Goal: Contribute content

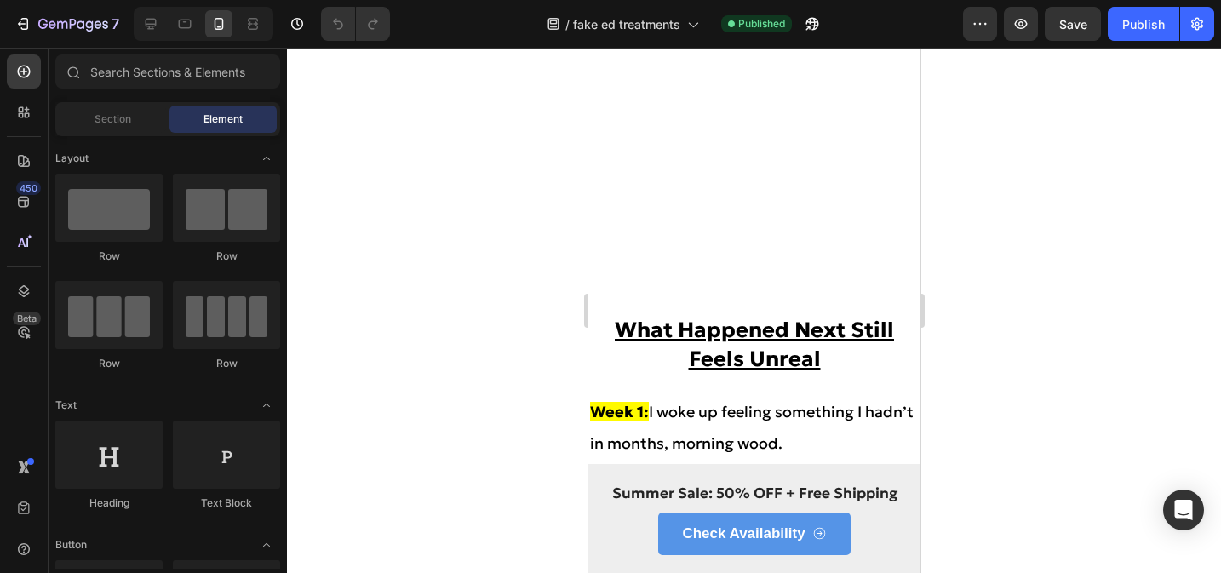
scroll to position [5531, 0]
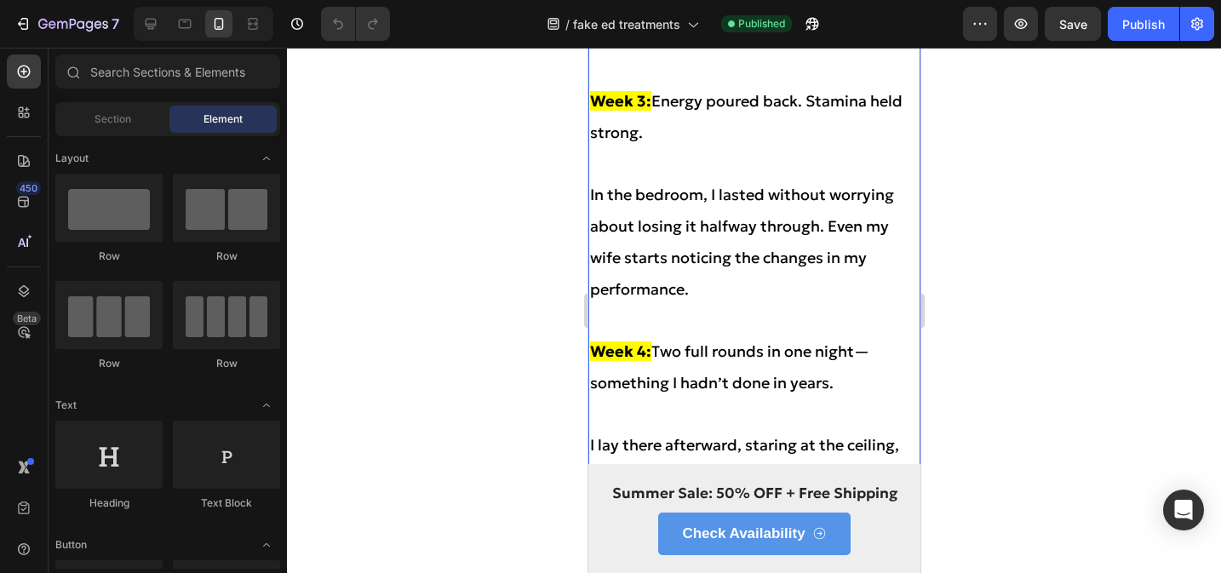
click at [664, 301] on div "What Happened Next Still Feels Unreal Heading Week 1: I woke up feeling somethi…" at bounding box center [754, 46] width 332 height 1014
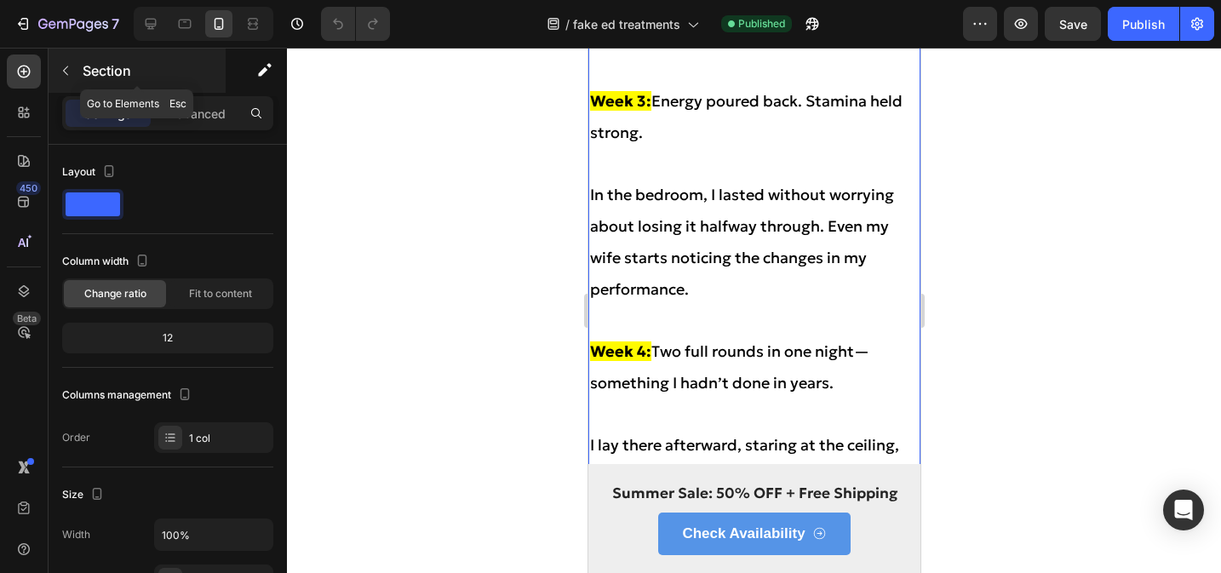
click at [69, 73] on icon "button" at bounding box center [66, 71] width 14 height 14
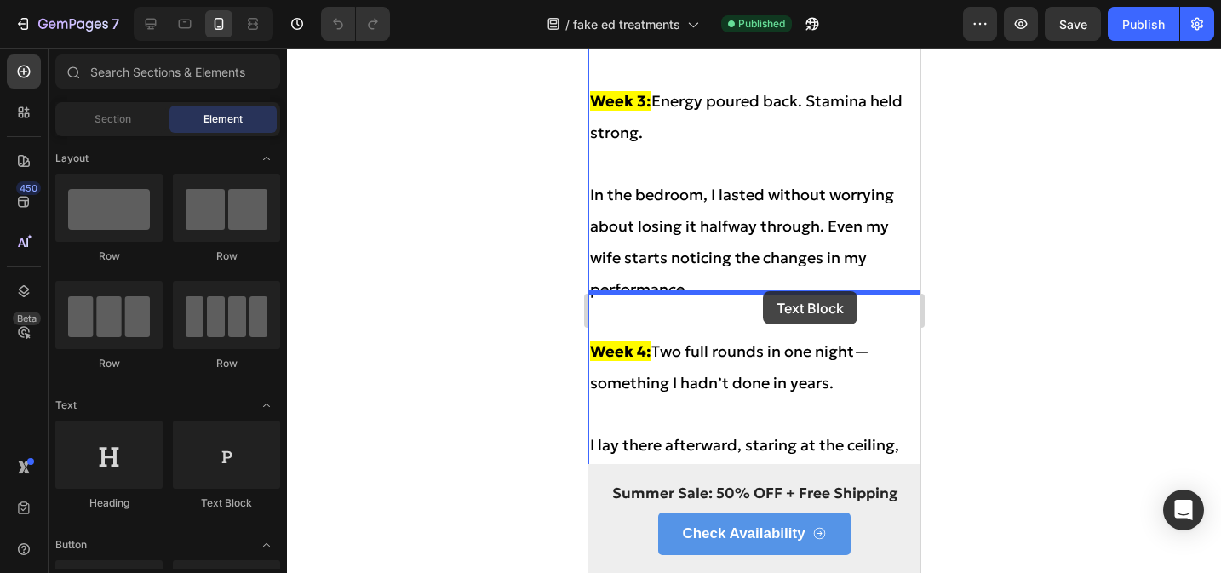
drag, startPoint x: 760, startPoint y: 305, endPoint x: 762, endPoint y: 292, distance: 13.0
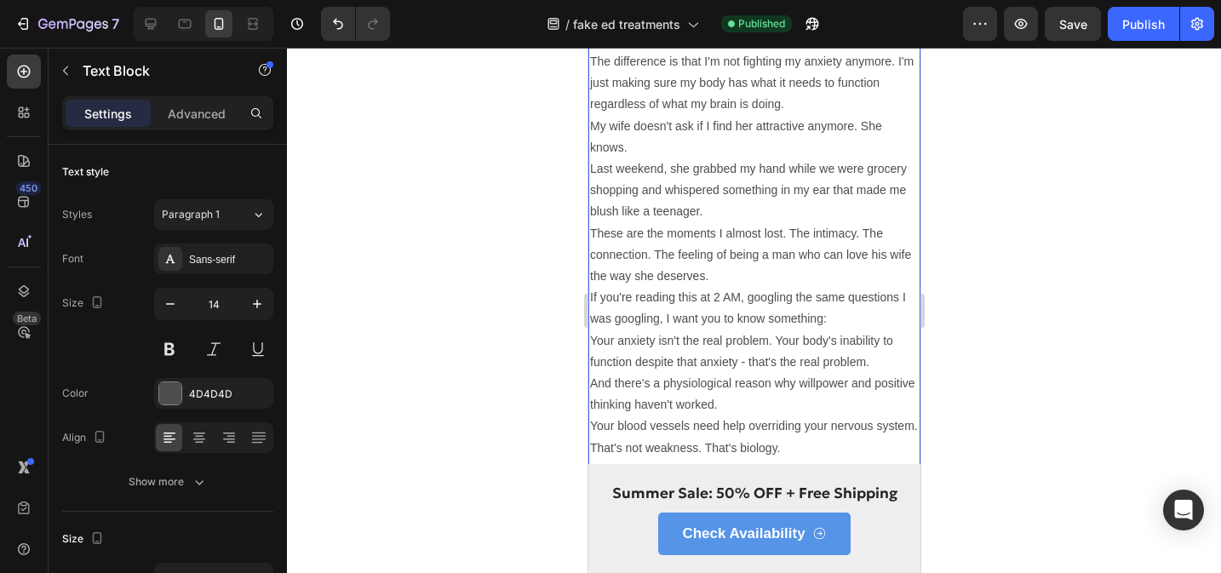
scroll to position [6388, 0]
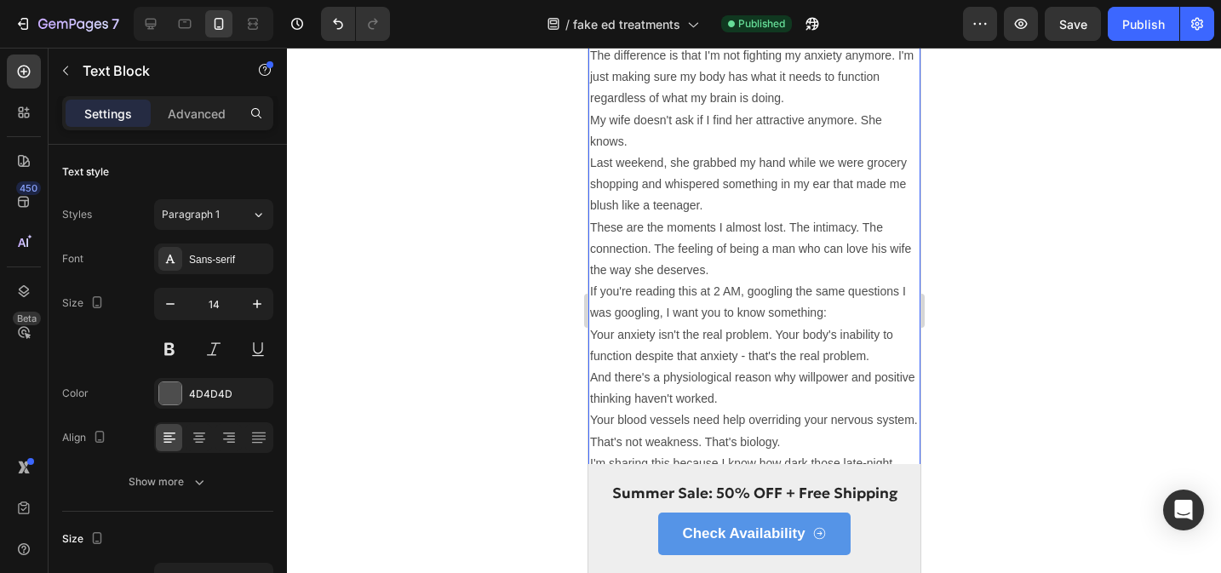
click at [684, 299] on p "If you're reading this at 2 AM, googling the same questions I was googling, I w…" at bounding box center [753, 302] width 329 height 43
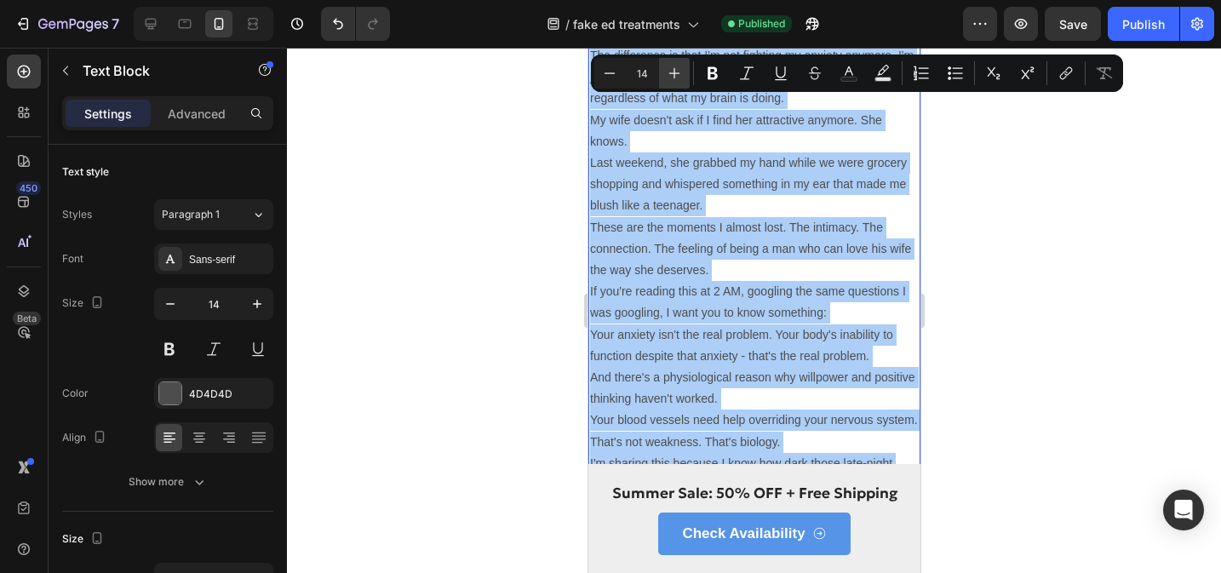
click at [685, 78] on button "Plus" at bounding box center [674, 73] width 31 height 31
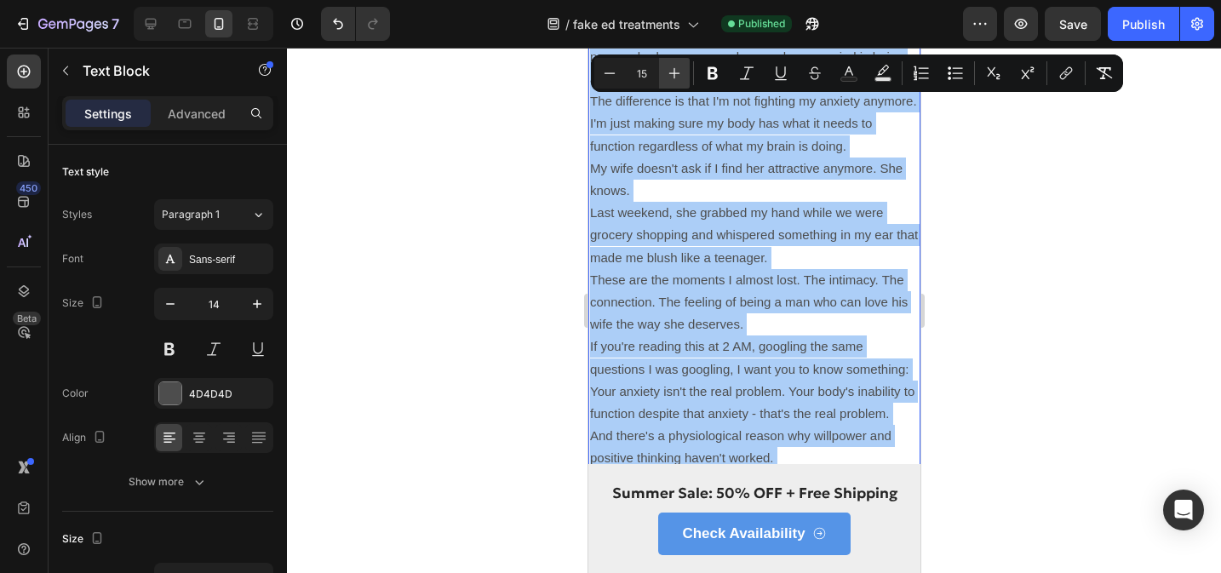
click at [685, 78] on button "Plus" at bounding box center [674, 73] width 31 height 31
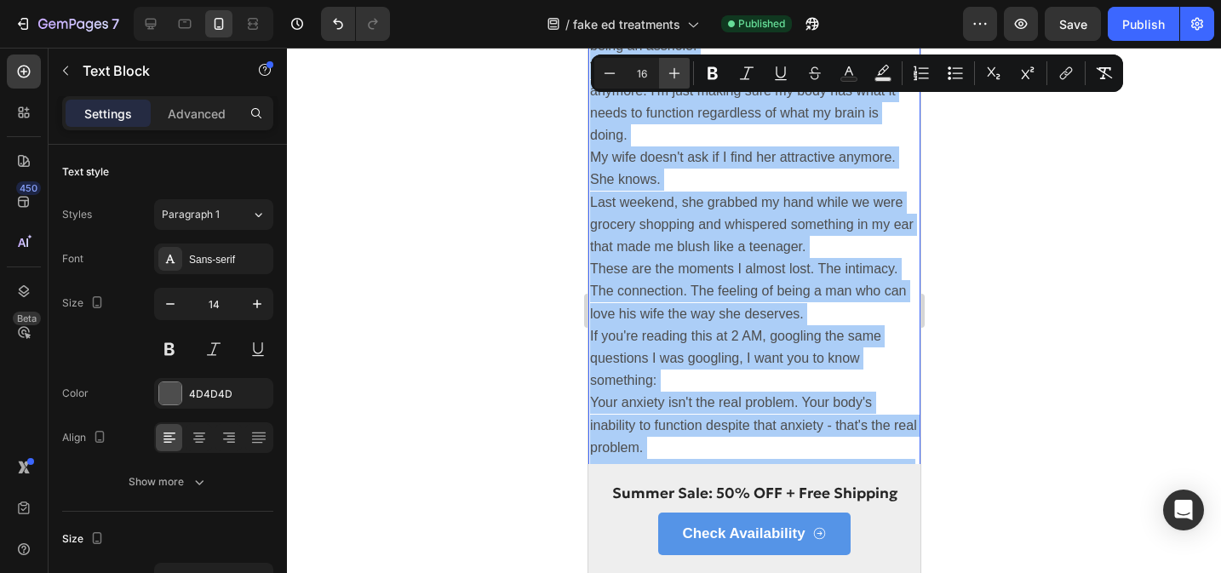
click at [685, 78] on button "Plus" at bounding box center [674, 73] width 31 height 31
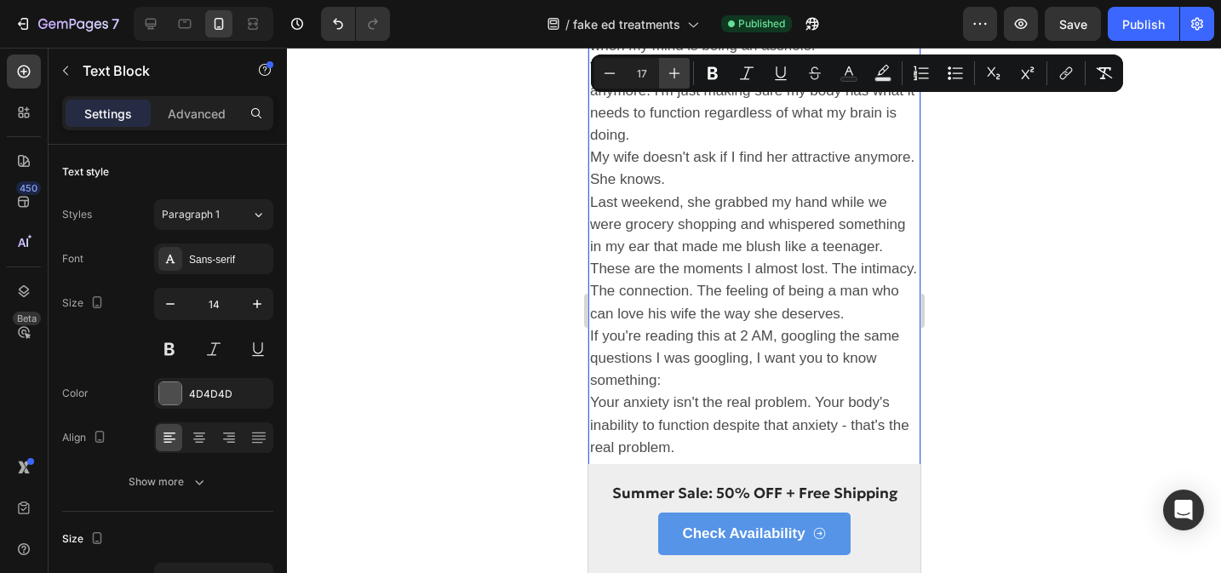
click at [685, 78] on button "Plus" at bounding box center [674, 73] width 31 height 31
type input "18"
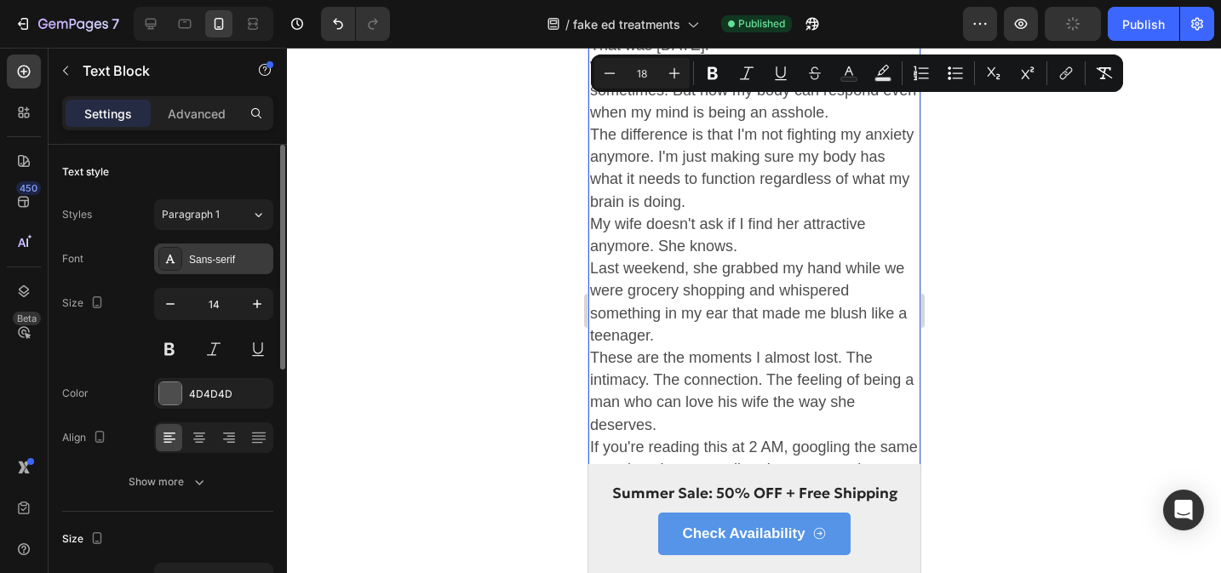
click at [233, 252] on div "Sans-serif" at bounding box center [229, 259] width 80 height 15
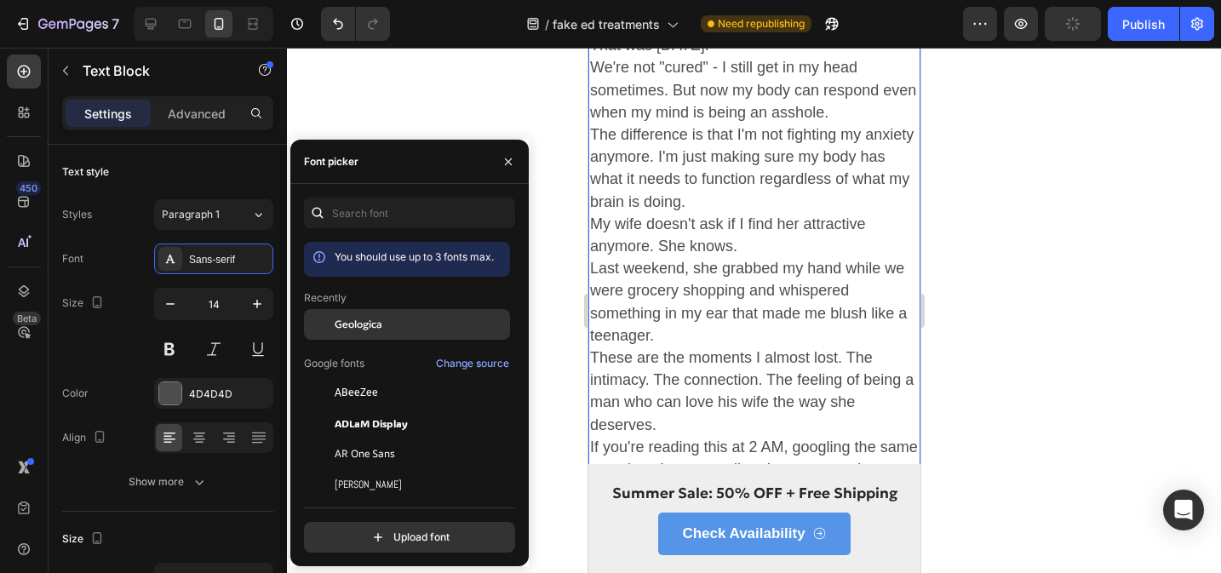
click at [365, 317] on span "Geologica" at bounding box center [359, 324] width 48 height 15
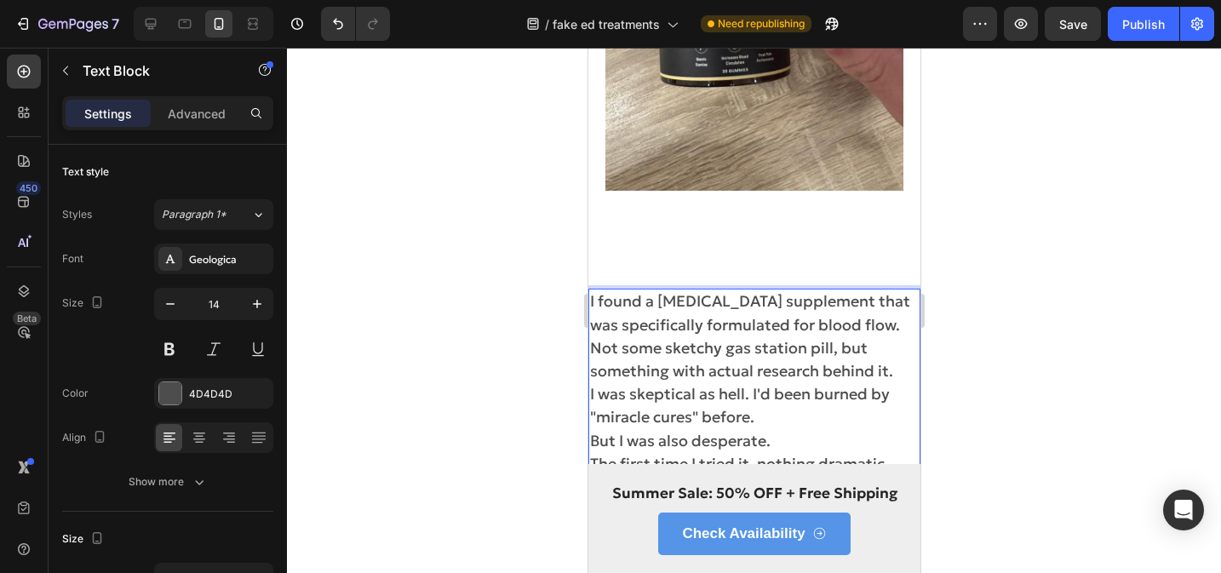
scroll to position [5553, 0]
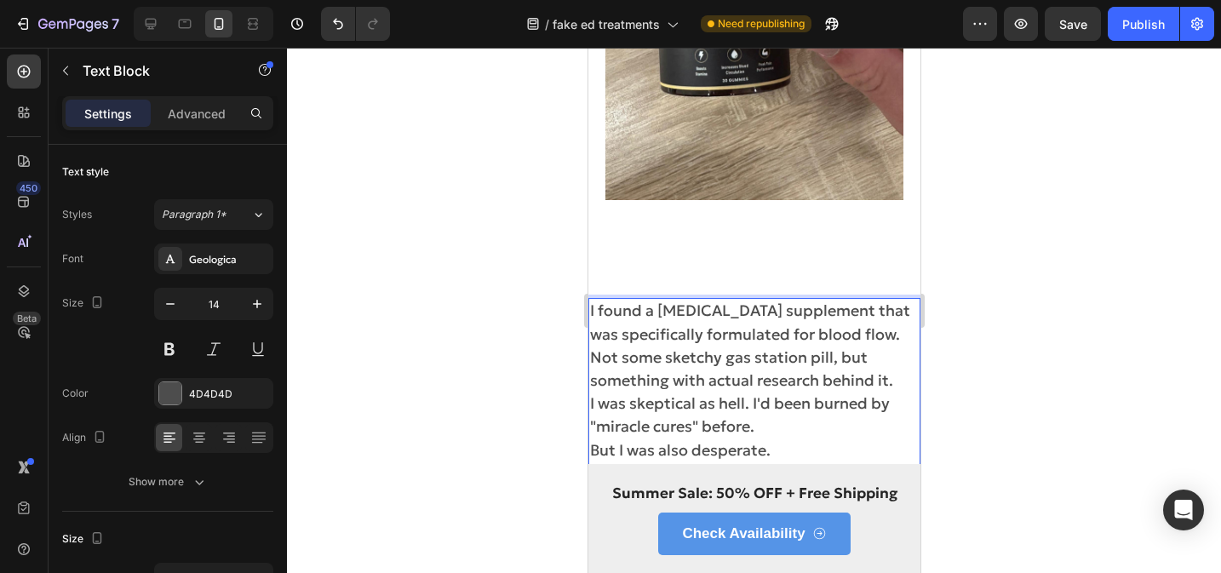
click at [683, 313] on span "I found a [MEDICAL_DATA] supplement that was specifically formulated for blood …" at bounding box center [749, 345] width 320 height 89
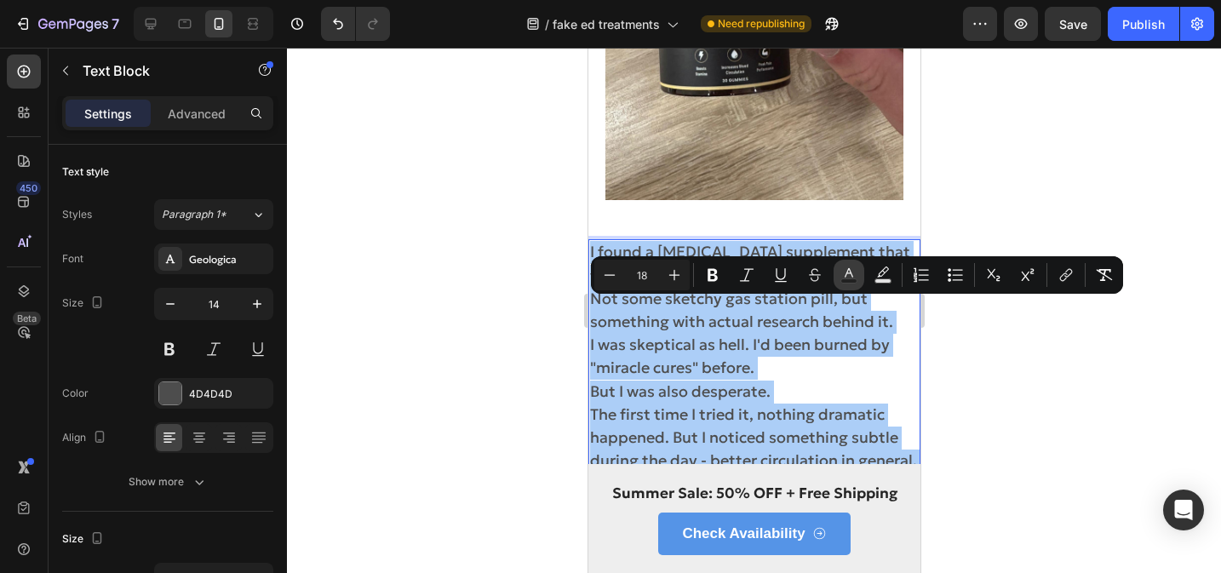
click at [859, 279] on button "Text Color" at bounding box center [849, 275] width 31 height 31
type input "4D4D4D"
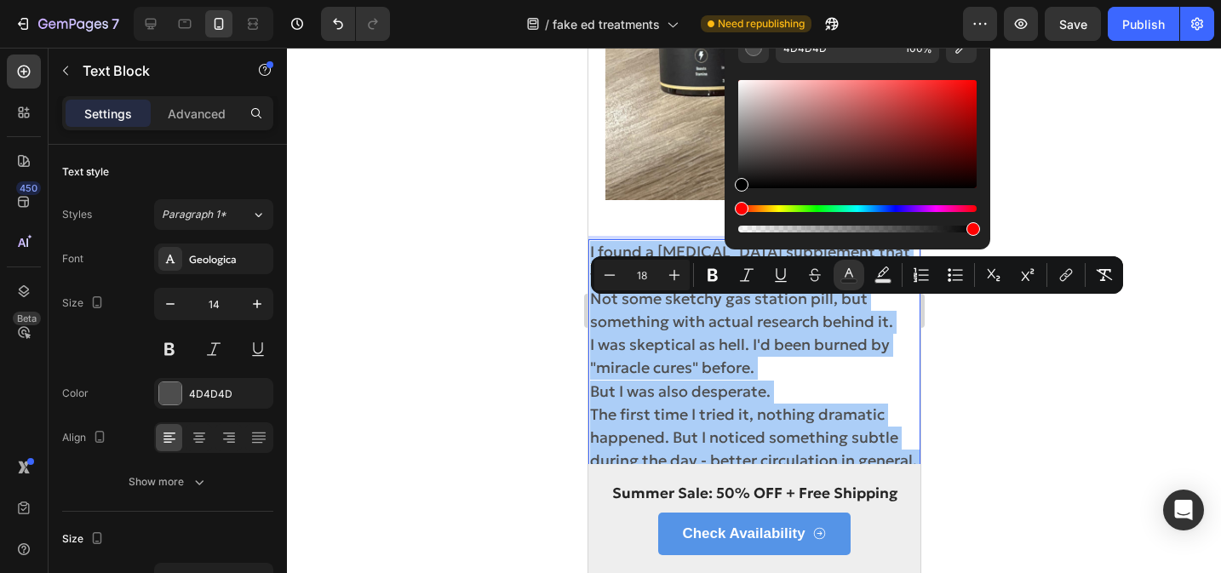
drag, startPoint x: 738, startPoint y: 154, endPoint x: 737, endPoint y: 198, distance: 43.4
click at [737, 198] on div "4D4D4D 100 %" at bounding box center [858, 127] width 266 height 217
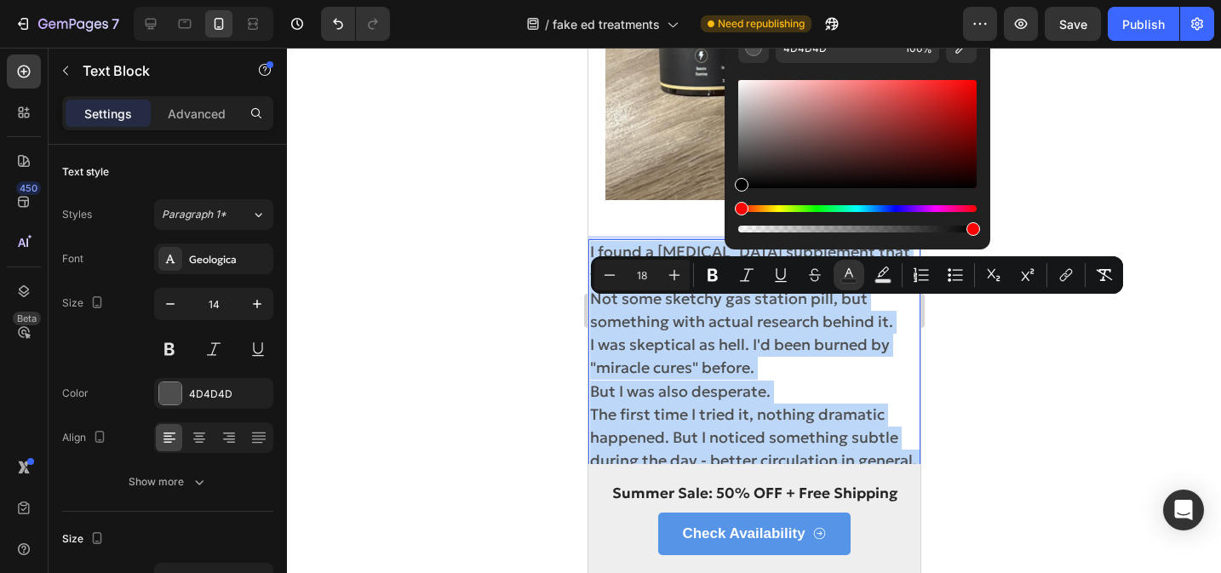
type input "000000"
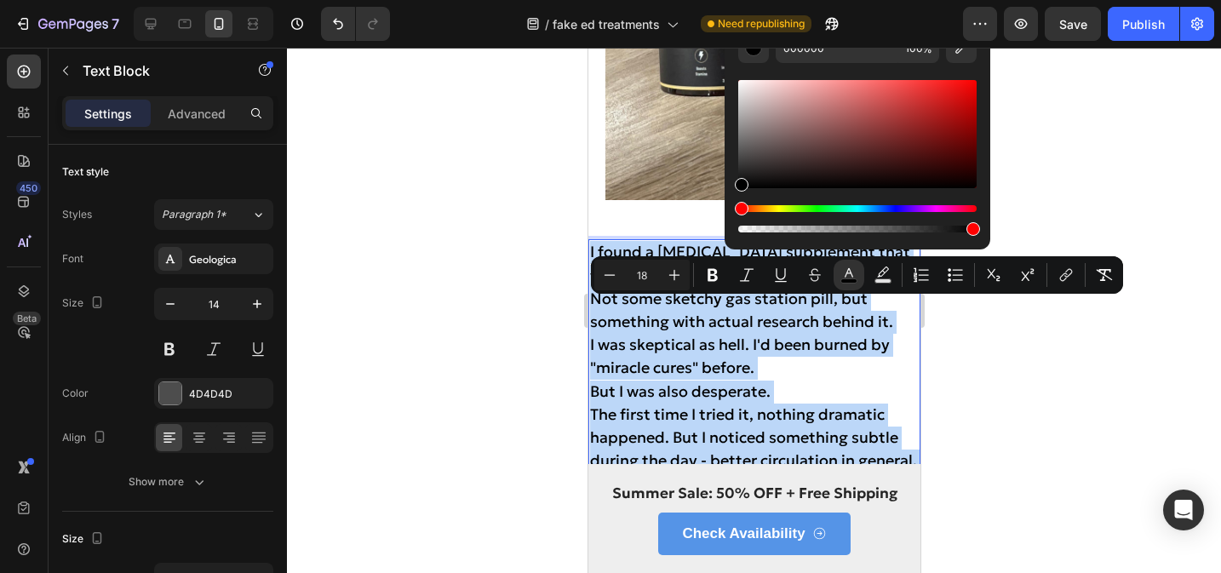
click at [886, 334] on p "I found a [MEDICAL_DATA] supplement that was specifically formulated for blood …" at bounding box center [753, 287] width 329 height 93
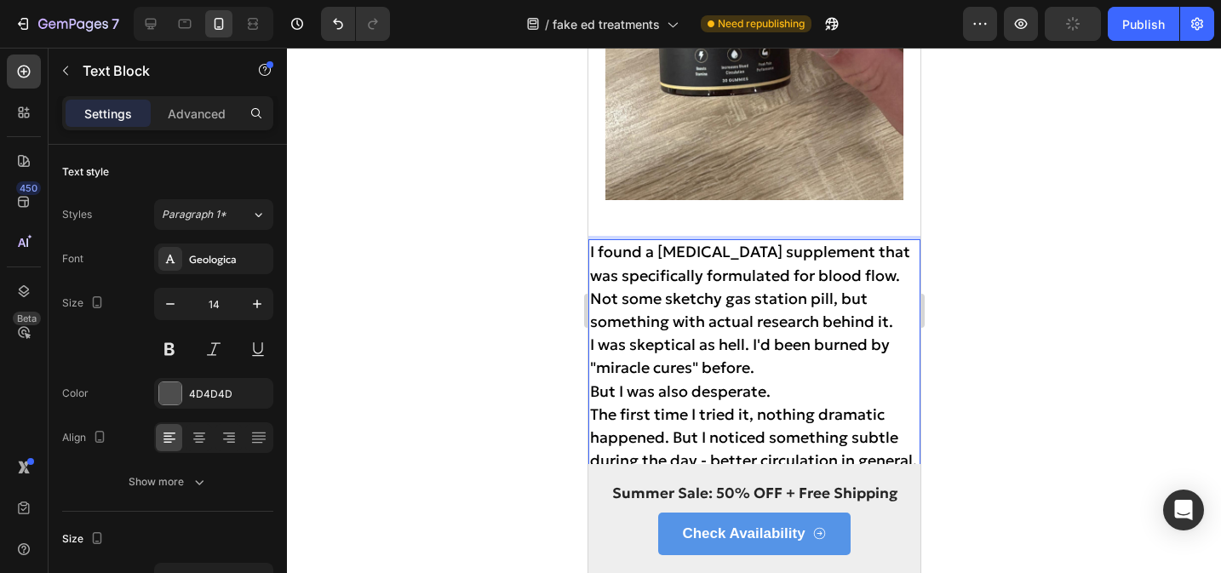
click at [870, 331] on span "I found a [MEDICAL_DATA] supplement that was specifically formulated for blood …" at bounding box center [749, 286] width 320 height 89
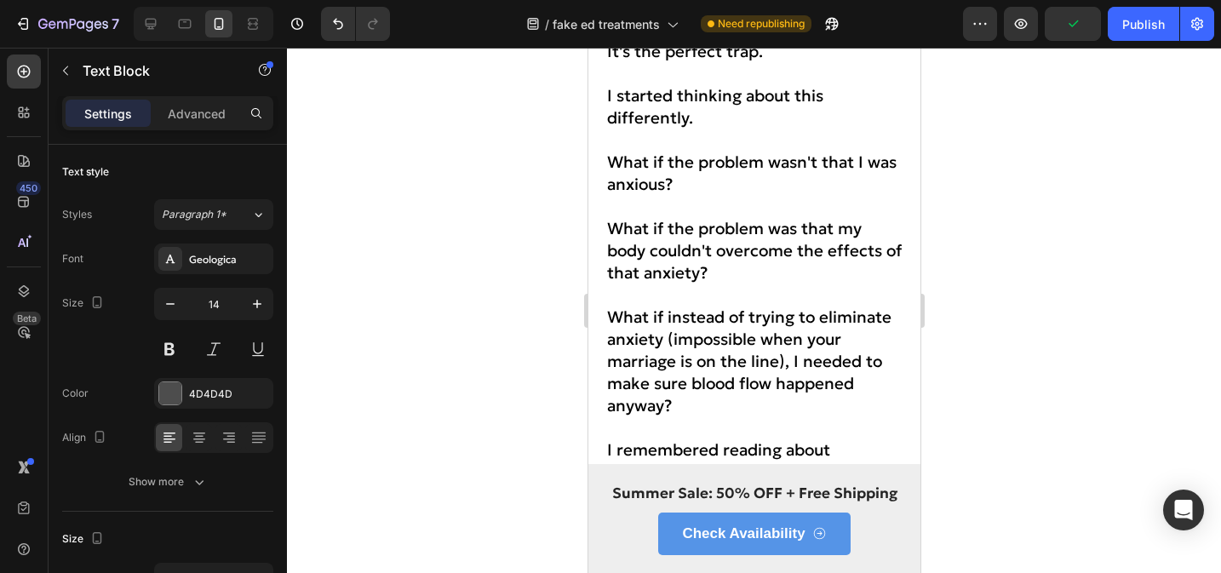
scroll to position [4337, 0]
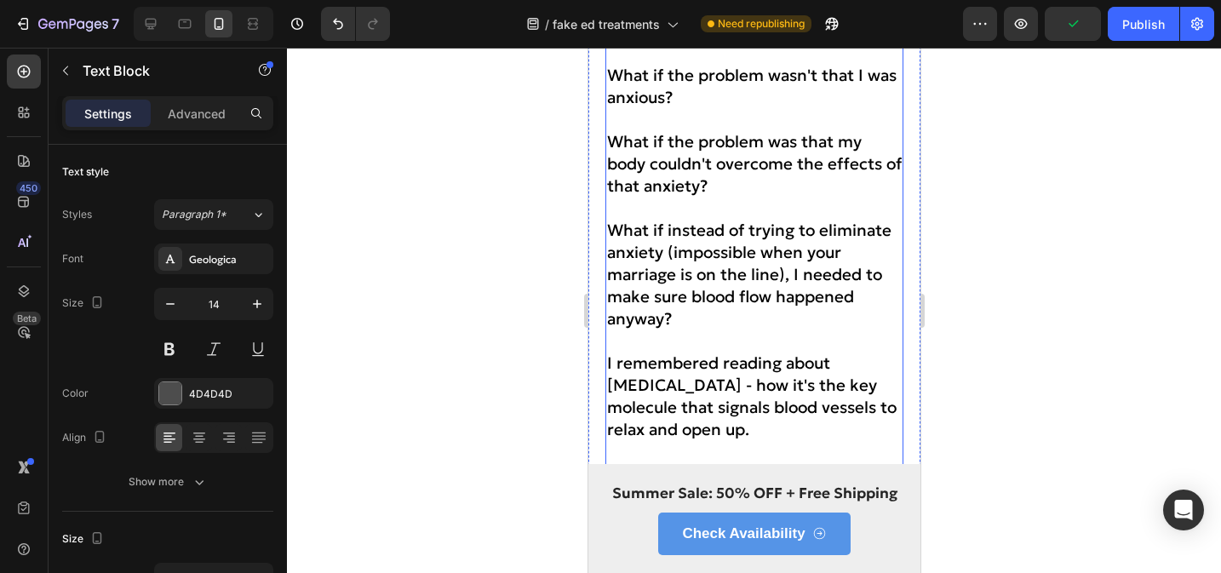
click at [753, 219] on p at bounding box center [753, 208] width 295 height 22
click at [723, 196] on span "What if the problem was that my body couldn't overcome the effects of that anxi…" at bounding box center [753, 163] width 295 height 65
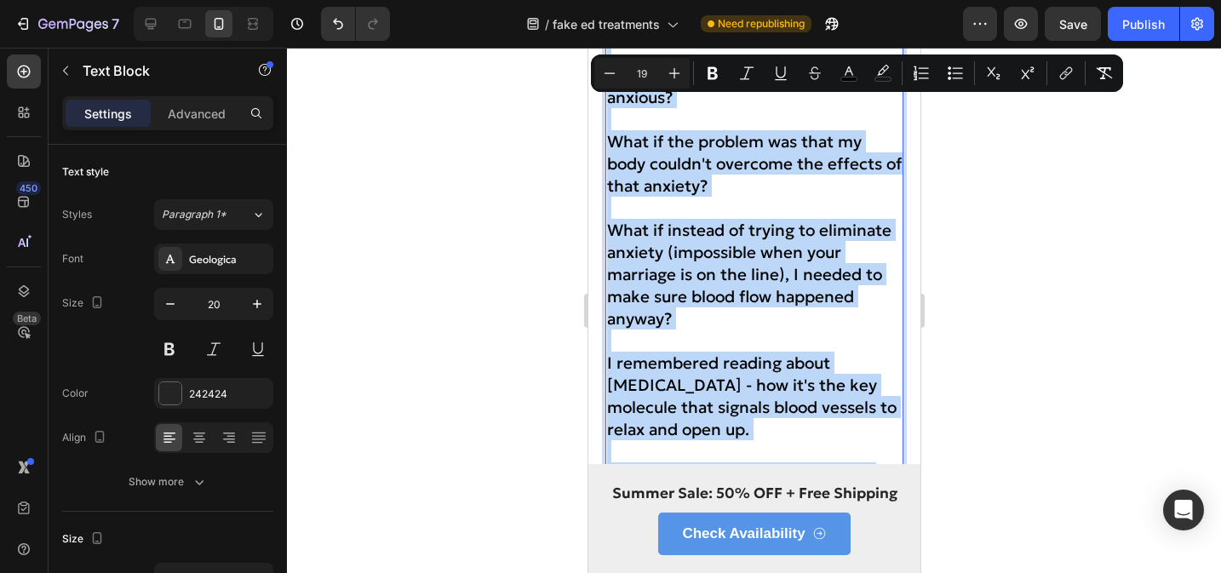
click at [749, 197] on p "What if the problem was that my body couldn't overcome the effects of that anxi…" at bounding box center [753, 163] width 295 height 66
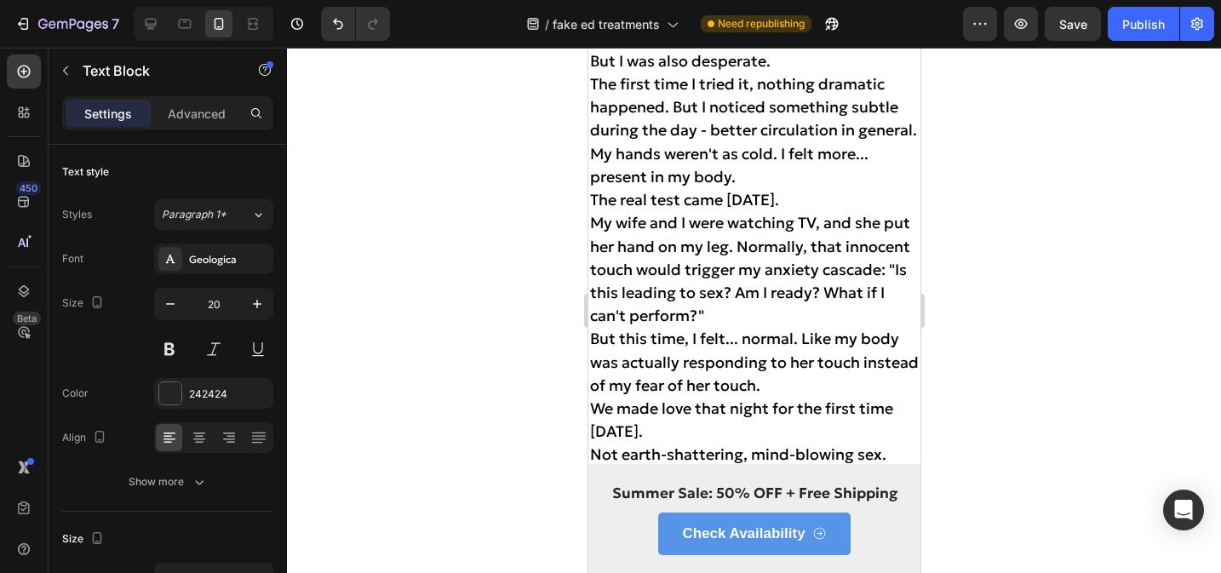
scroll to position [5965, 0]
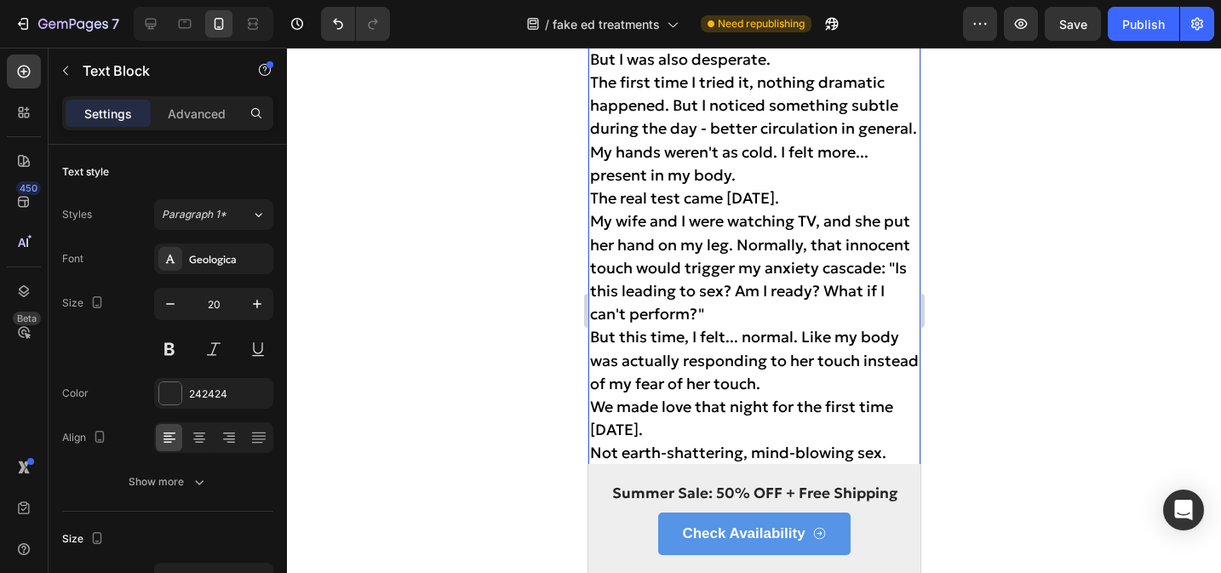
click at [740, 245] on span "My wife and I were watching TV, and she put her hand on my leg. Normally, that …" at bounding box center [749, 267] width 320 height 112
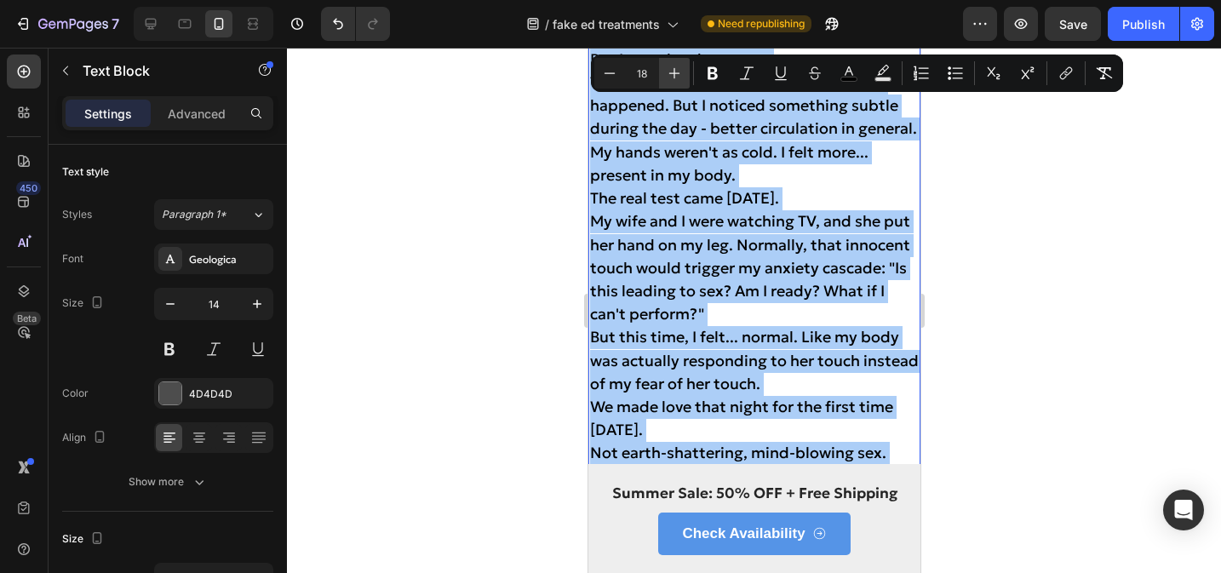
click at [678, 66] on icon "Editor contextual toolbar" at bounding box center [674, 73] width 17 height 17
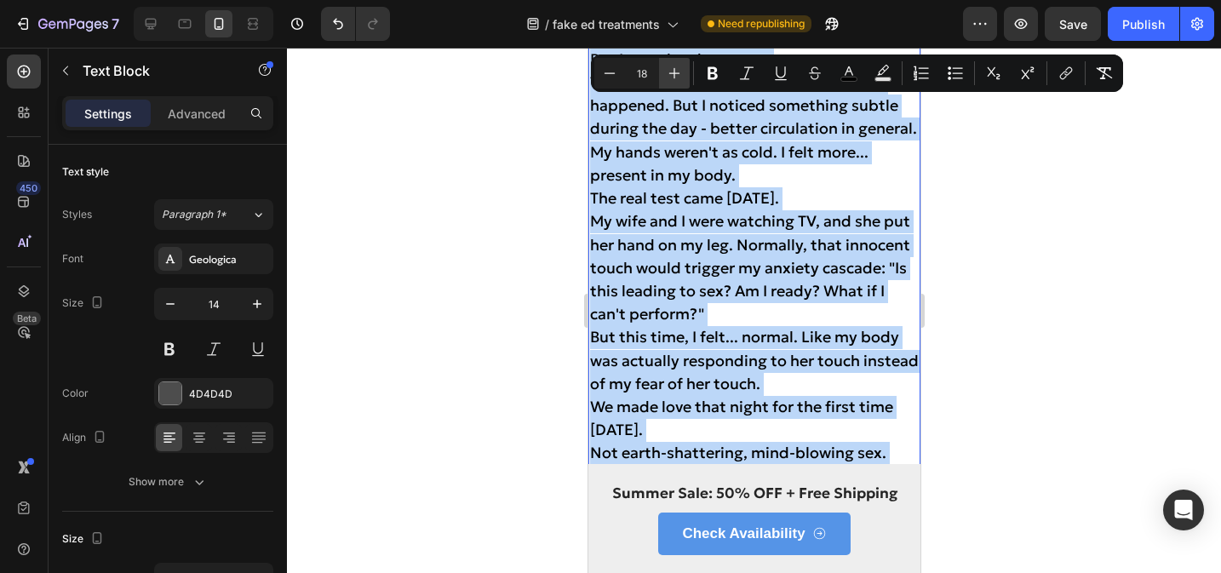
type input "19"
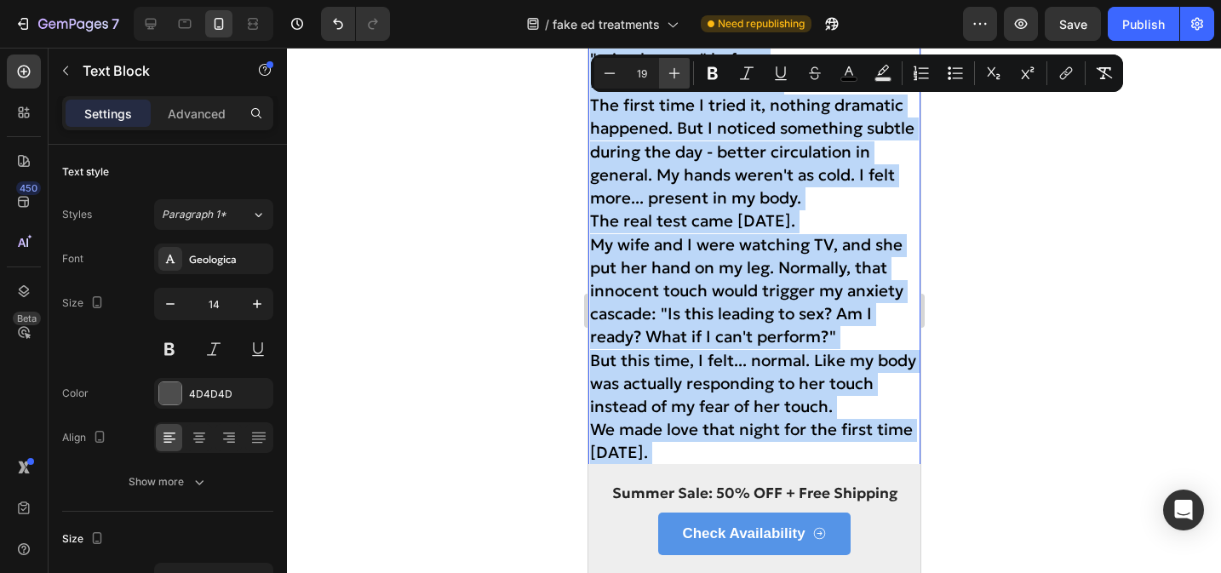
scroll to position [5967, 0]
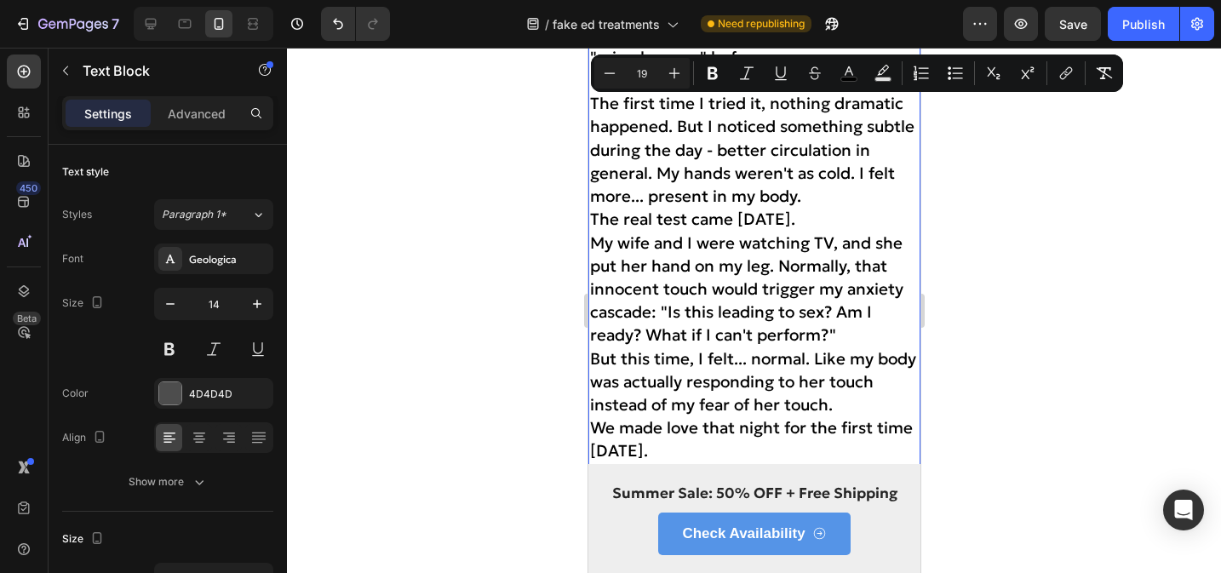
click at [865, 177] on p "The first time I tried it, nothing dramatic happened. But I noticed something s…" at bounding box center [753, 151] width 329 height 116
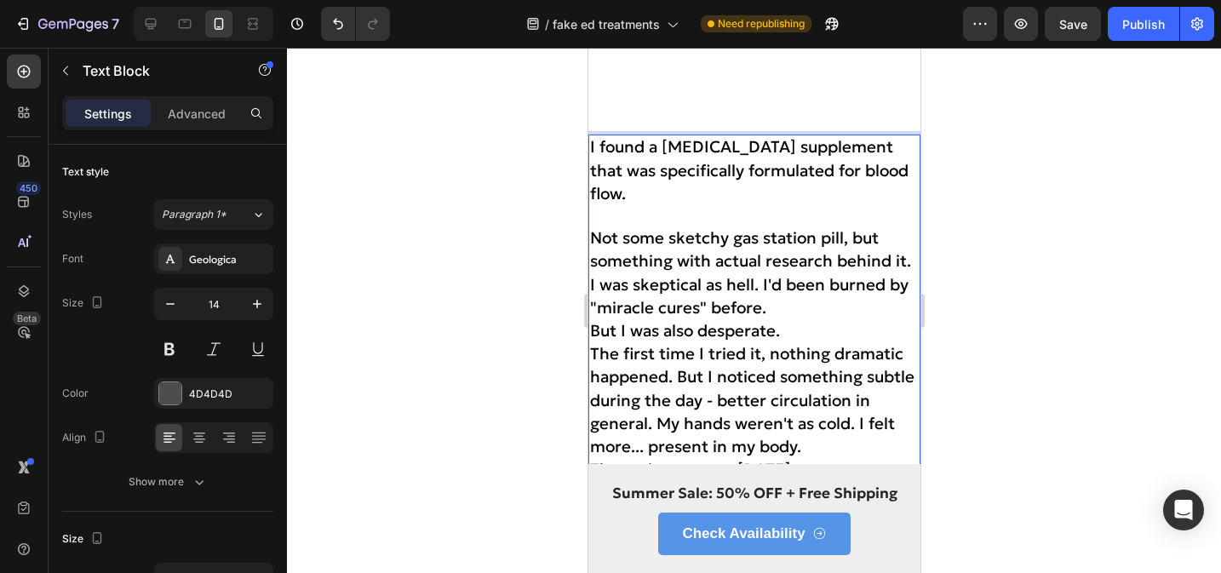
scroll to position [5735, 0]
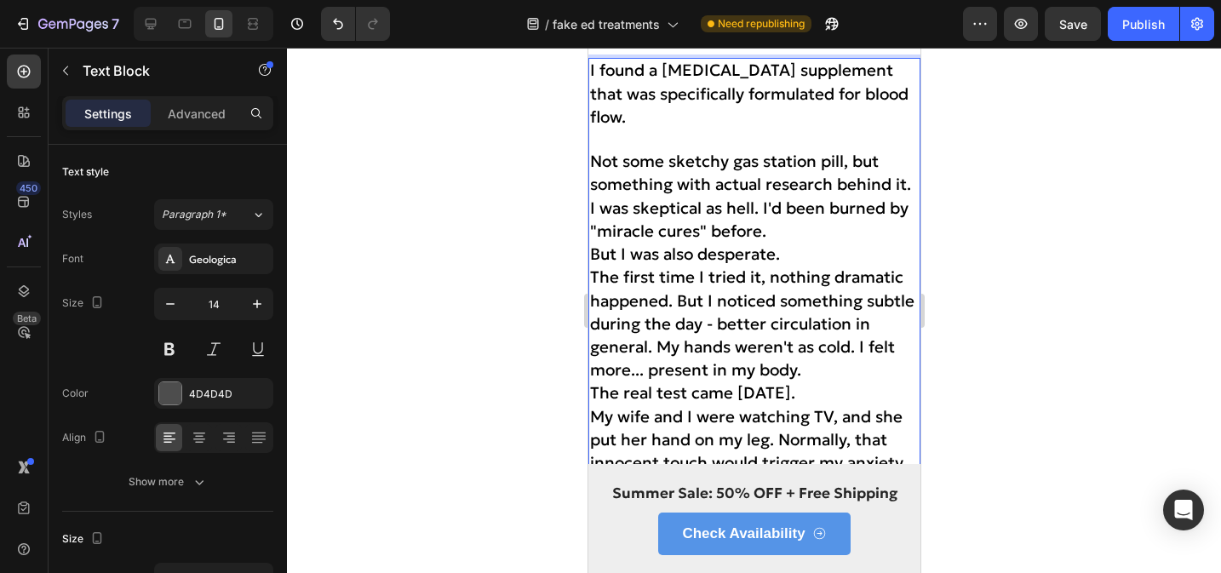
click at [761, 241] on span "I was skeptical as hell. I'd been burned by "miracle cures" before." at bounding box center [748, 219] width 319 height 43
click at [780, 244] on p "I was skeptical as hell. I'd been burned by "miracle cures" before." at bounding box center [753, 221] width 329 height 46
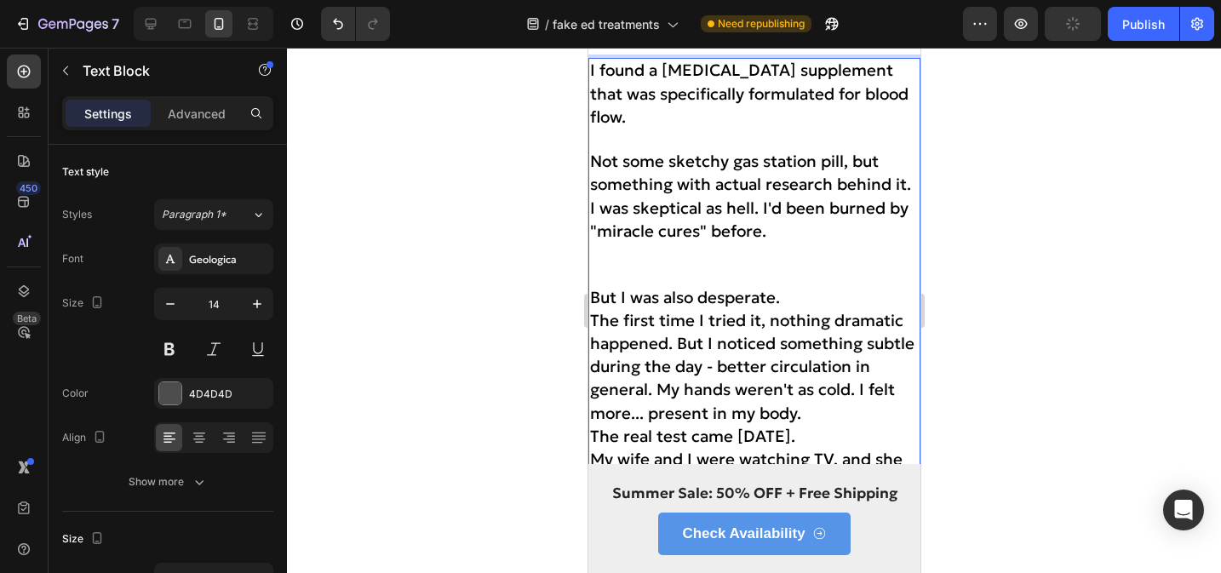
click at [910, 194] on span "Not some sketchy gas station pill, but something with actual research behind it." at bounding box center [749, 172] width 321 height 43
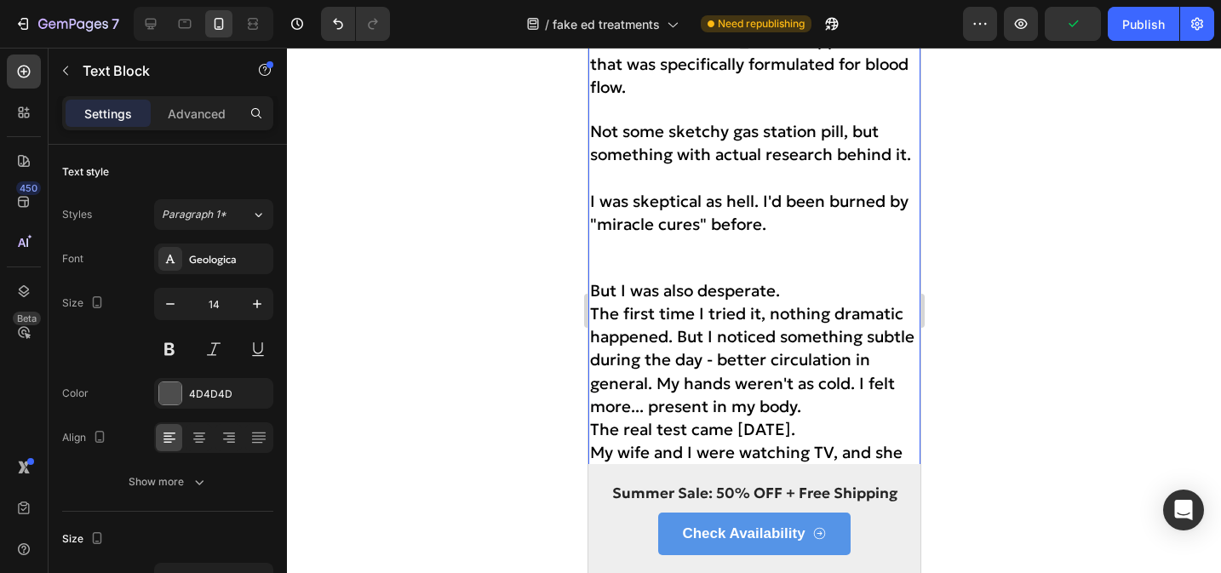
scroll to position [5803, 0]
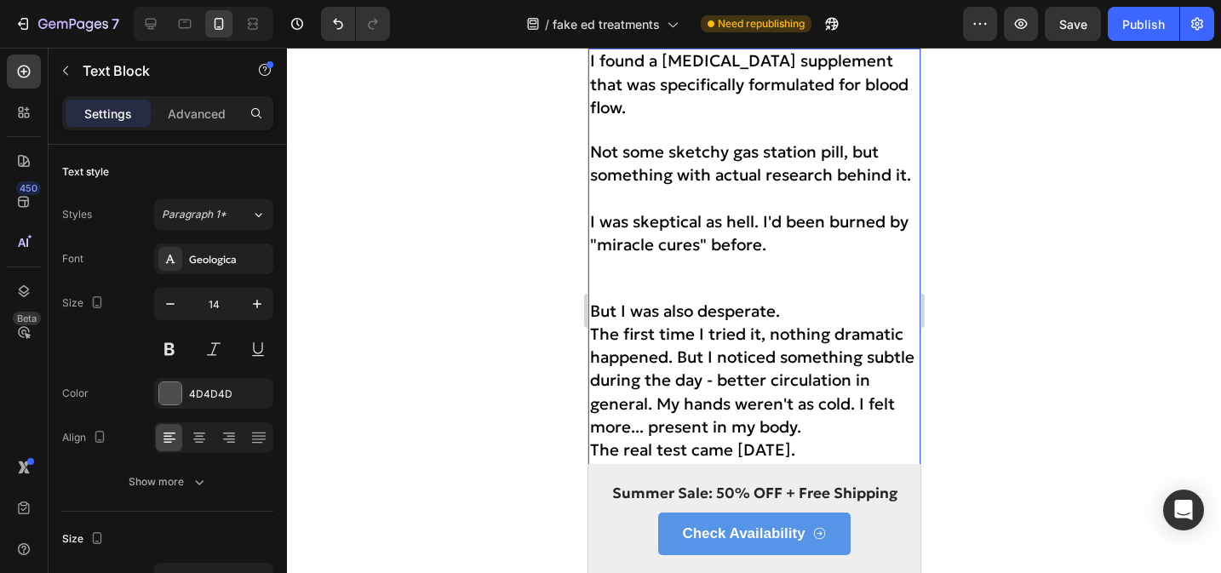
click at [819, 301] on p "But I was also desperate." at bounding box center [753, 312] width 329 height 23
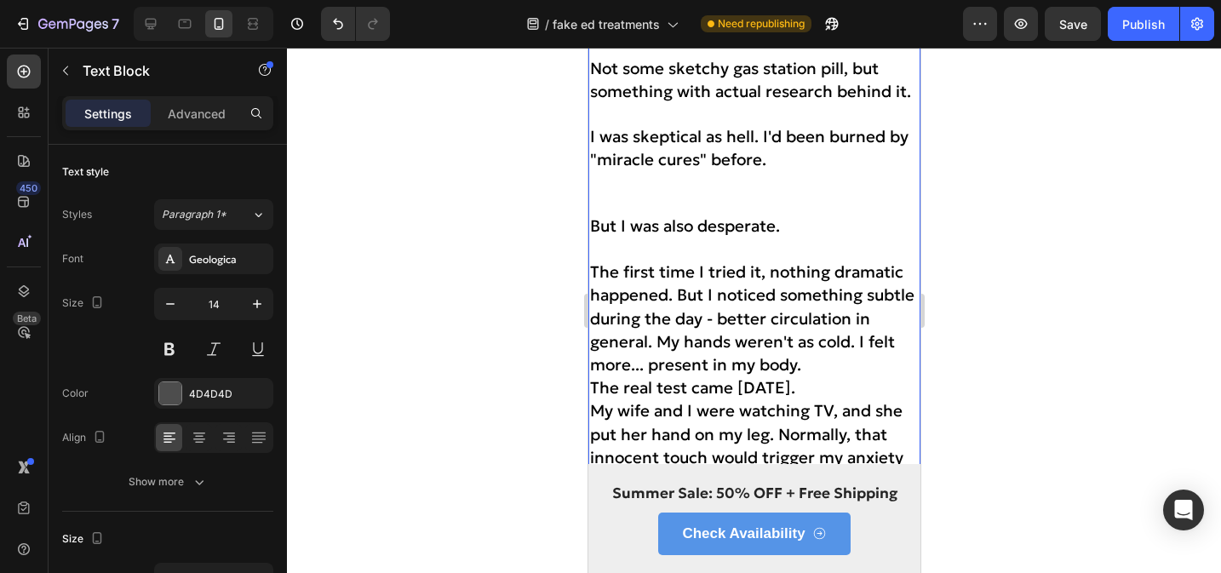
scroll to position [5911, 0]
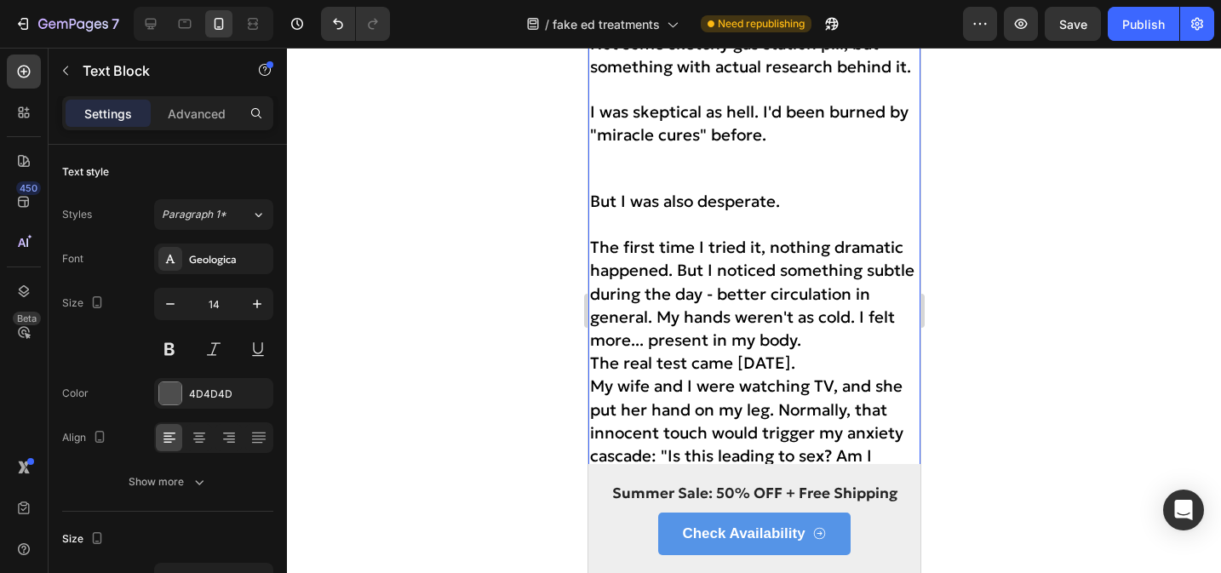
click at [676, 244] on span "The first time I tried it, nothing dramatic happened. But I noticed something s…" at bounding box center [751, 293] width 325 height 113
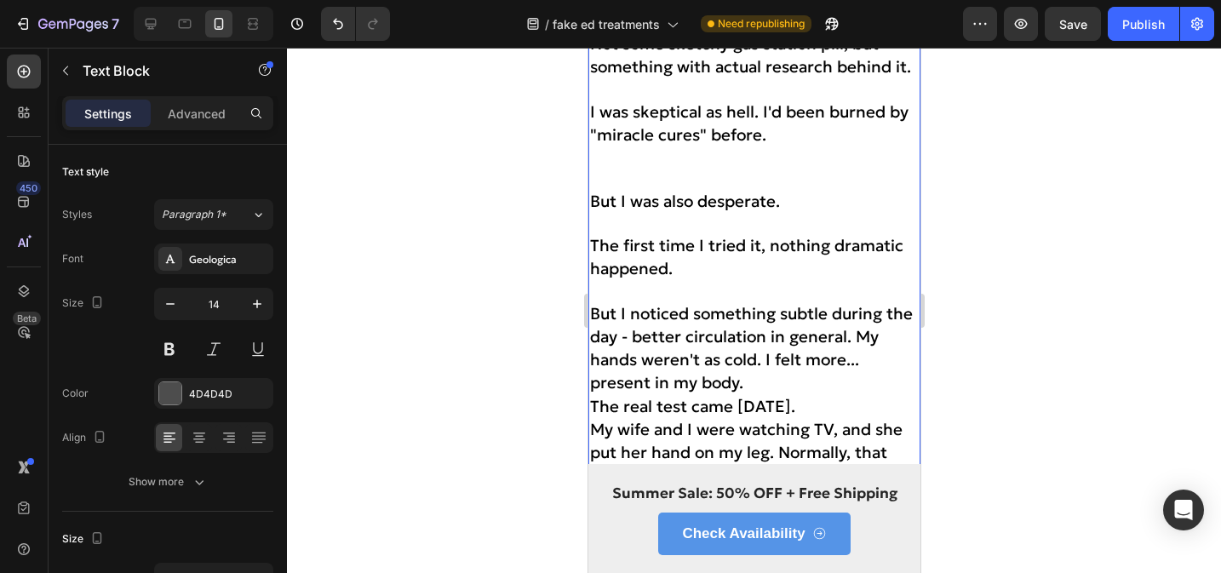
click at [864, 336] on p "But I noticed something subtle during the day - better circulation in general. …" at bounding box center [753, 349] width 329 height 93
click at [820, 349] on p "But I noticed something subtle during the day - better circulation in general. …" at bounding box center [753, 349] width 329 height 93
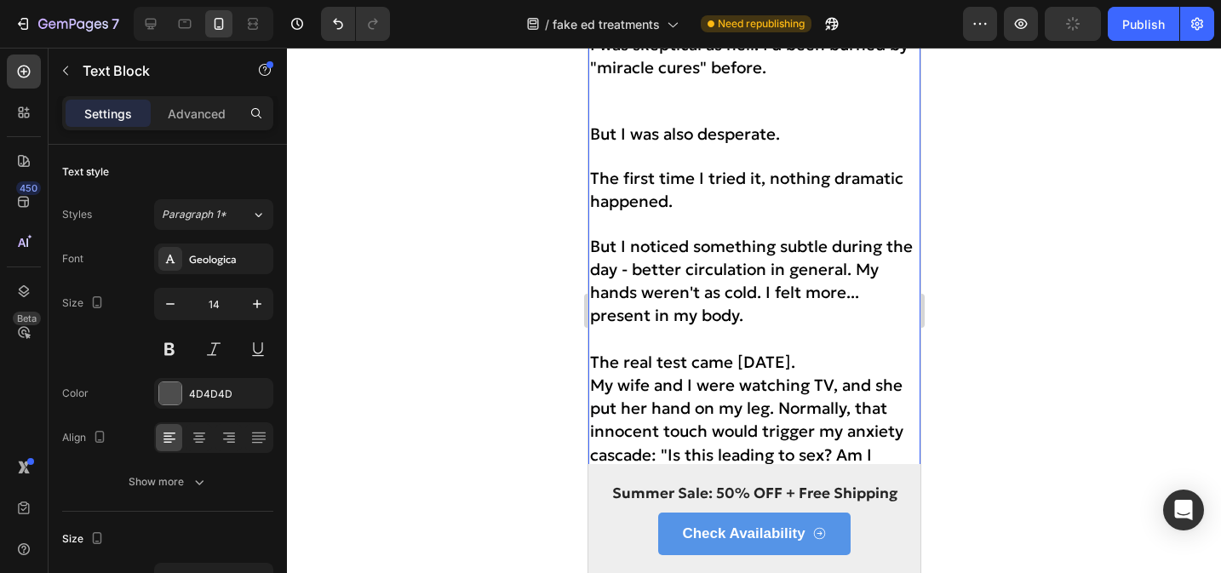
scroll to position [6129, 0]
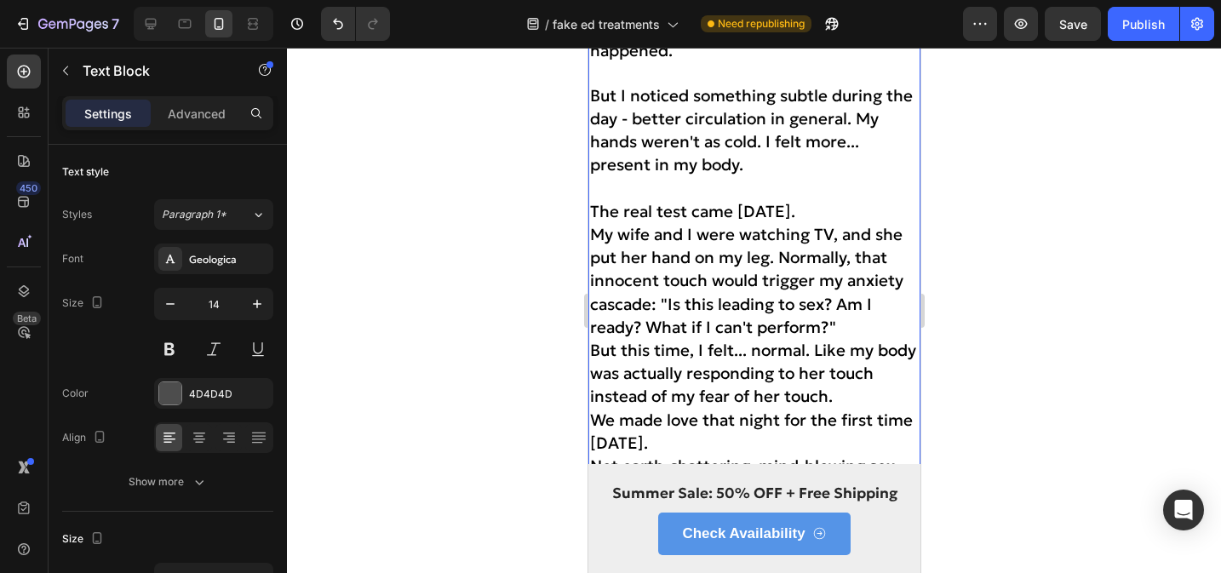
click at [776, 233] on span "My wife and I were watching TV, and she put her hand on my leg. Normally, that …" at bounding box center [745, 280] width 313 height 113
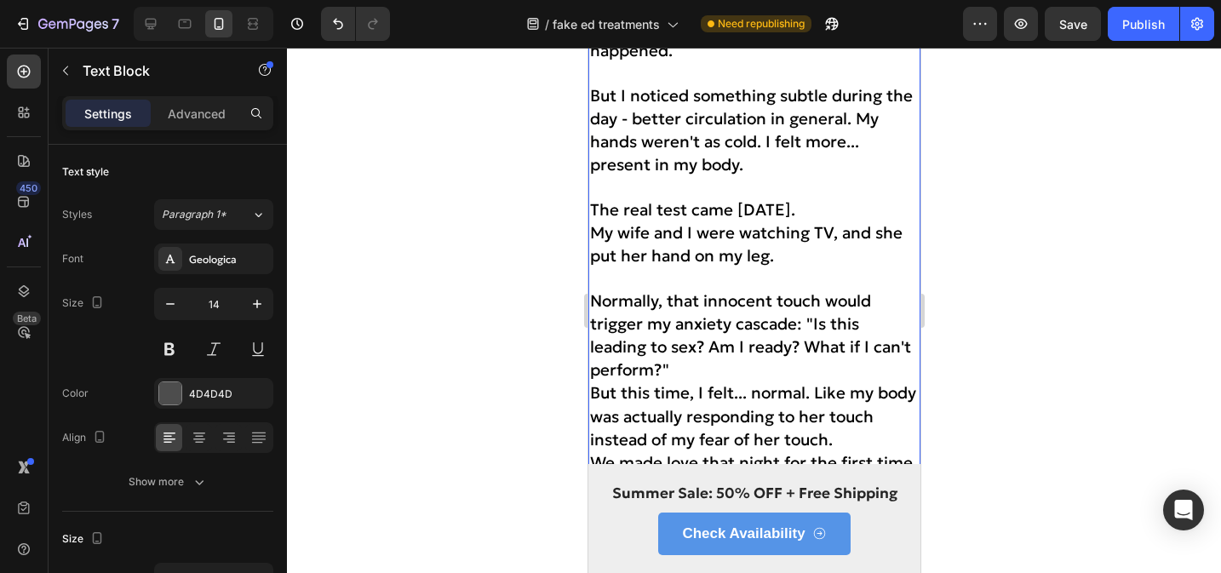
click at [695, 351] on p "Normally, that innocent touch would trigger my anxiety cascade: "Is this leadin…" at bounding box center [753, 336] width 329 height 93
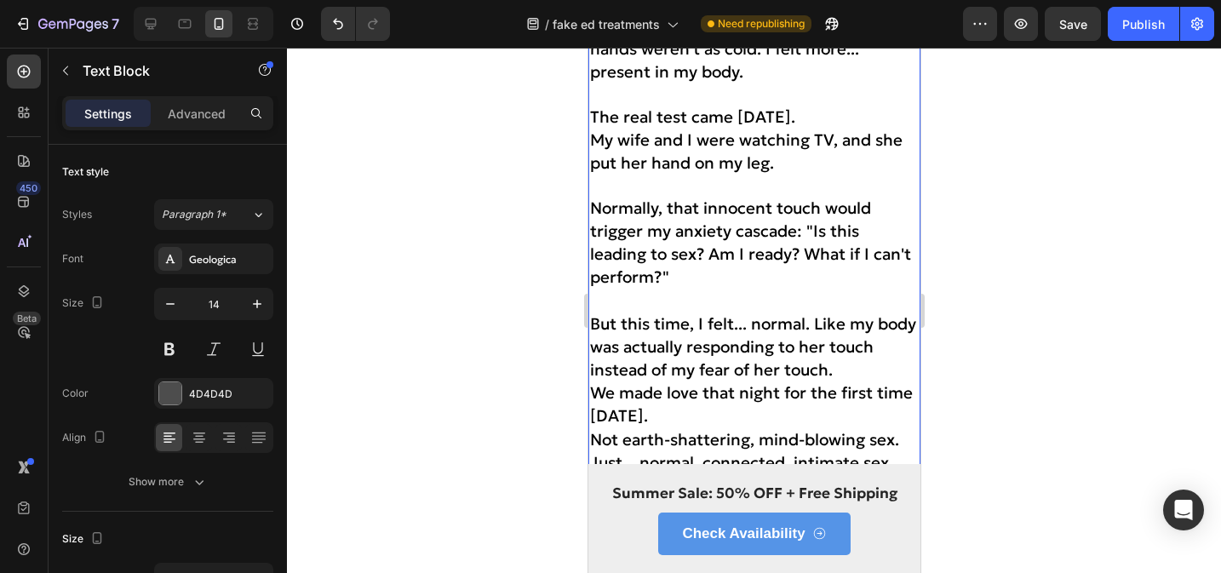
scroll to position [6226, 0]
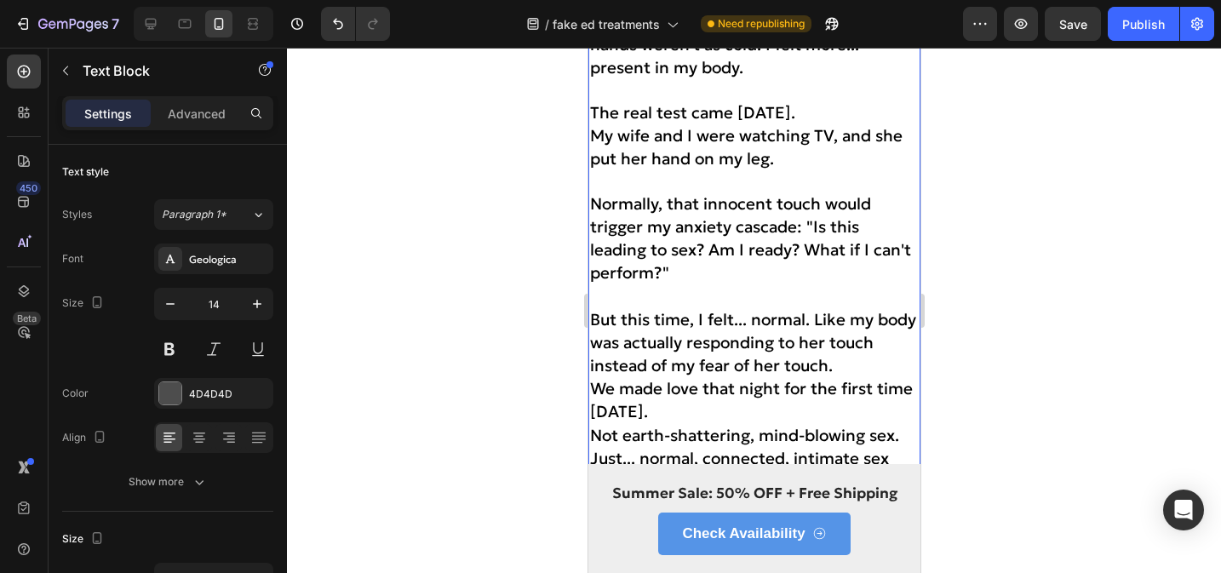
click at [854, 338] on p "But this time, I felt... normal. Like my body was actually responding to her to…" at bounding box center [753, 344] width 329 height 70
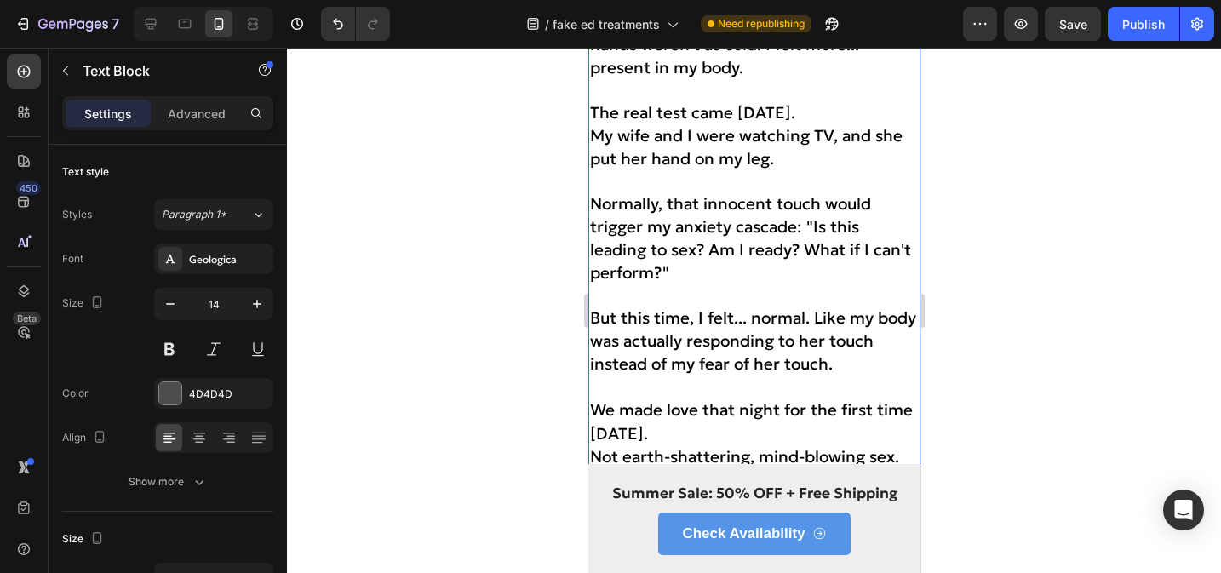
click at [698, 402] on p "We made love that night for the first time [DATE]." at bounding box center [753, 422] width 329 height 46
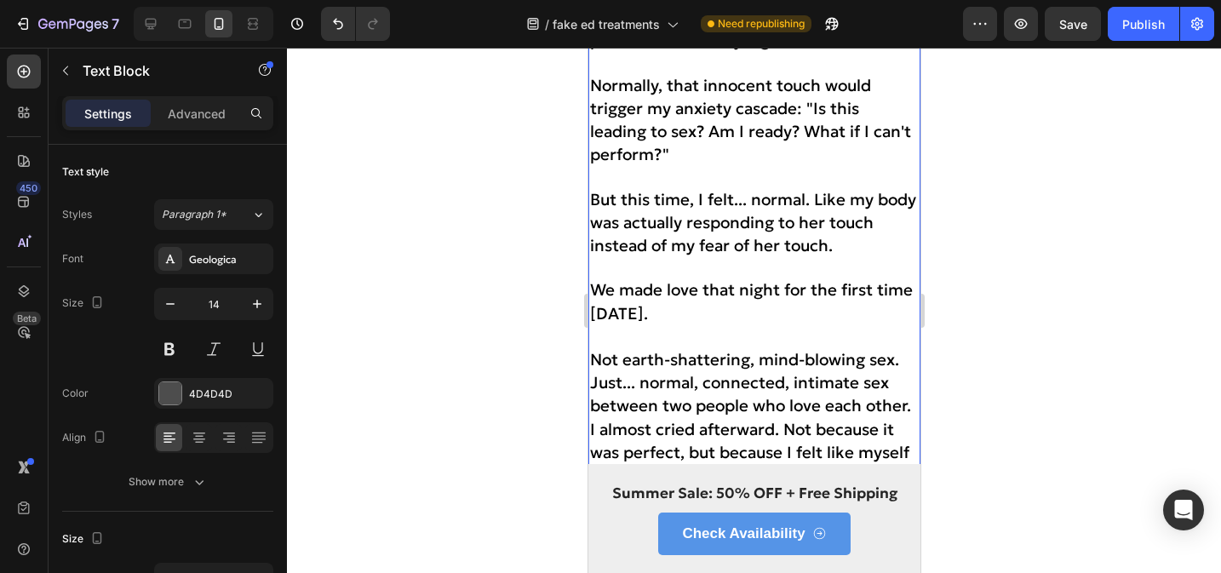
scroll to position [6416, 0]
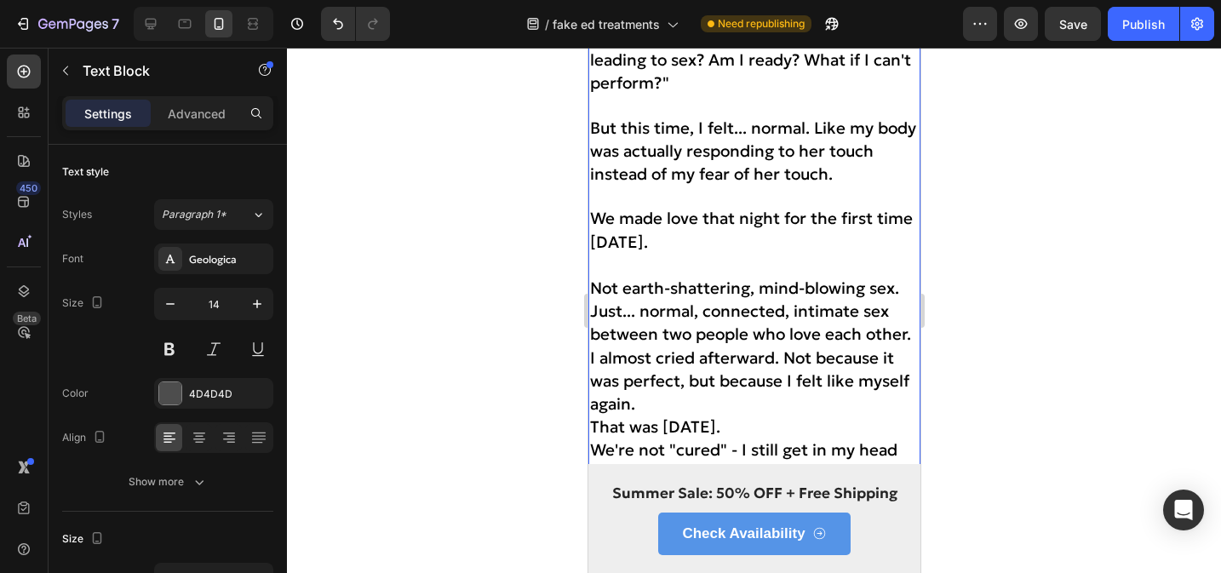
click at [592, 286] on span "Not earth-shattering, mind-blowing sex. Just... normal, connected, intimate sex…" at bounding box center [749, 311] width 321 height 66
click at [594, 299] on span "Just... normal, connected, intimate sex between two people who love each other." at bounding box center [749, 320] width 321 height 43
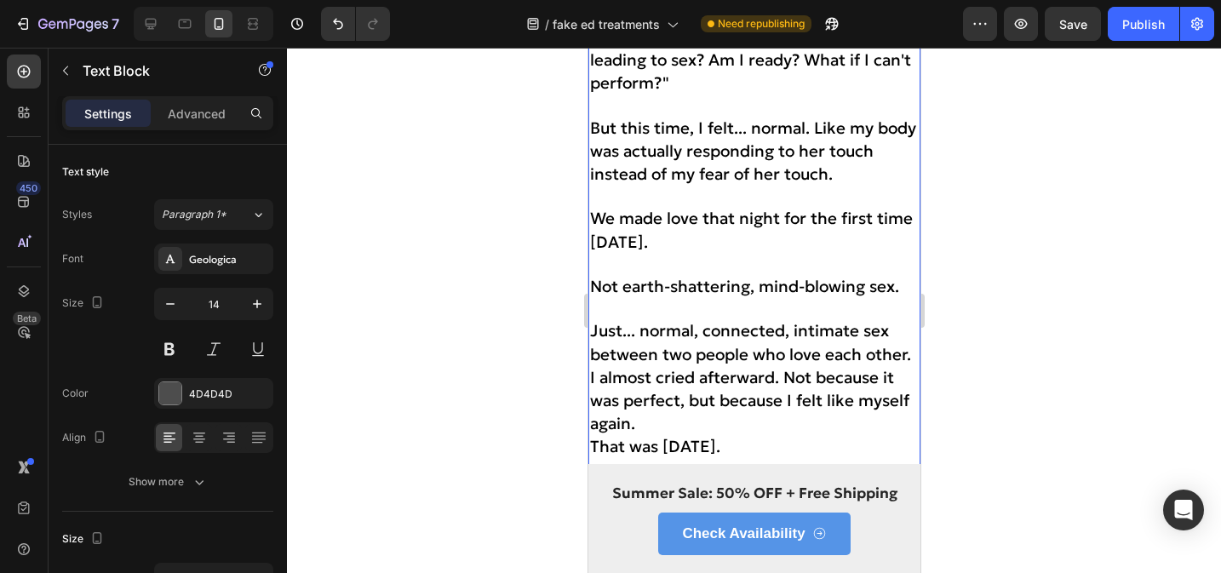
scroll to position [6448, 0]
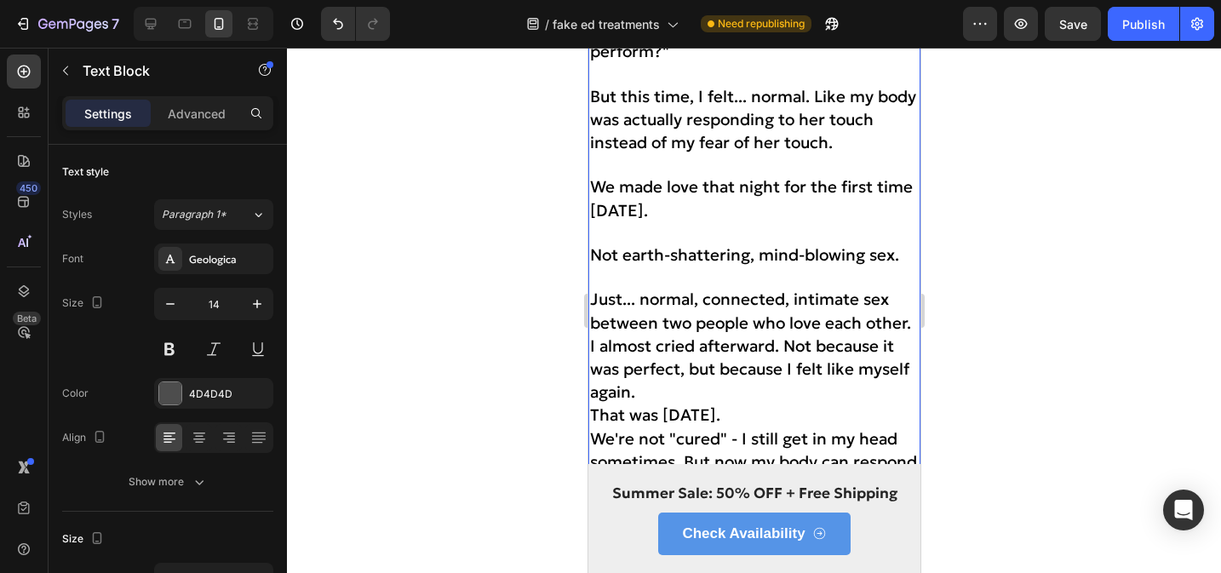
click at [784, 336] on span "I almost cried afterward. Not because it was perfect, but because I felt like m…" at bounding box center [748, 369] width 319 height 66
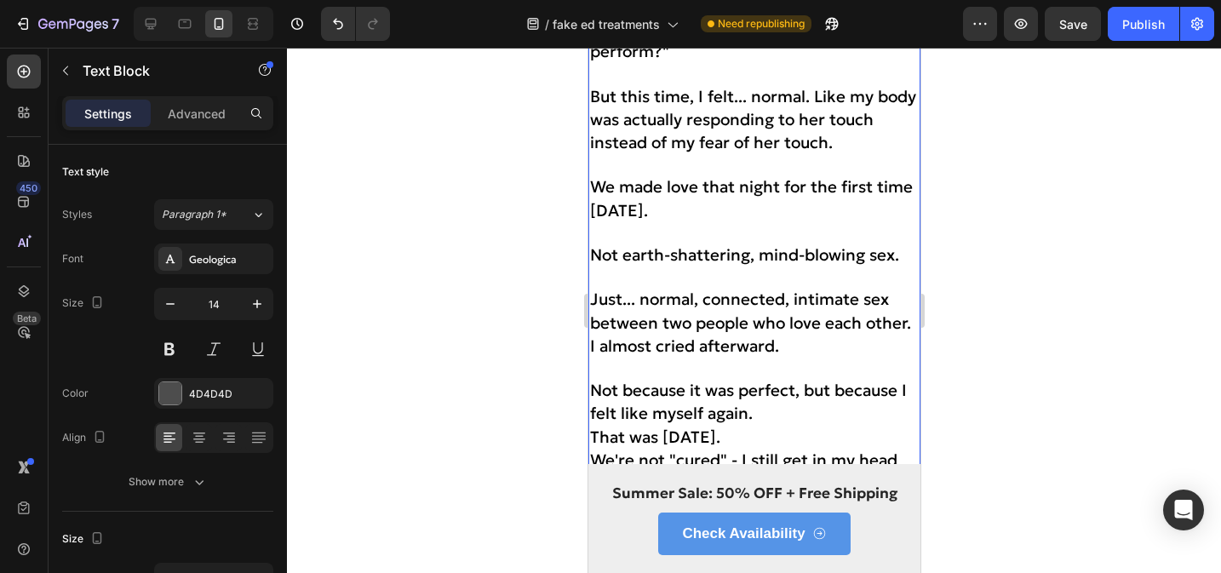
click at [771, 388] on p "Not because it was perfect, but because I felt like myself again." at bounding box center [753, 403] width 329 height 46
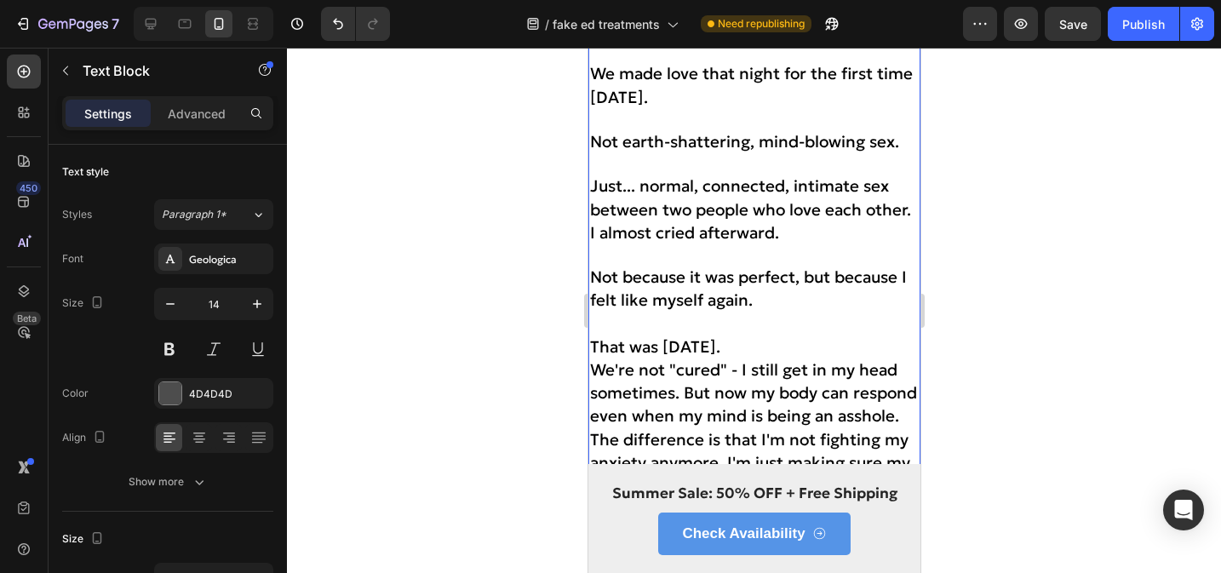
scroll to position [6563, 0]
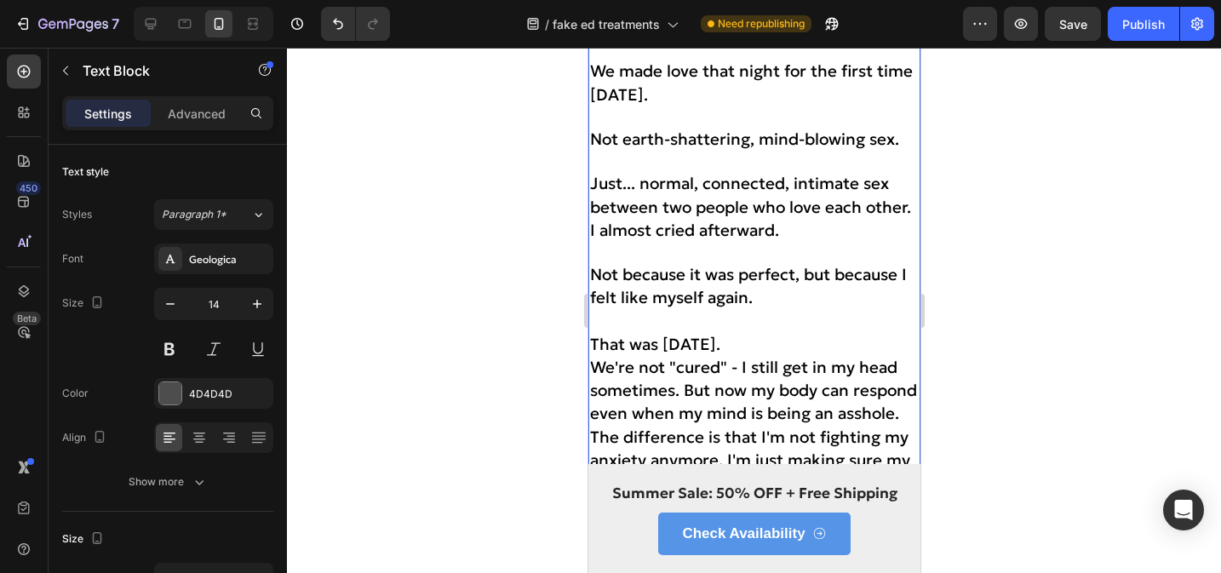
click at [819, 334] on p "That was [DATE]." at bounding box center [753, 345] width 329 height 23
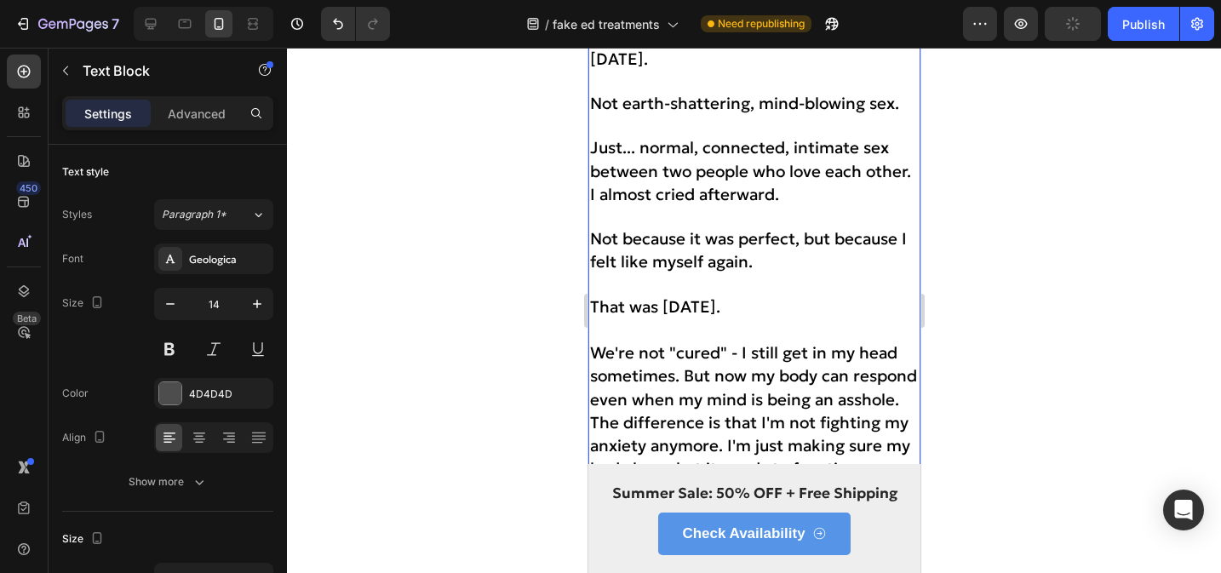
scroll to position [6614, 0]
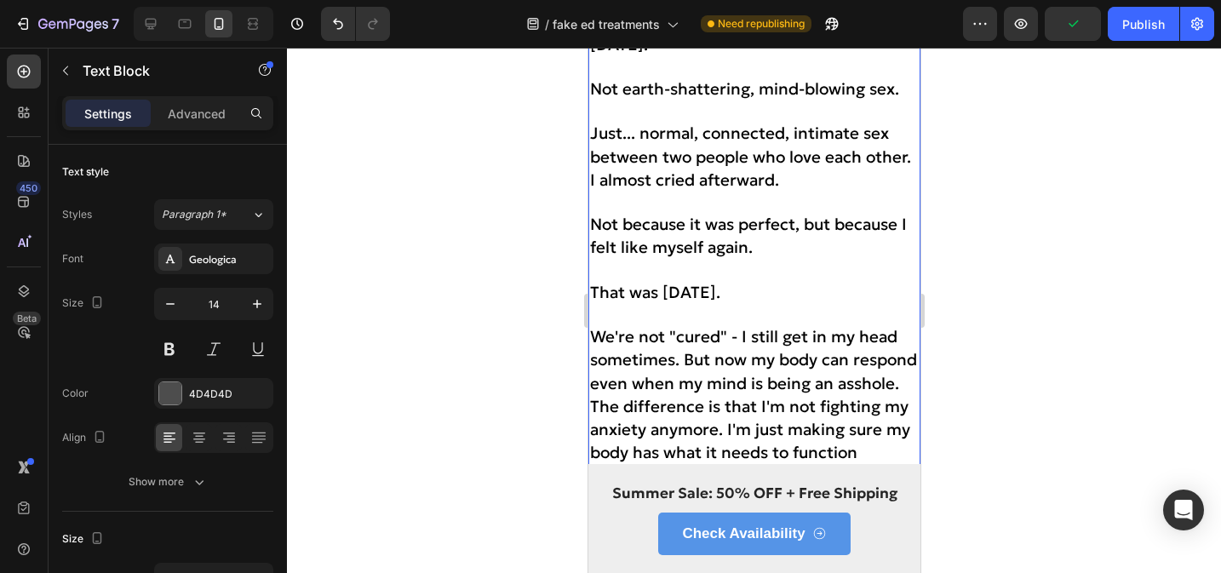
click at [685, 336] on span "We're not "cured" - I still get in my head sometimes. But now my body can respo…" at bounding box center [752, 359] width 327 height 66
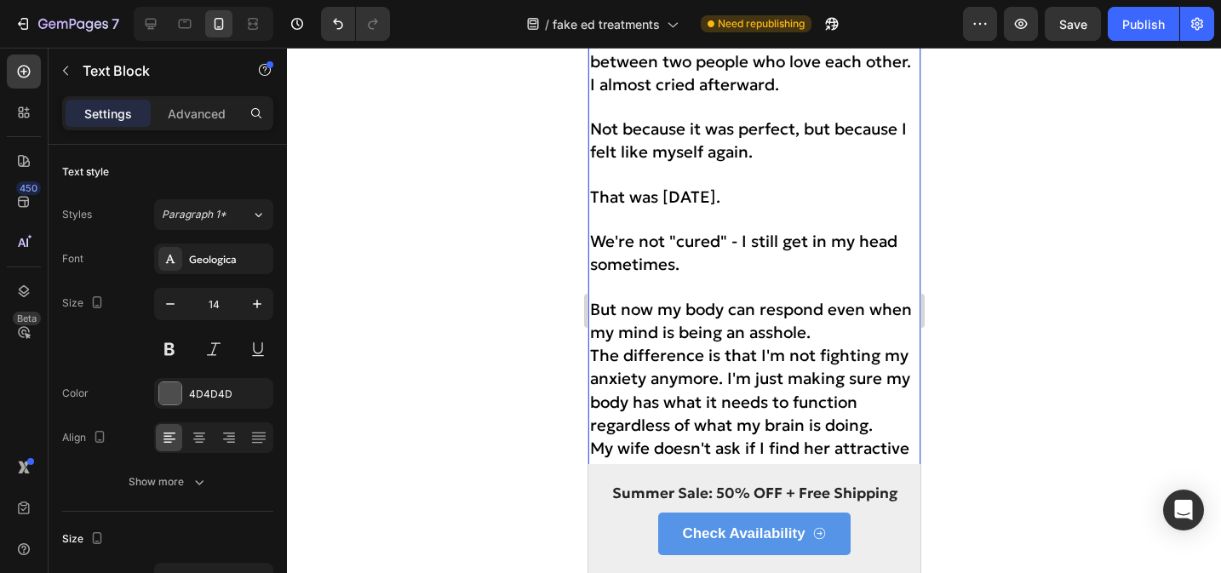
scroll to position [6716, 0]
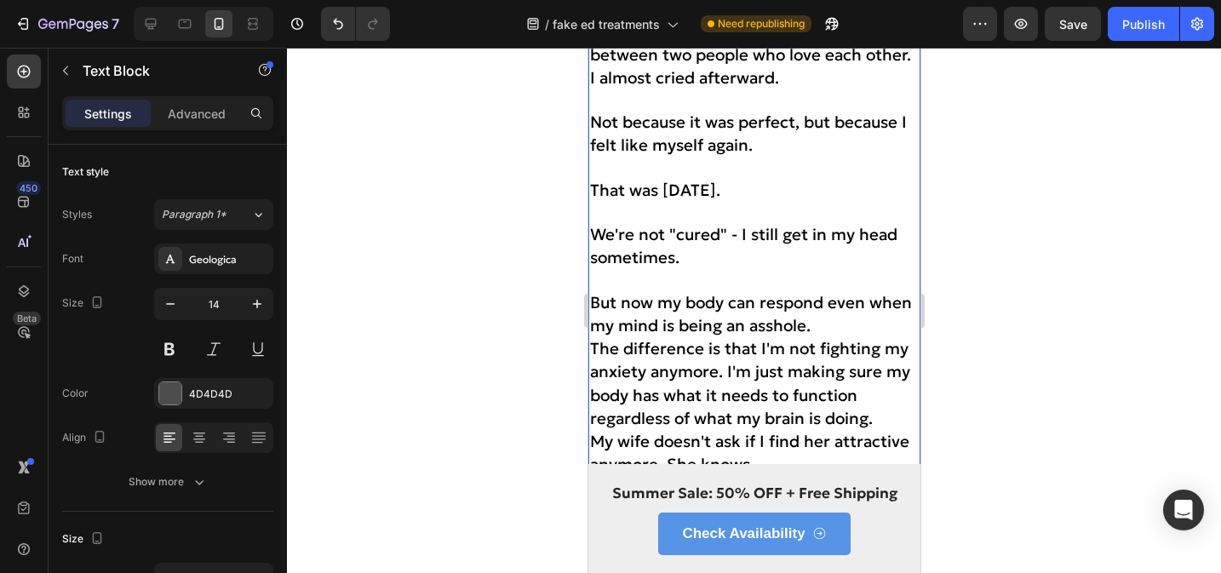
click at [841, 298] on p "But now my body can respond even when my mind is being an asshole." at bounding box center [753, 315] width 329 height 46
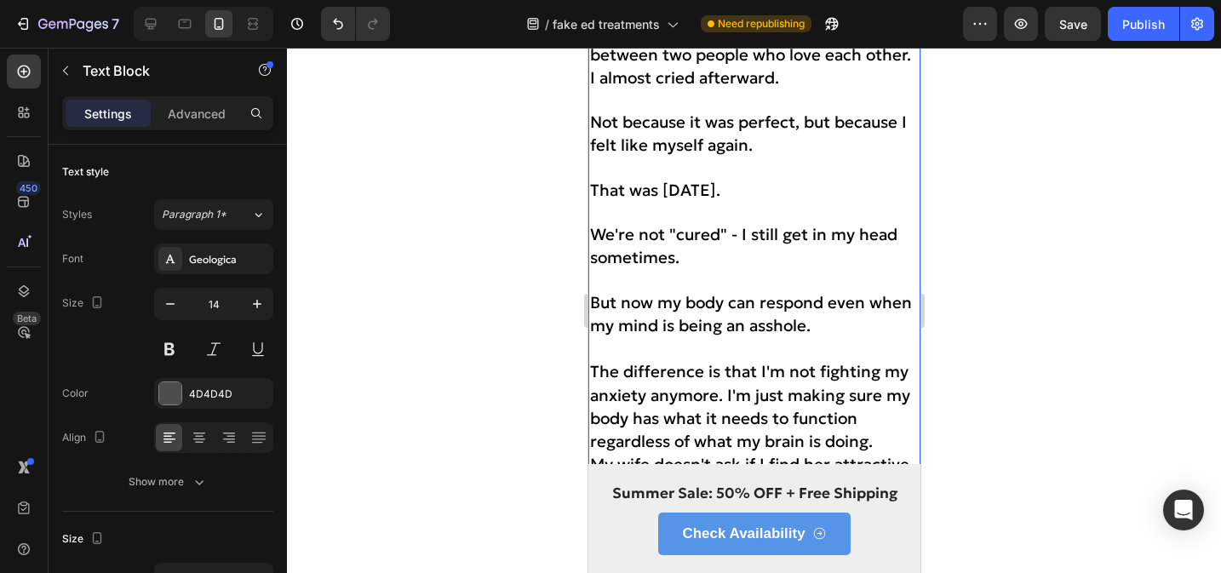
scroll to position [6795, 0]
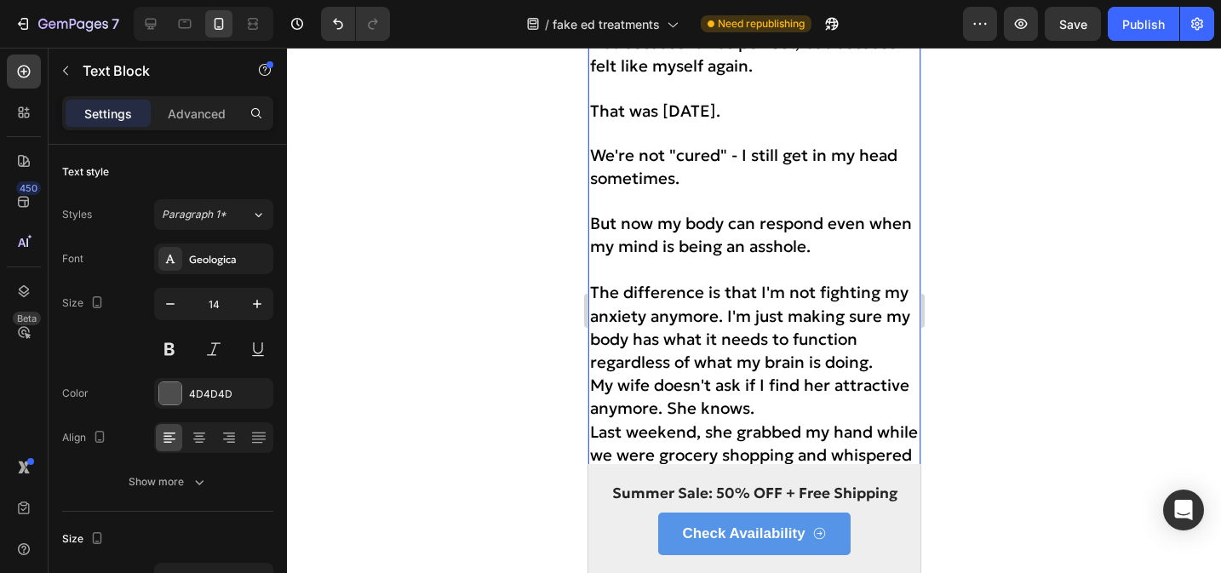
click at [899, 329] on p "The difference is that I'm not fighting my anxiety anymore. I'm just making sur…" at bounding box center [753, 328] width 329 height 93
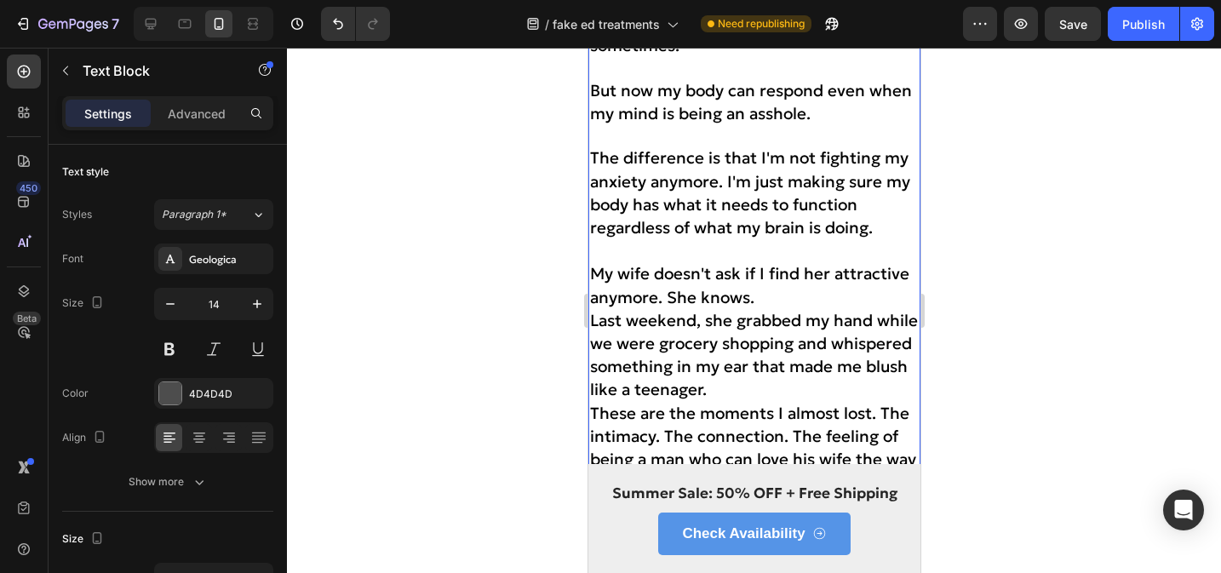
scroll to position [6954, 0]
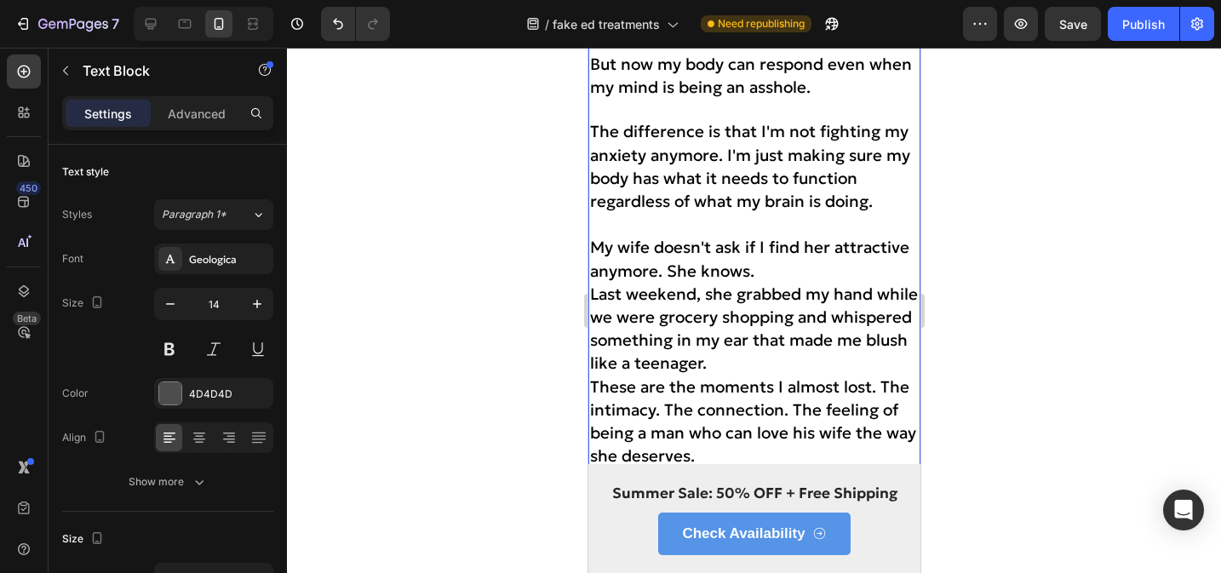
click at [783, 252] on p "My wife doesn't ask if I find her attractive anymore. She knows." at bounding box center [753, 260] width 329 height 46
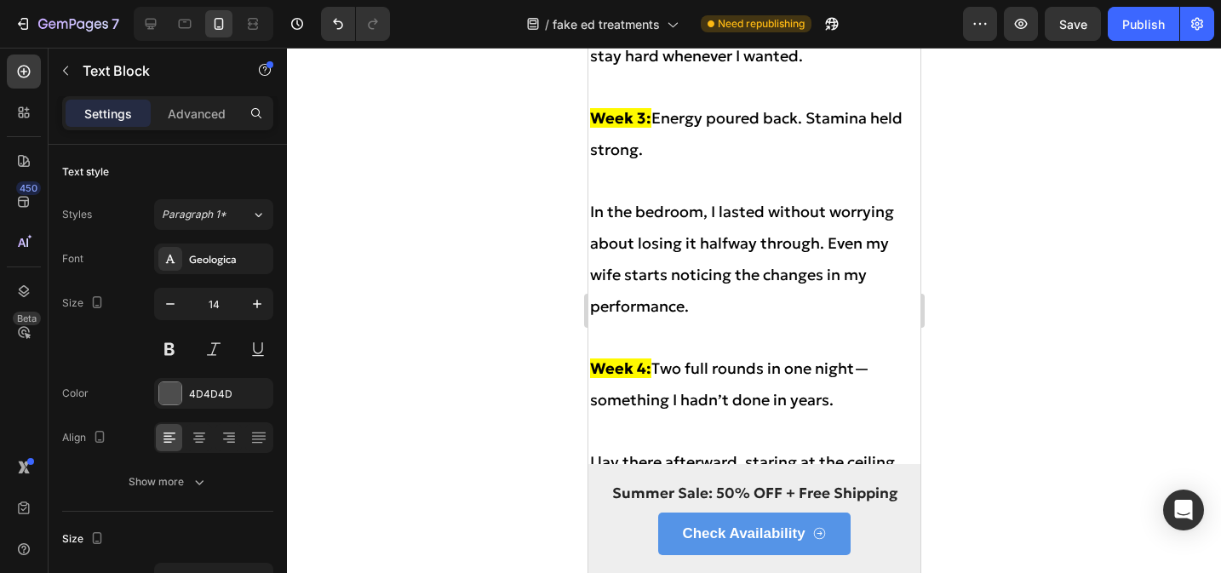
scroll to position [8383, 0]
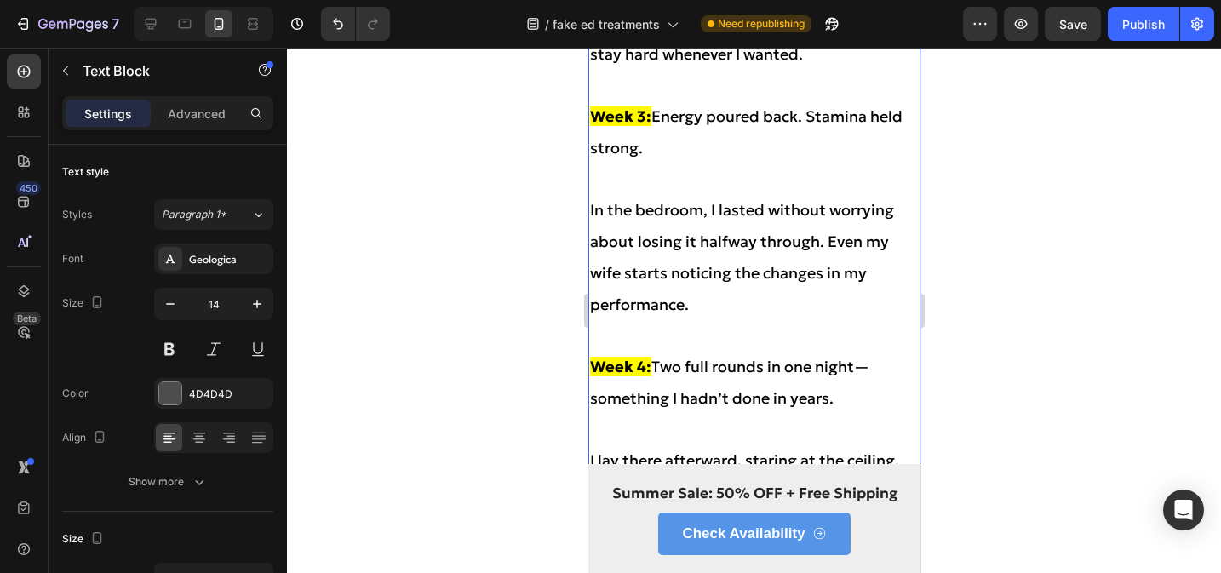
click at [681, 266] on span "In the bedroom, I lasted without worrying about losing it halfway through. Even…" at bounding box center [741, 257] width 304 height 114
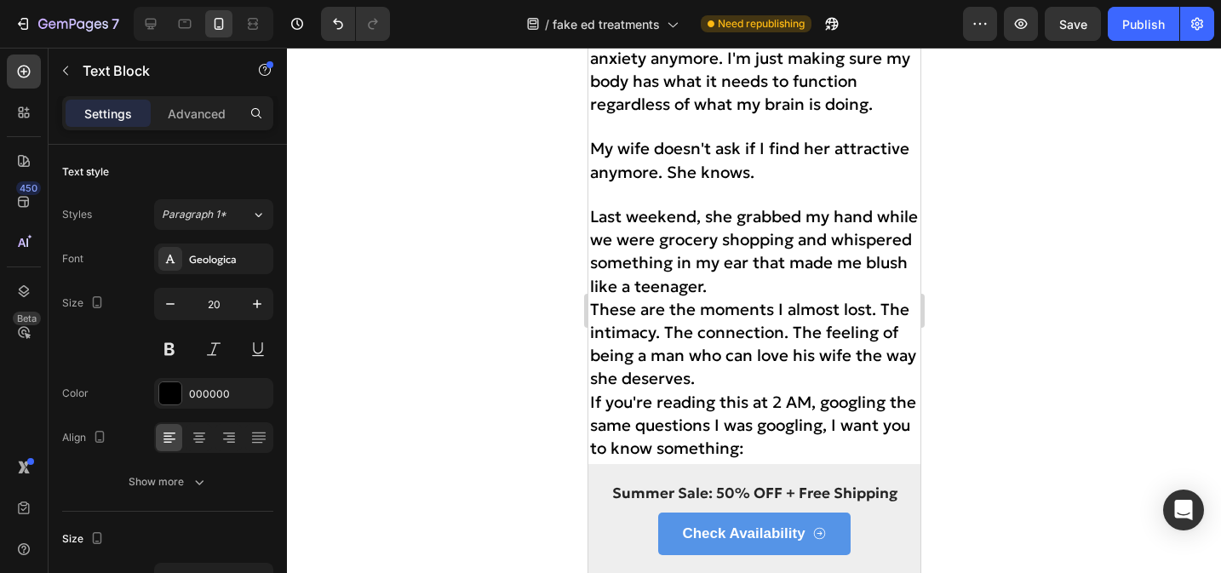
scroll to position [7031, 0]
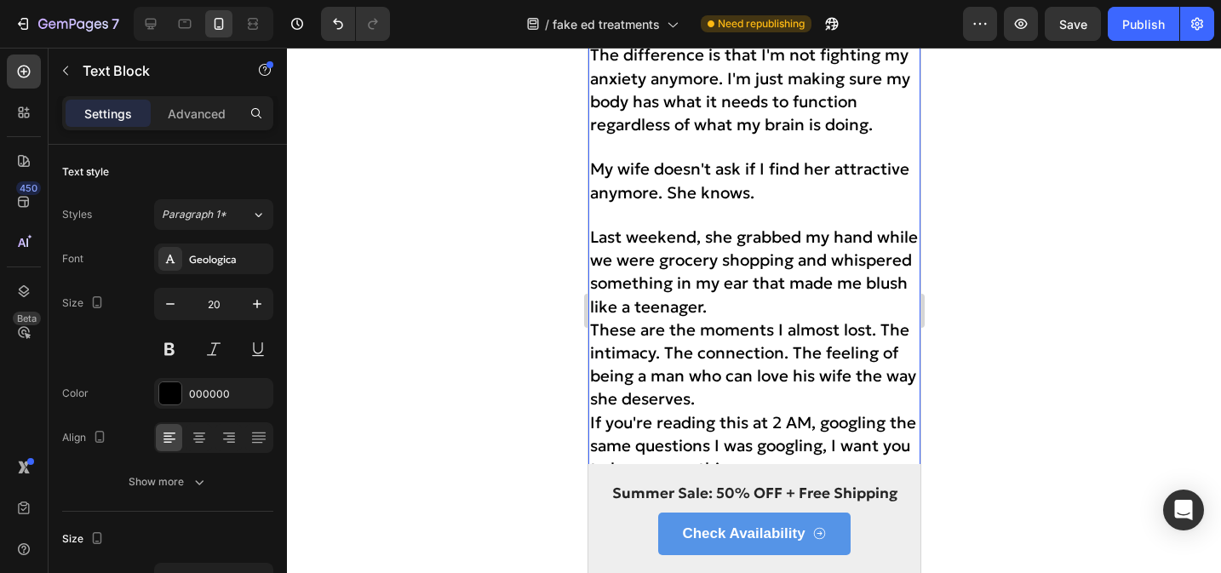
click at [595, 227] on span "Last weekend, she grabbed my hand while we were grocery shopping and whispered …" at bounding box center [753, 272] width 328 height 90
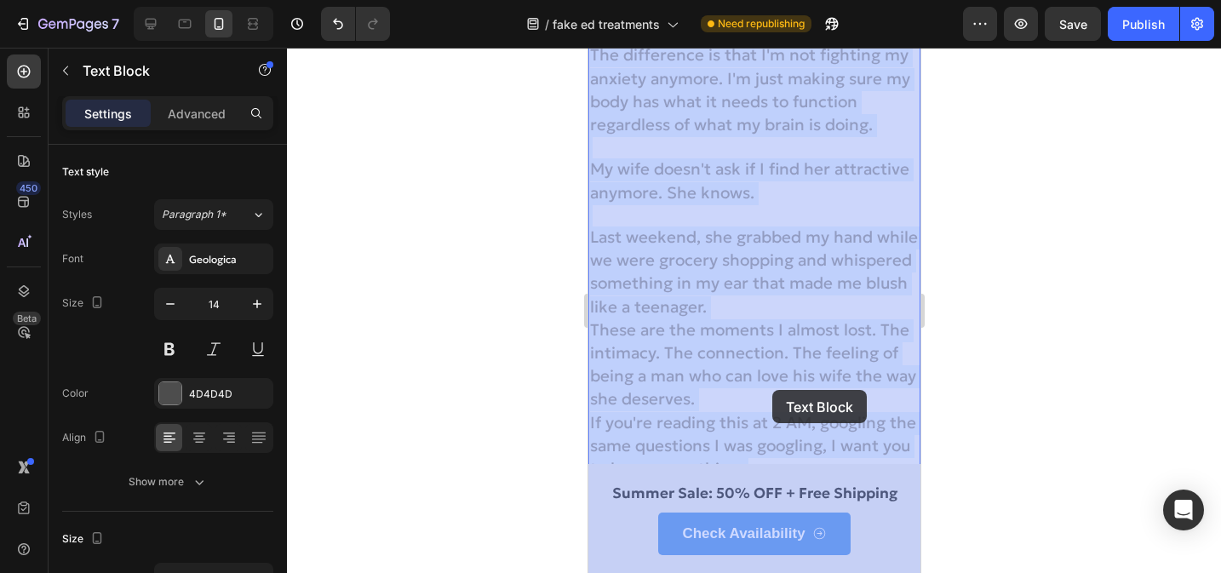
drag, startPoint x: 590, startPoint y: 213, endPoint x: 770, endPoint y: 388, distance: 250.6
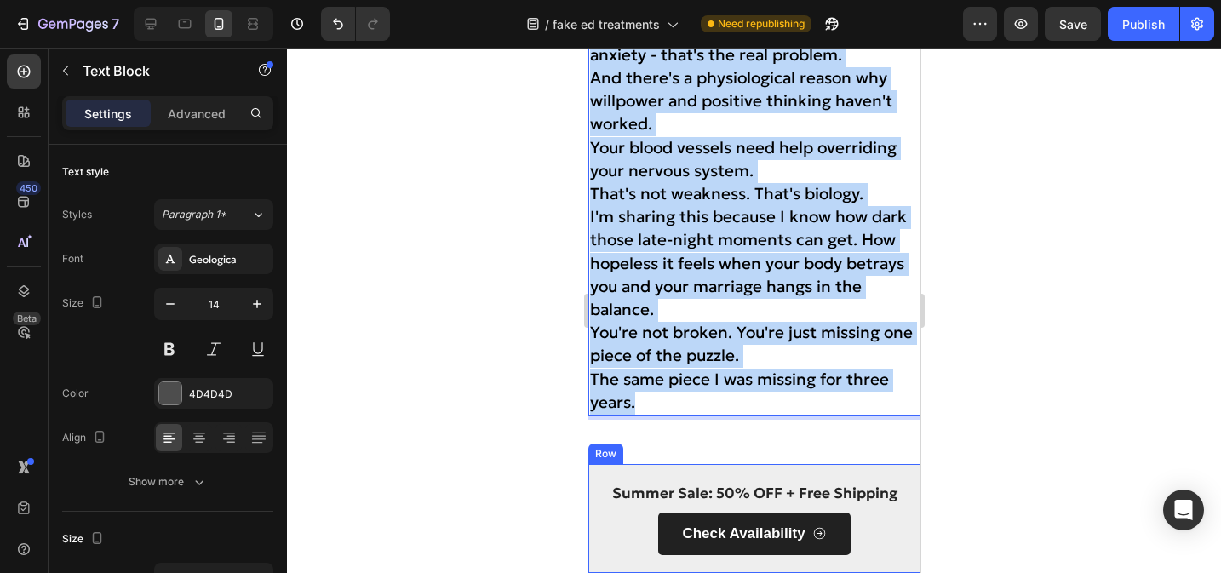
scroll to position [7639, 0]
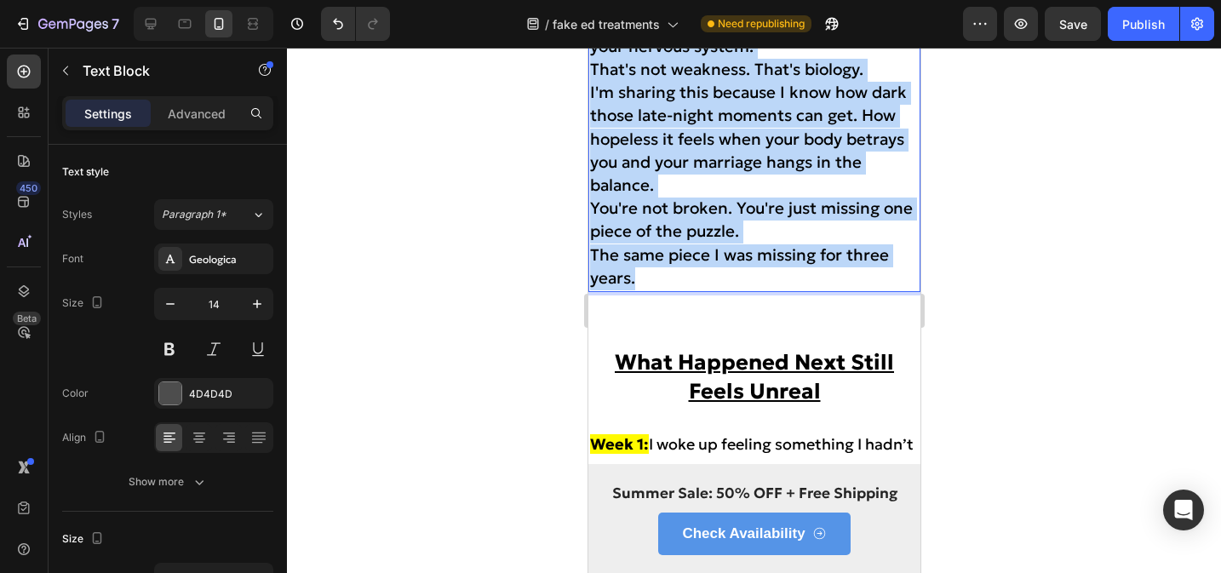
drag, startPoint x: 592, startPoint y: 214, endPoint x: 803, endPoint y: 259, distance: 216.0
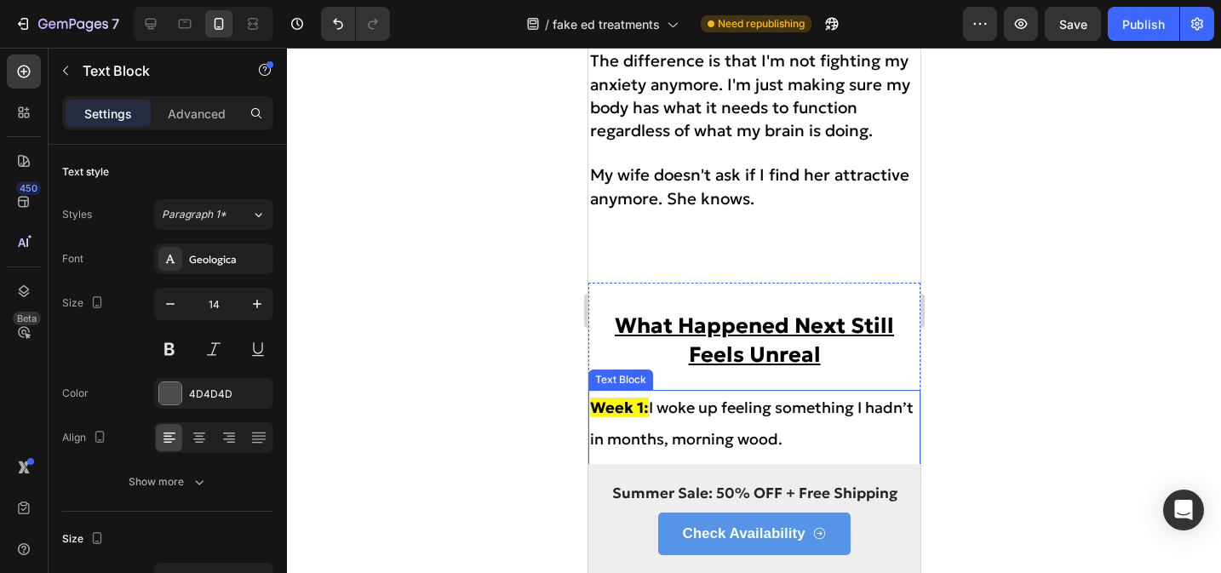
scroll to position [6965, 0]
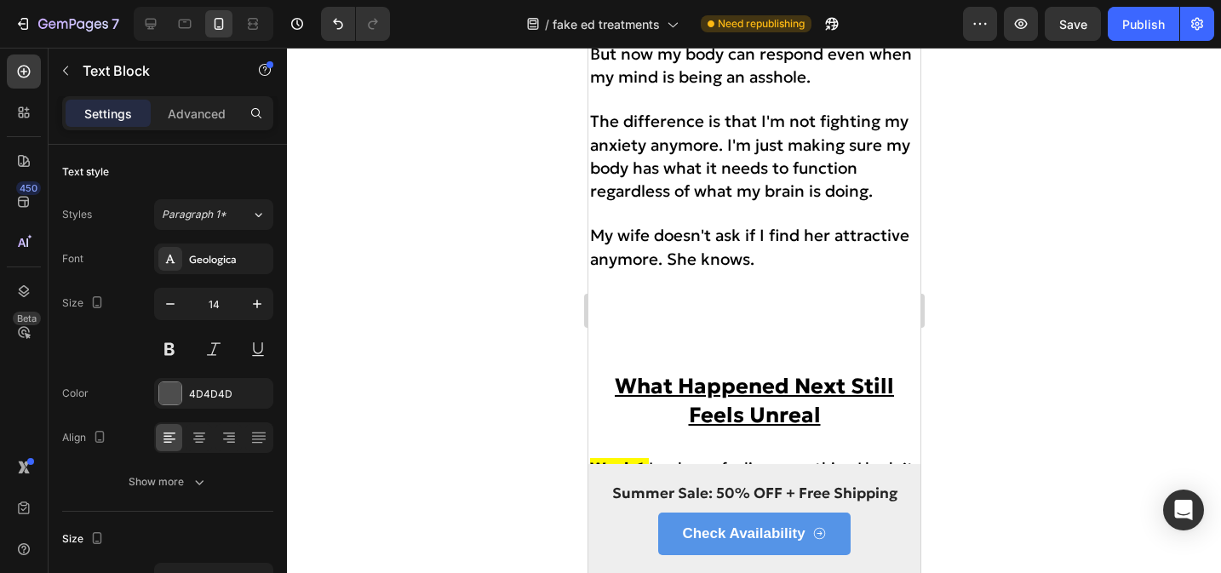
click at [797, 272] on p at bounding box center [753, 282] width 329 height 21
click at [789, 237] on p "My wife doesn't ask if I find her attractive anymore. She knows." at bounding box center [753, 248] width 329 height 46
click at [1025, 275] on div at bounding box center [754, 311] width 934 height 526
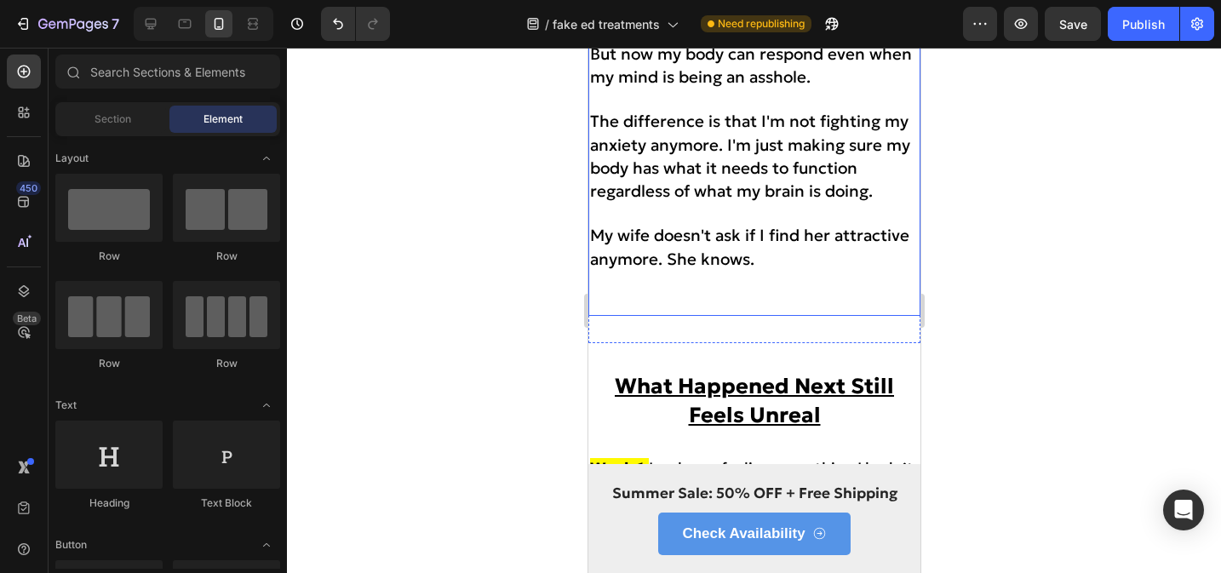
click at [840, 272] on p "Rich Text Editor. Editing area: main" at bounding box center [753, 282] width 329 height 21
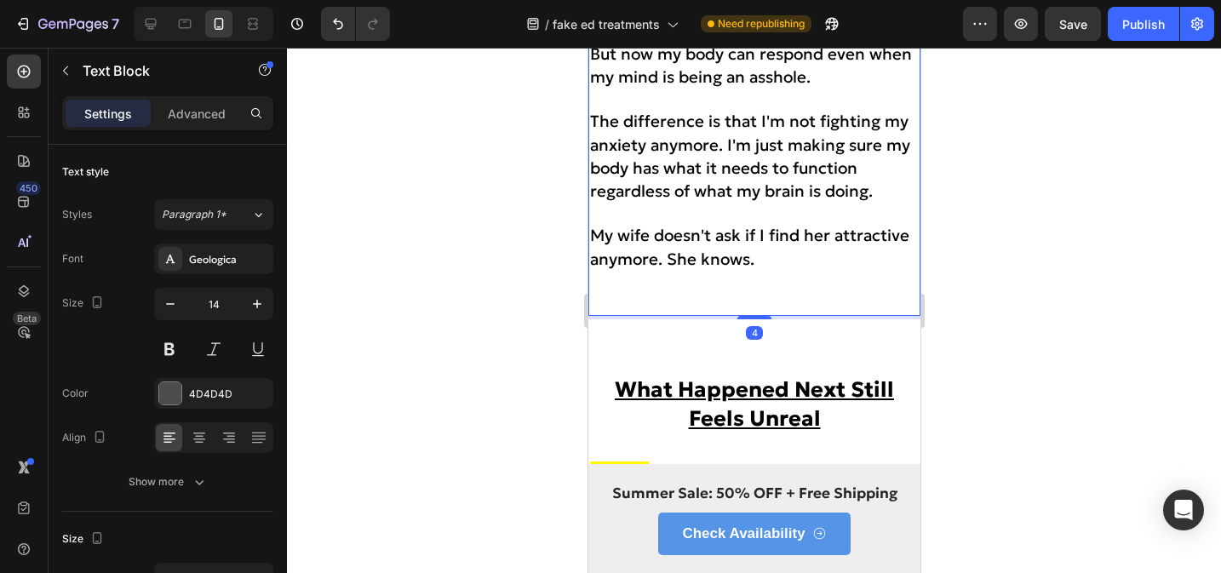
drag, startPoint x: 757, startPoint y: 290, endPoint x: 760, endPoint y: 311, distance: 21.4
click at [759, 316] on div at bounding box center [754, 317] width 34 height 3
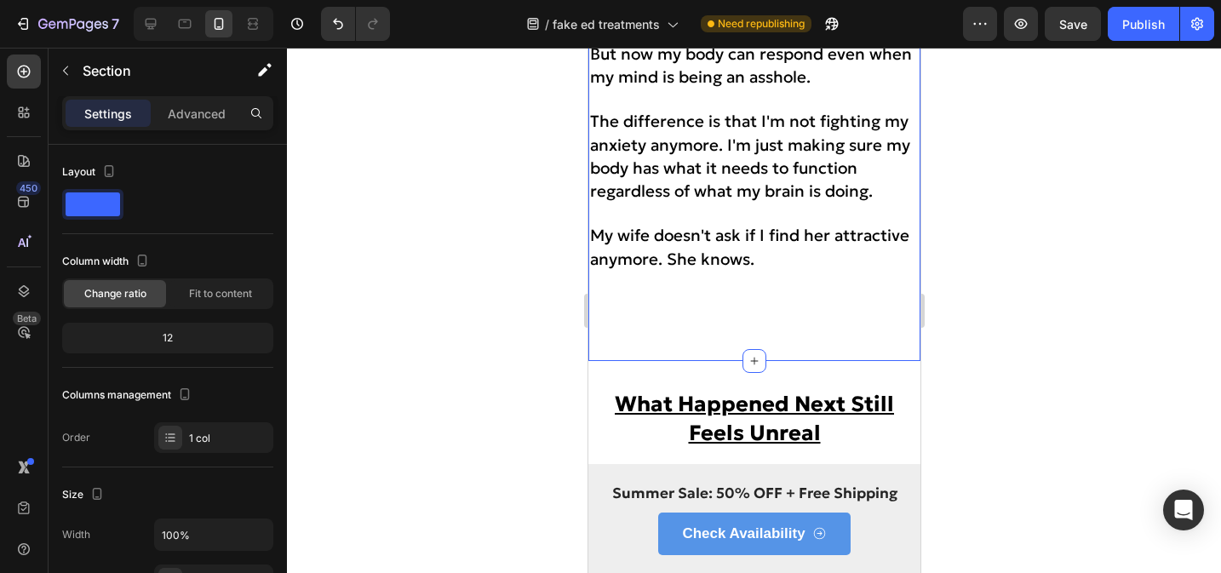
click at [765, 293] on p "Rich Text Editor. Editing area: main" at bounding box center [753, 303] width 329 height 21
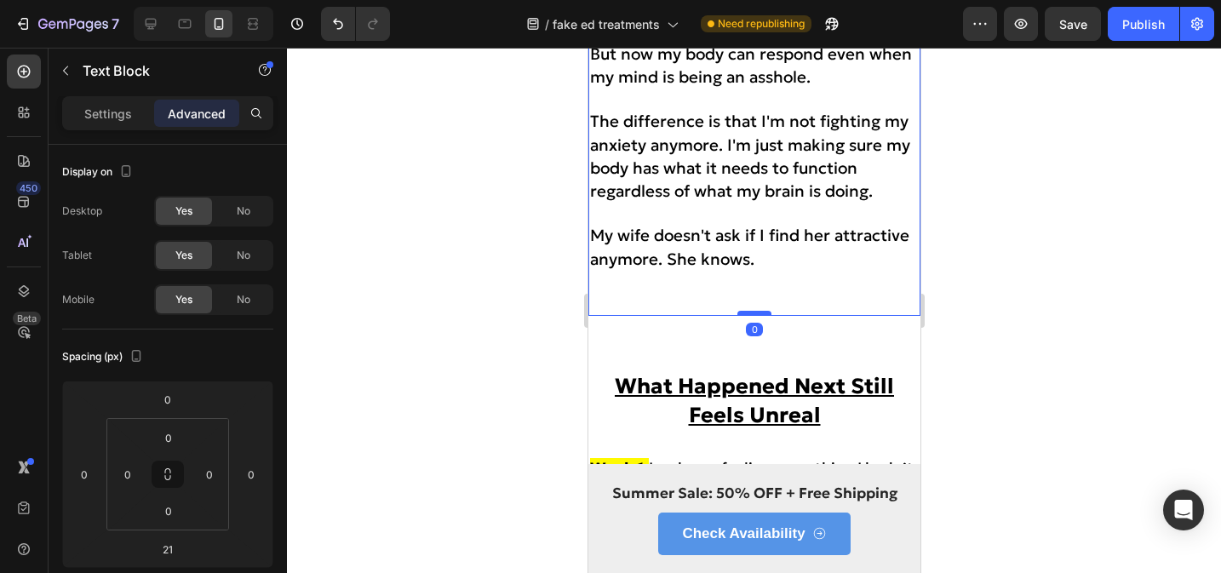
drag, startPoint x: 761, startPoint y: 310, endPoint x: 761, endPoint y: 287, distance: 23.0
click at [761, 311] on div at bounding box center [754, 313] width 34 height 5
type input "0"
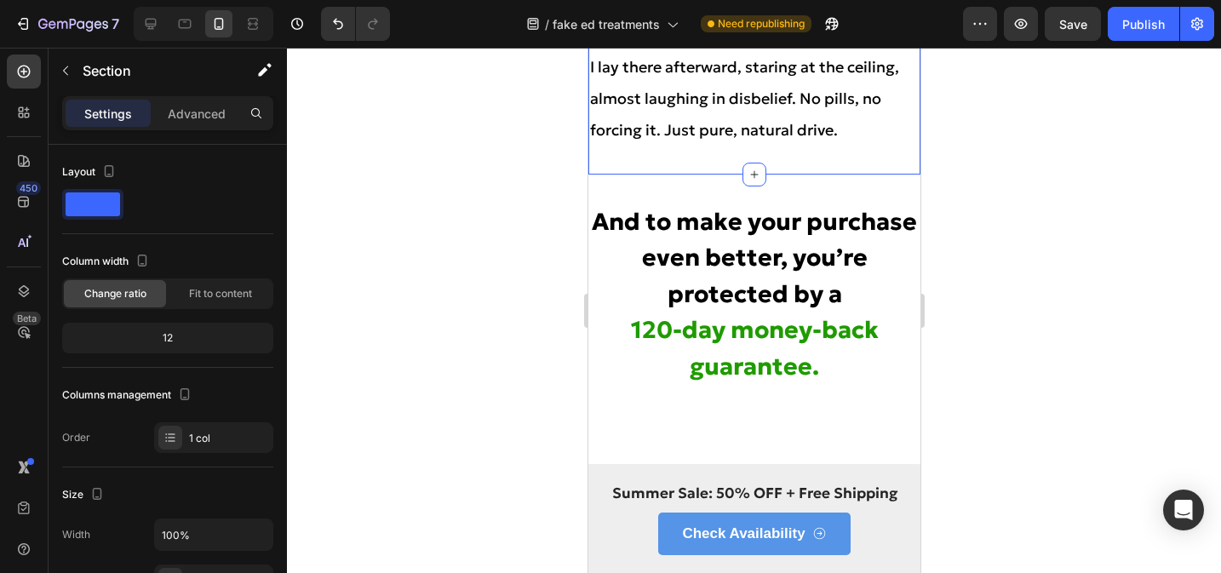
scroll to position [8126, 0]
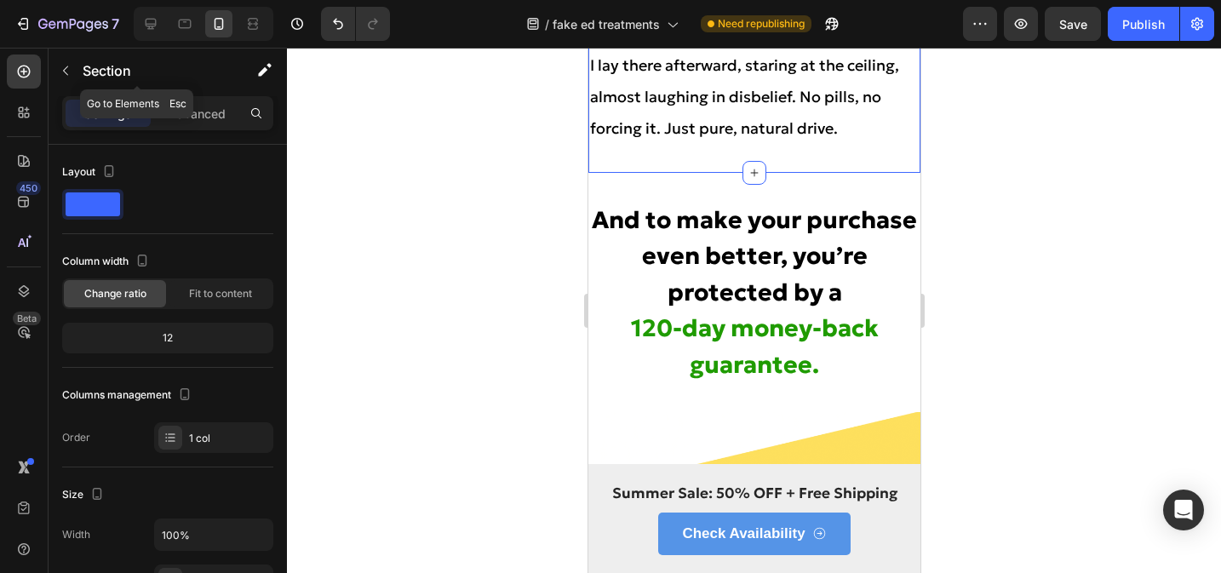
click at [69, 69] on icon "button" at bounding box center [66, 71] width 14 height 14
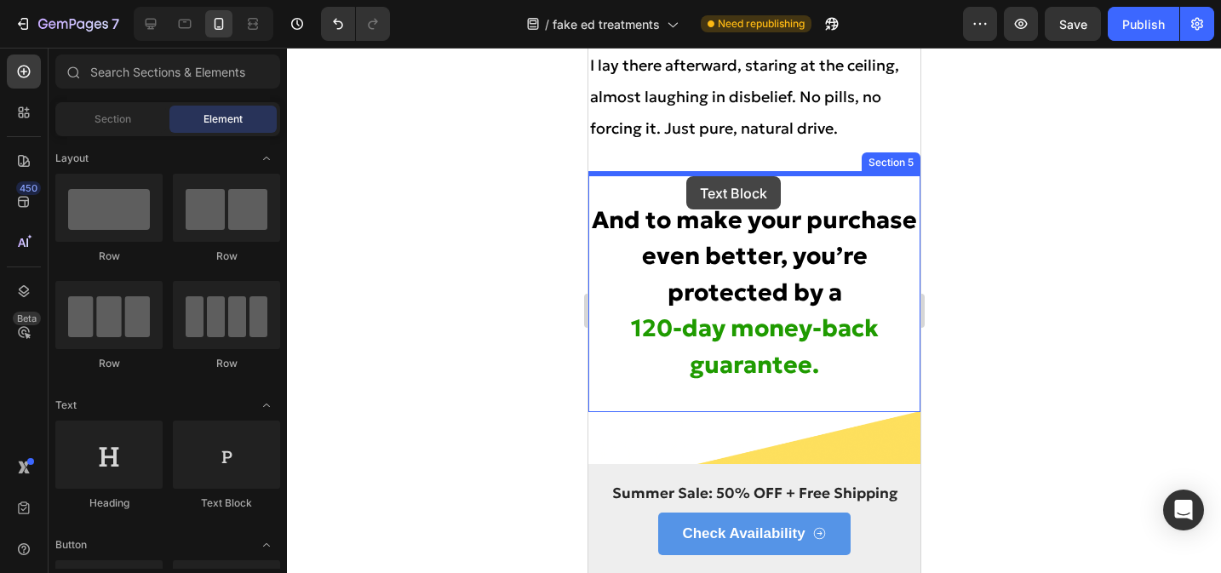
drag, startPoint x: 1170, startPoint y: 305, endPoint x: 686, endPoint y: 176, distance: 501.4
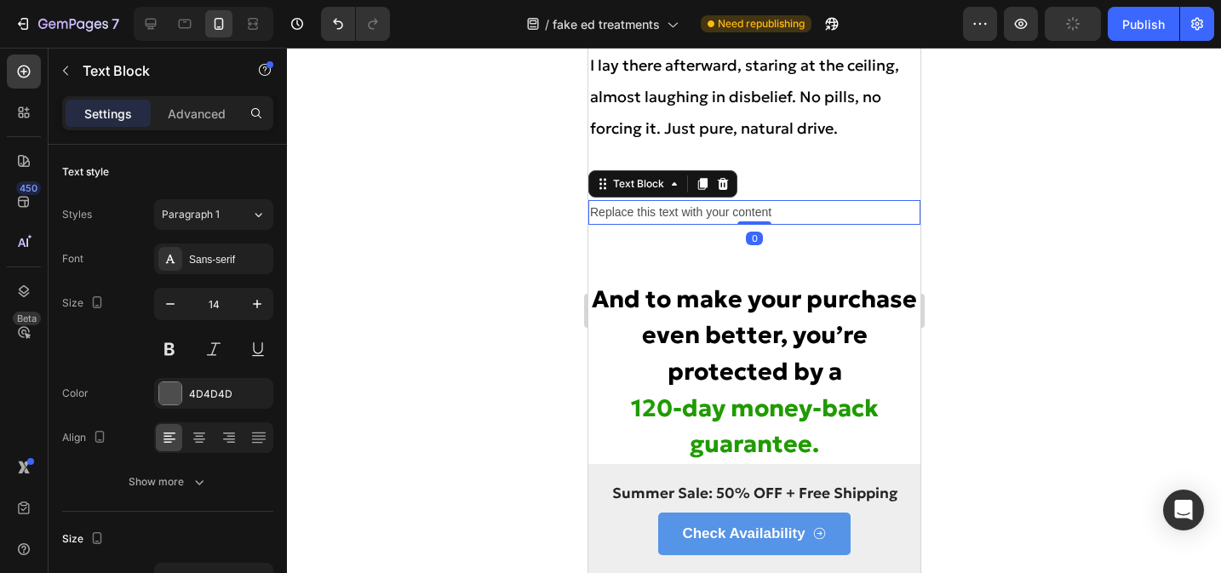
click at [704, 214] on div "Replace this text with your content" at bounding box center [754, 212] width 332 height 25
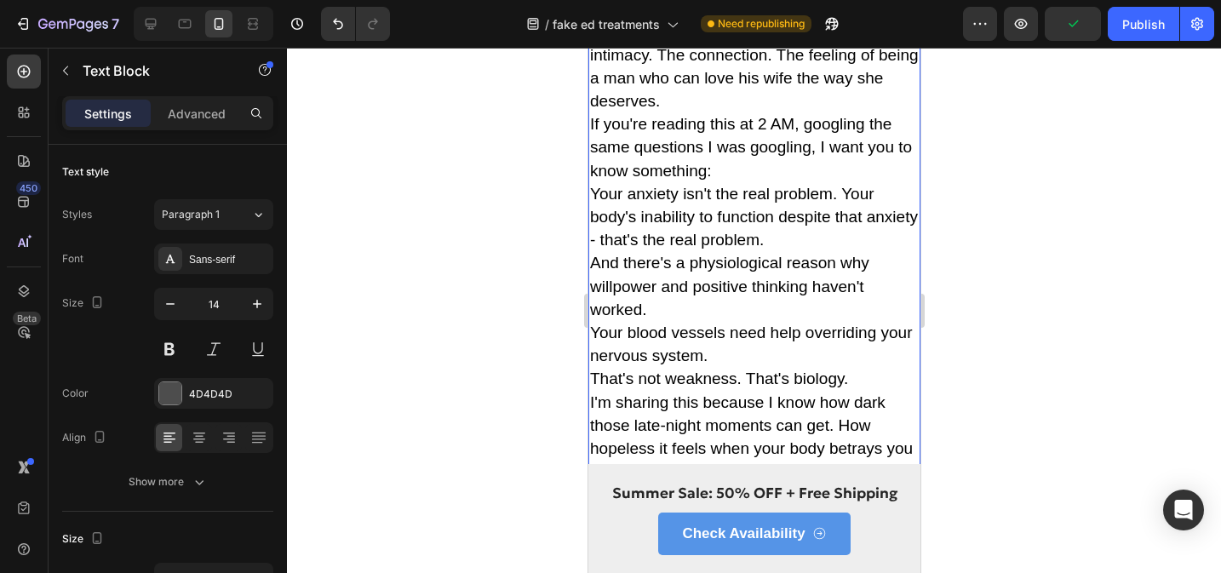
scroll to position [8407, 0]
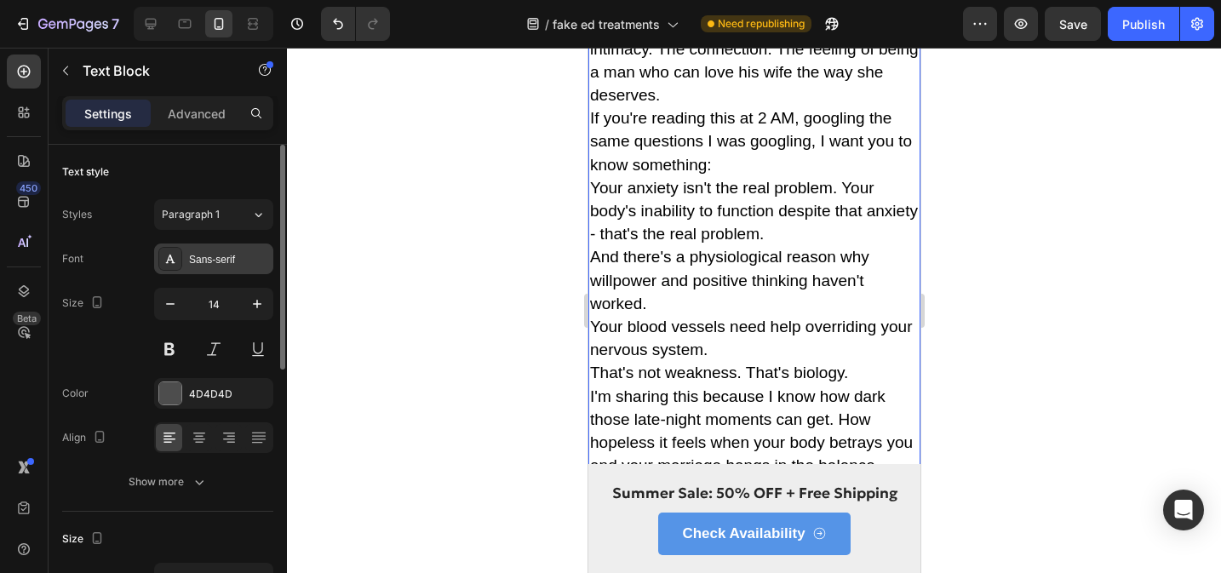
click at [234, 263] on div "Sans-serif" at bounding box center [229, 259] width 80 height 15
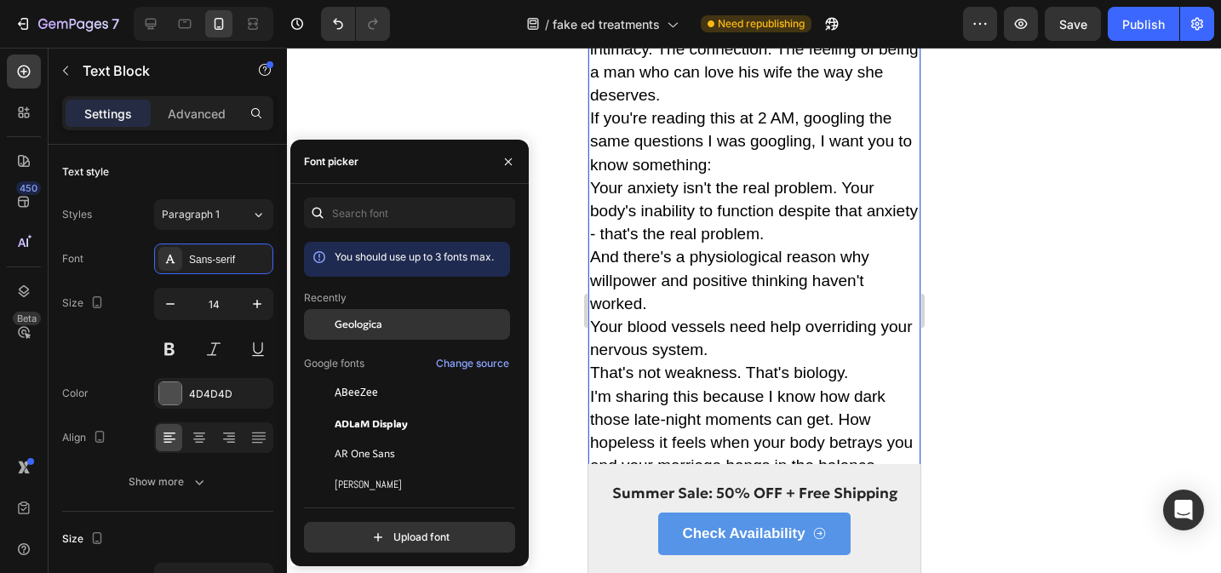
click at [338, 324] on span "Geologica" at bounding box center [359, 324] width 48 height 15
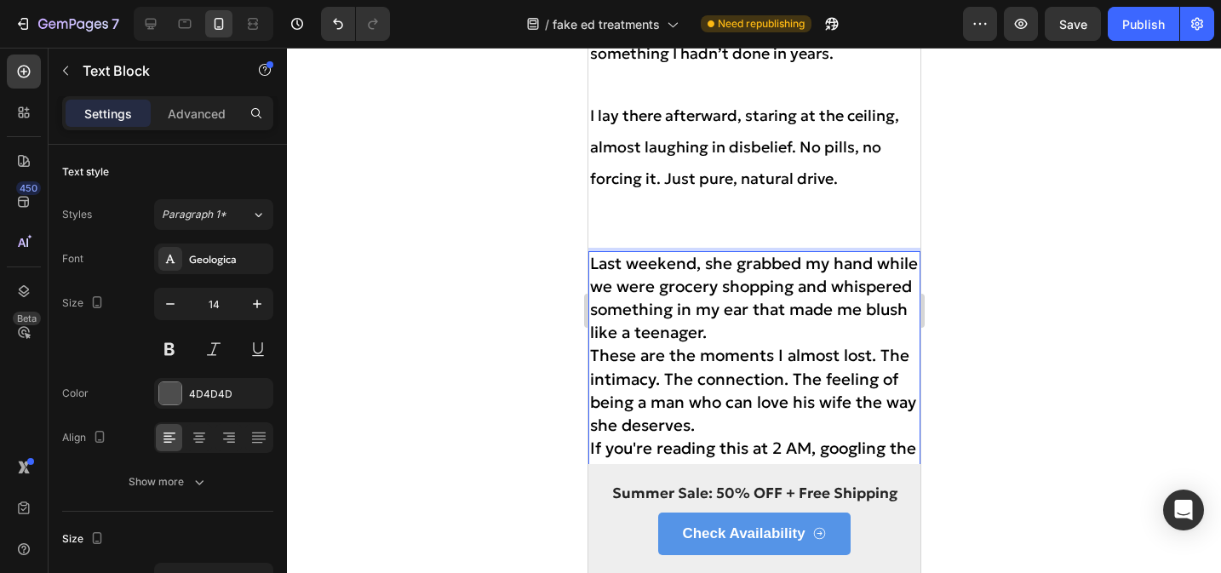
scroll to position [8110, 0]
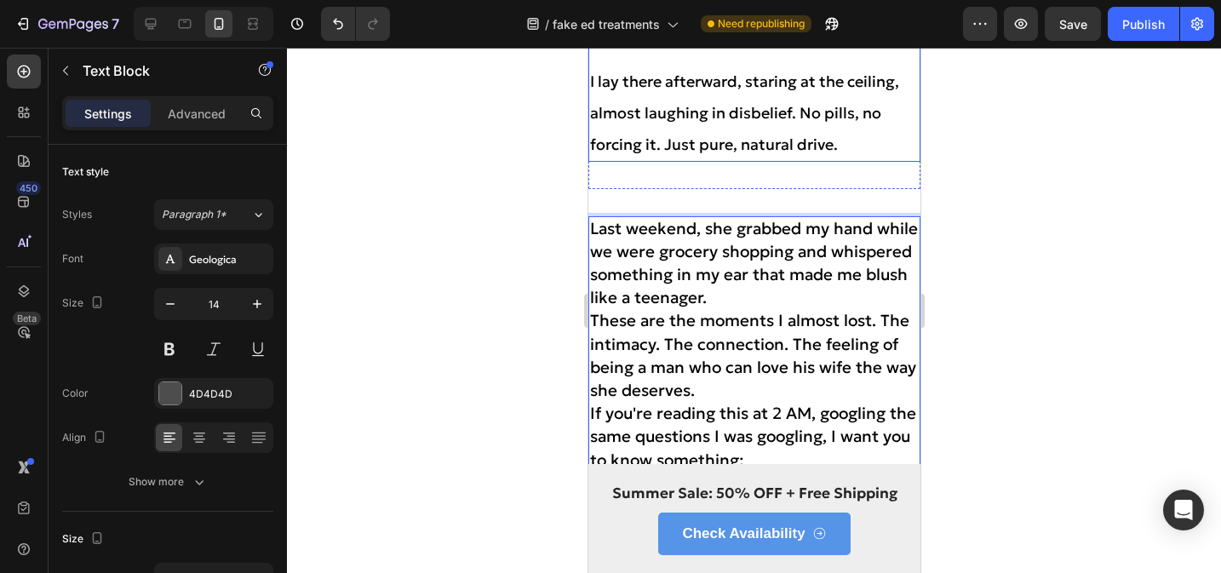
click at [701, 143] on span "I lay there afterward, staring at the ceiling, almost laughing in disbelief. No…" at bounding box center [743, 113] width 309 height 83
click at [704, 267] on span "Last weekend, she grabbed my hand while we were grocery shopping and whispered …" at bounding box center [753, 263] width 328 height 90
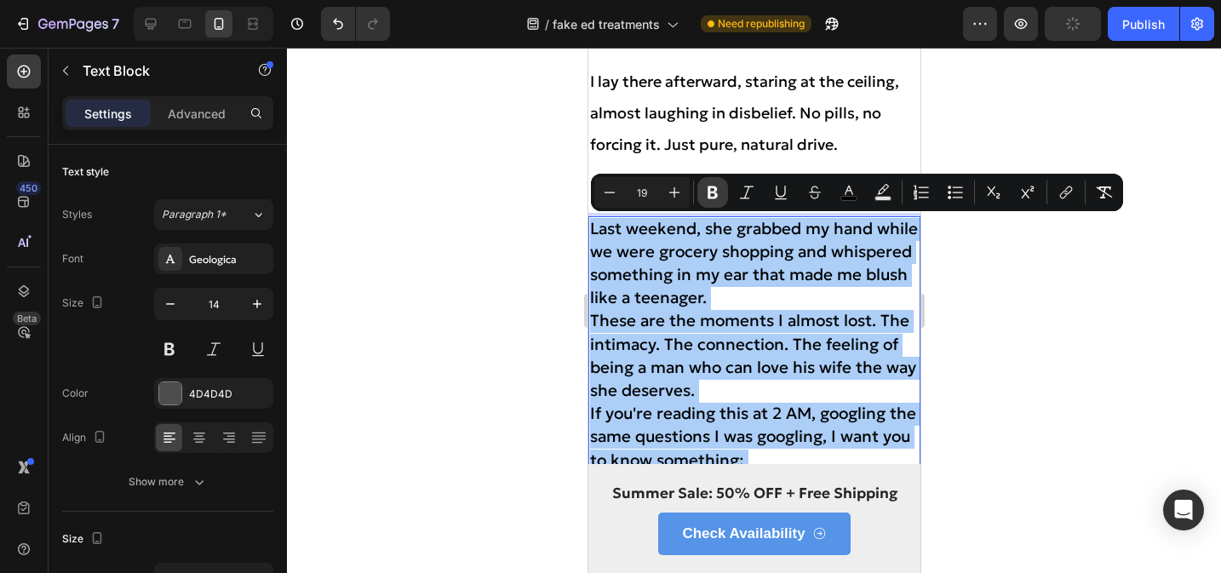
click at [715, 177] on button "Bold" at bounding box center [713, 192] width 31 height 31
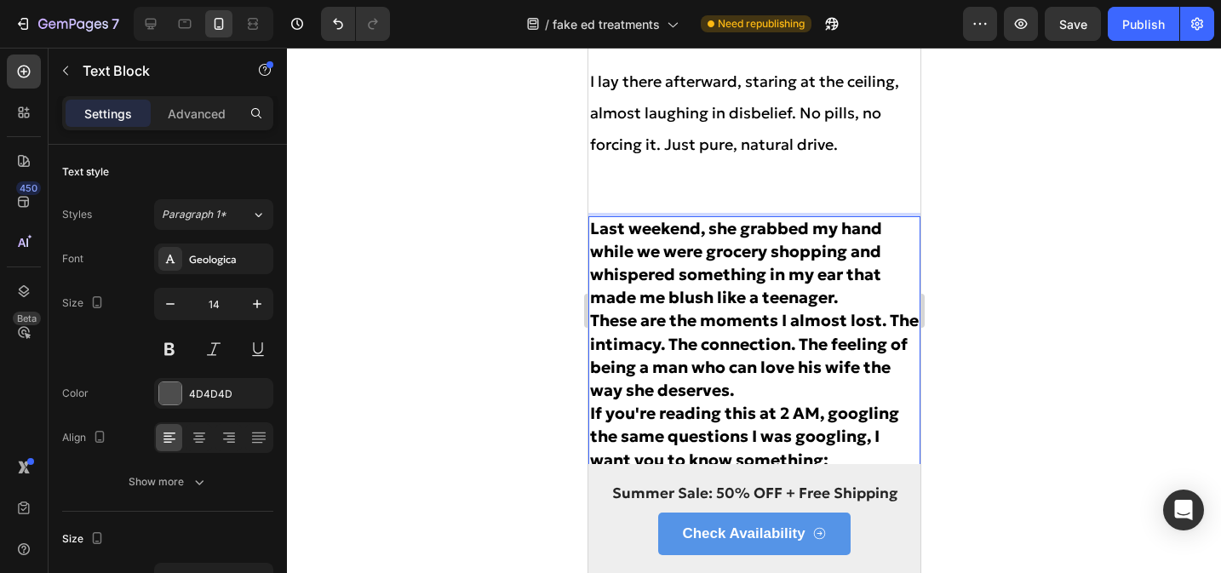
click at [732, 268] on strong "Last weekend, she grabbed my hand while we were grocery shopping and whispered …" at bounding box center [735, 263] width 292 height 90
click at [722, 309] on p "Last weekend, she grabbed my hand while we were grocery shopping and whispered …" at bounding box center [753, 264] width 329 height 93
click at [603, 233] on strong "Last weekend, she grabbed my hand while we were grocery shopping and whispered …" at bounding box center [735, 263] width 292 height 90
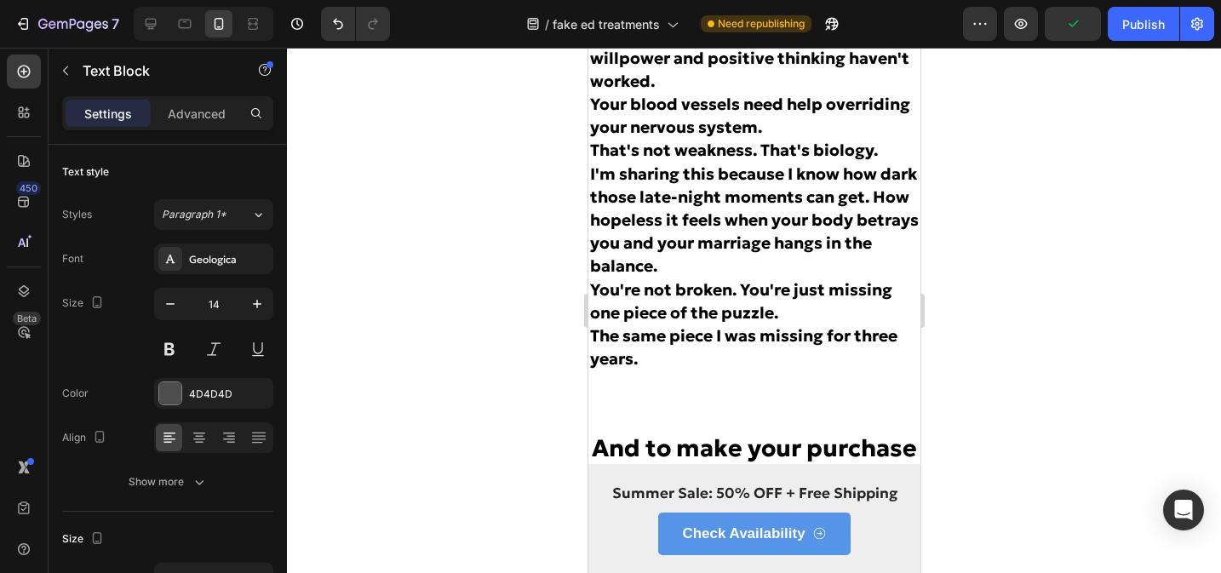
scroll to position [8552, 0]
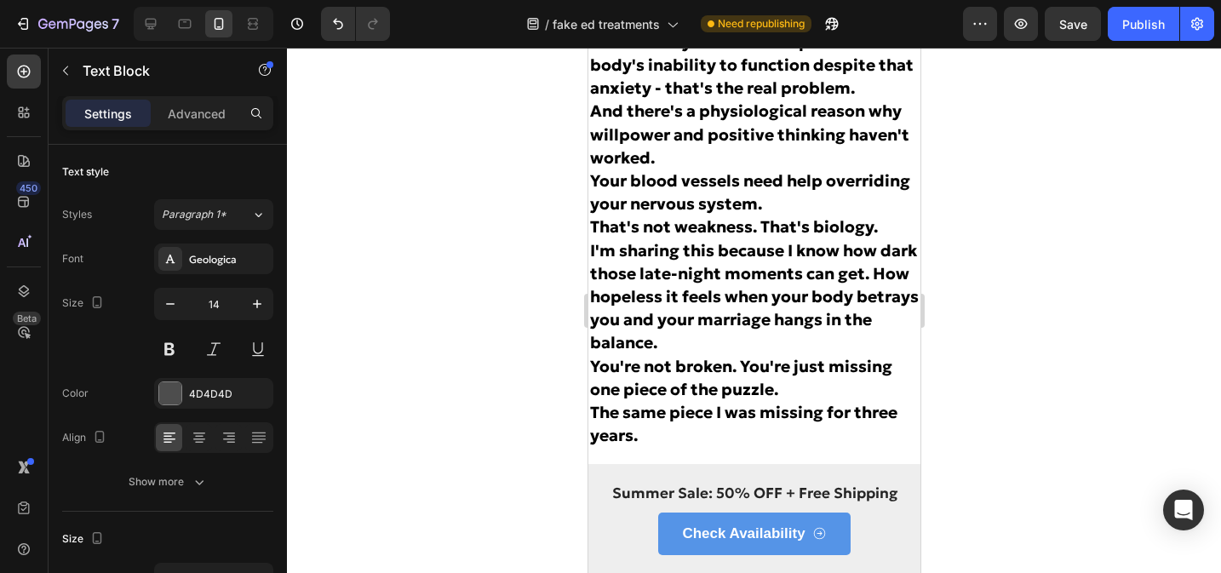
drag, startPoint x: 590, startPoint y: 227, endPoint x: 789, endPoint y: 388, distance: 255.5
click at [644, 430] on p "The same piece I was missing for three years." at bounding box center [753, 425] width 329 height 46
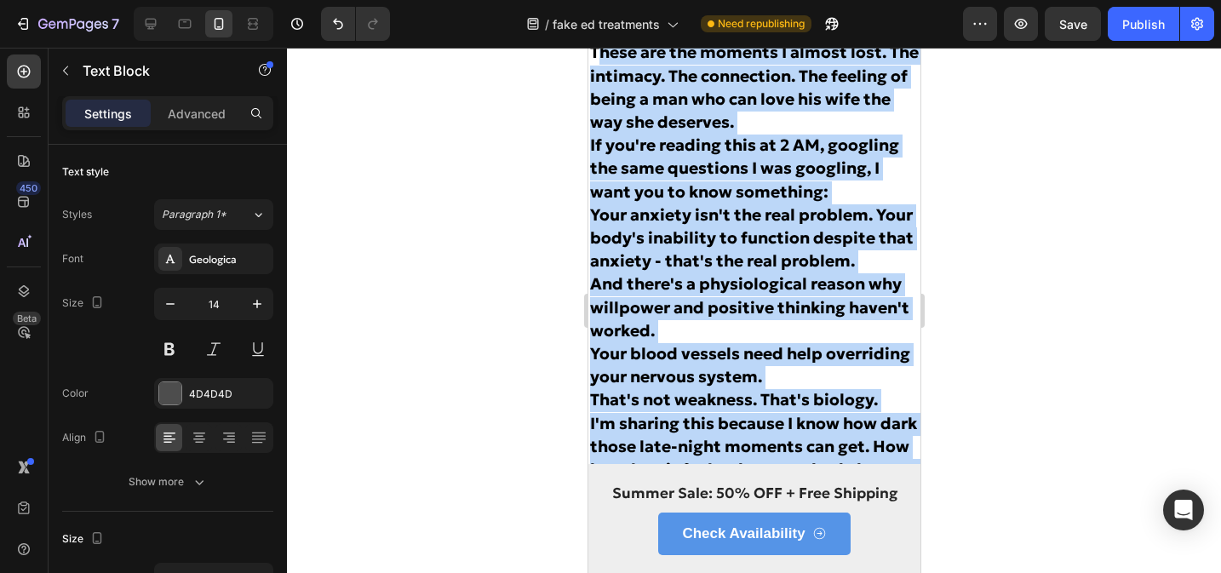
scroll to position [8368, 0]
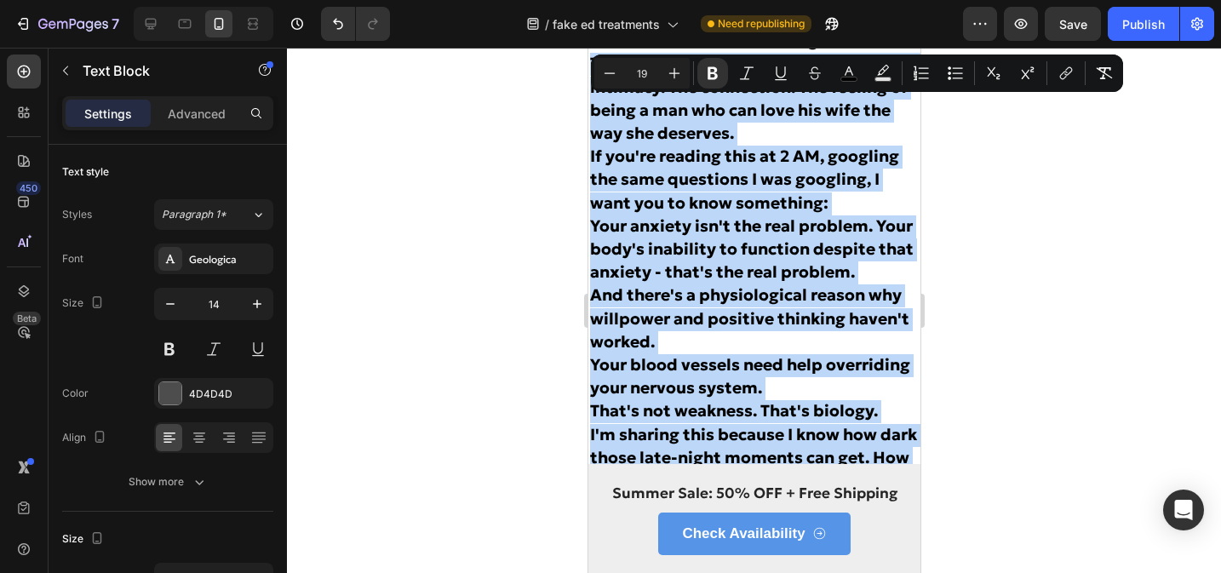
drag, startPoint x: 641, startPoint y: 435, endPoint x: 582, endPoint y: 63, distance: 376.9
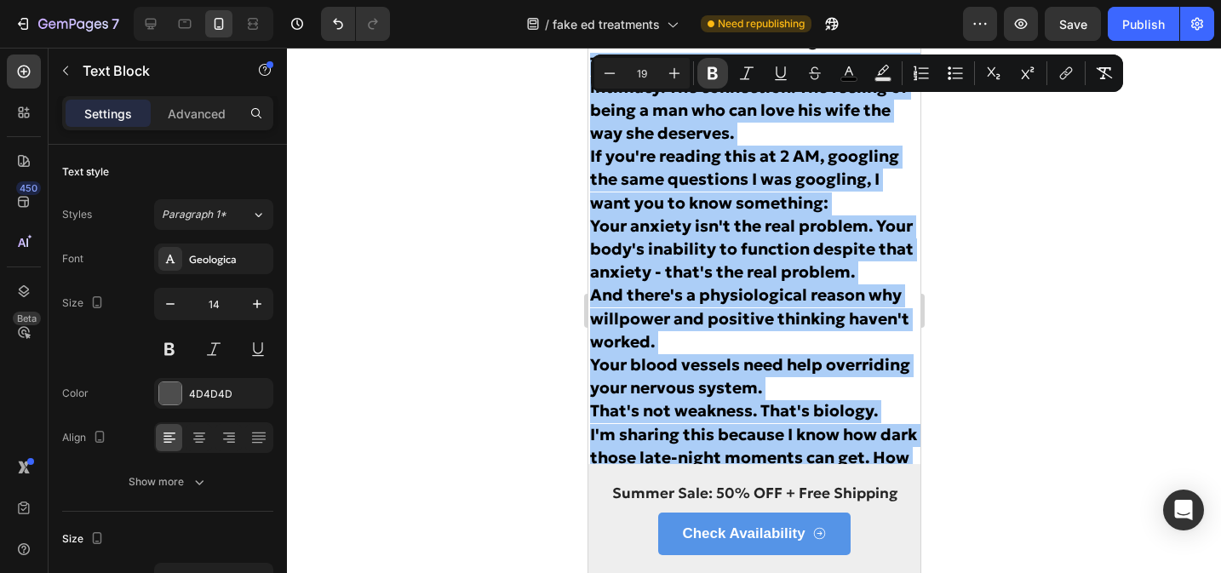
click at [715, 76] on icon "Editor contextual toolbar" at bounding box center [713, 73] width 10 height 13
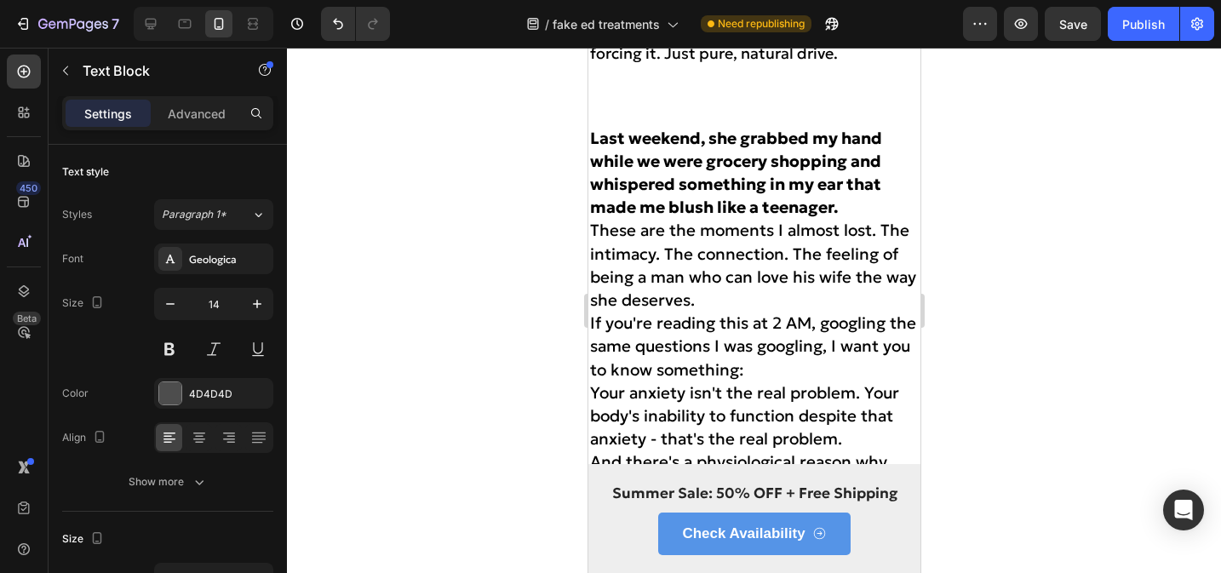
scroll to position [8174, 0]
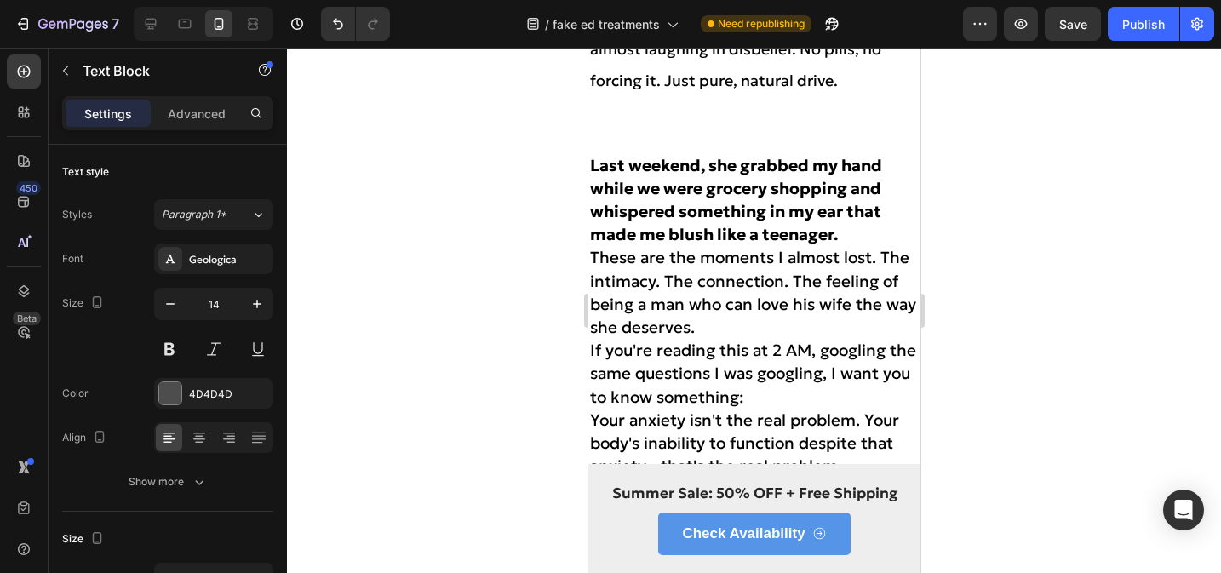
click at [851, 241] on p "Last weekend, she grabbed my hand while we were grocery shopping and whispered …" at bounding box center [753, 201] width 329 height 93
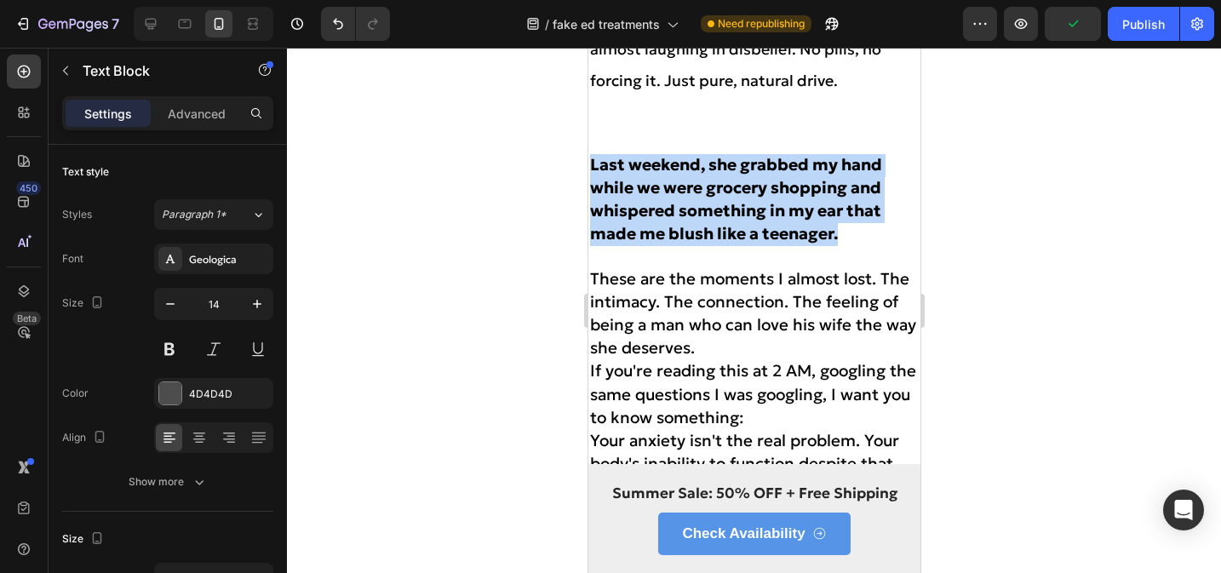
drag, startPoint x: 859, startPoint y: 232, endPoint x: 576, endPoint y: 153, distance: 294.2
click at [646, 170] on strong "Last weekend, she grabbed my hand while we were grocery shopping and whispered …" at bounding box center [735, 199] width 292 height 90
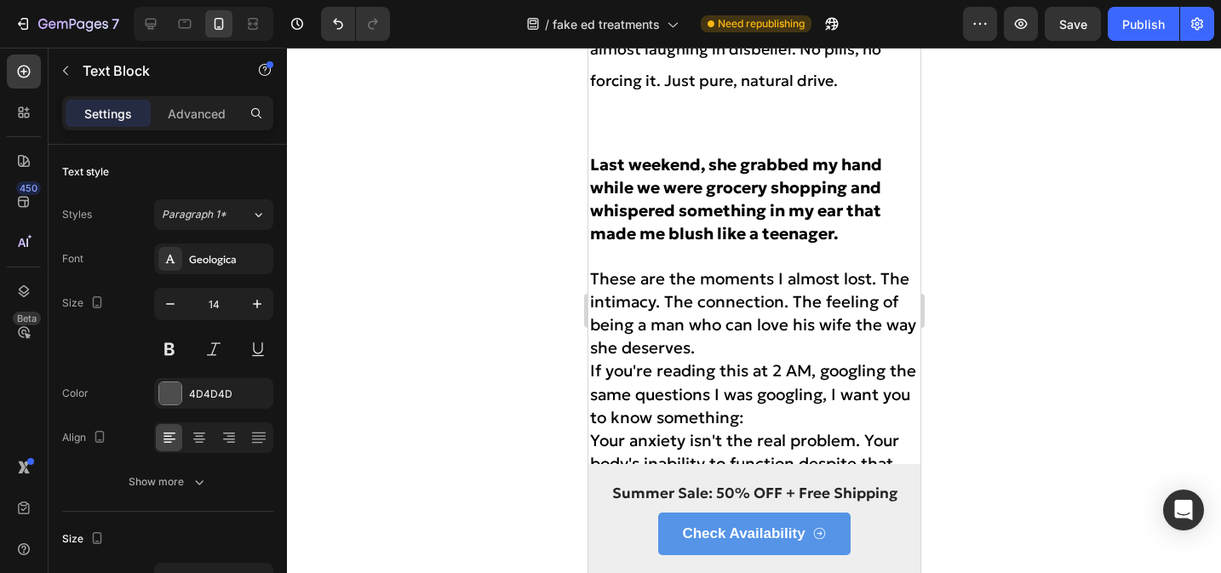
drag, startPoint x: 945, startPoint y: 256, endPoint x: 265, endPoint y: 204, distance: 681.7
click at [945, 256] on div at bounding box center [754, 311] width 934 height 526
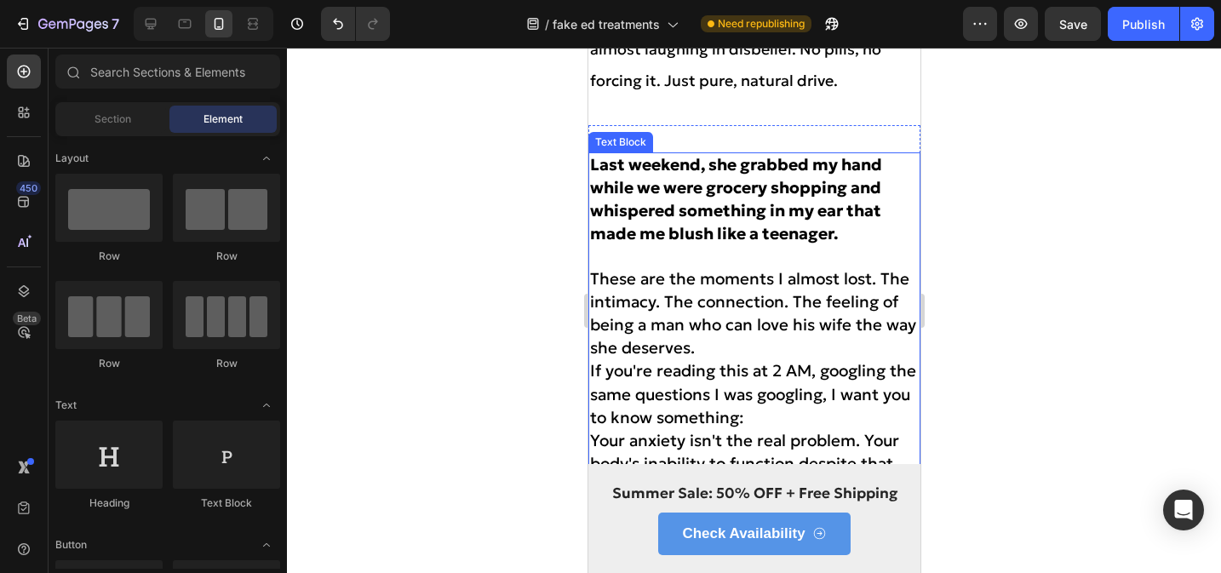
click at [848, 252] on p "Rich Text Editor. Editing area: main" at bounding box center [753, 256] width 329 height 21
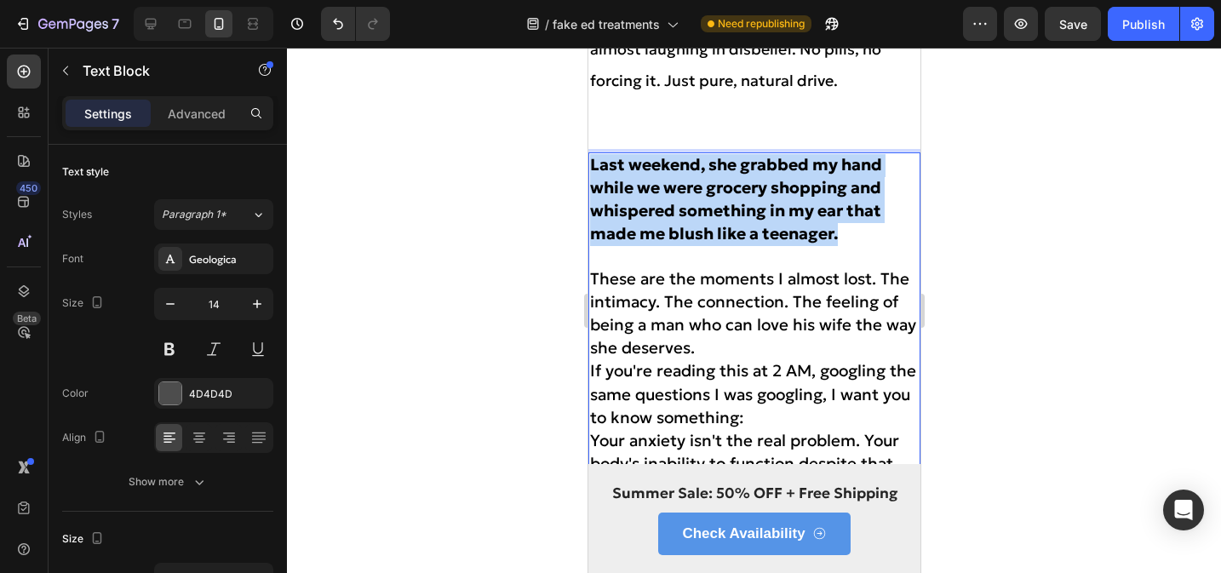
drag, startPoint x: 842, startPoint y: 232, endPoint x: 583, endPoint y: 164, distance: 267.7
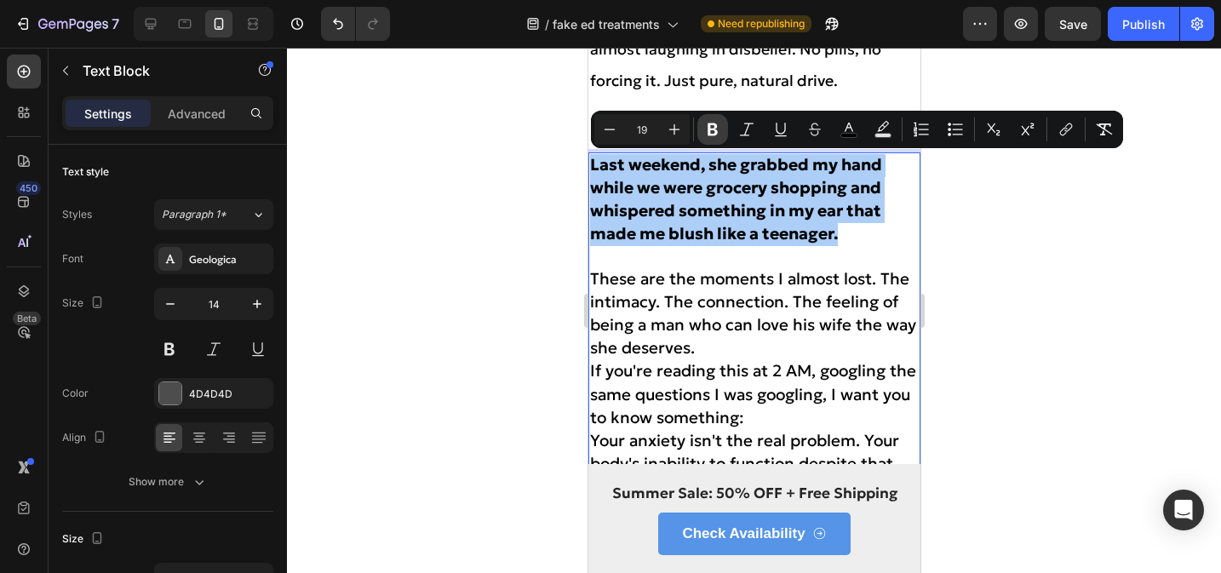
click at [714, 132] on icon "Editor contextual toolbar" at bounding box center [712, 129] width 17 height 17
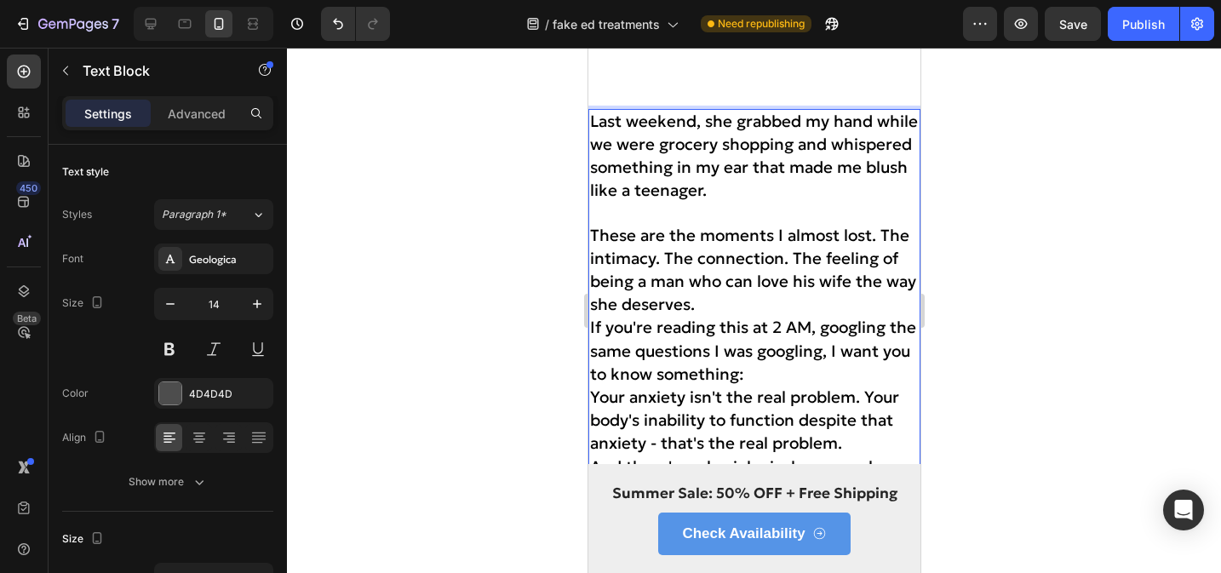
scroll to position [8234, 0]
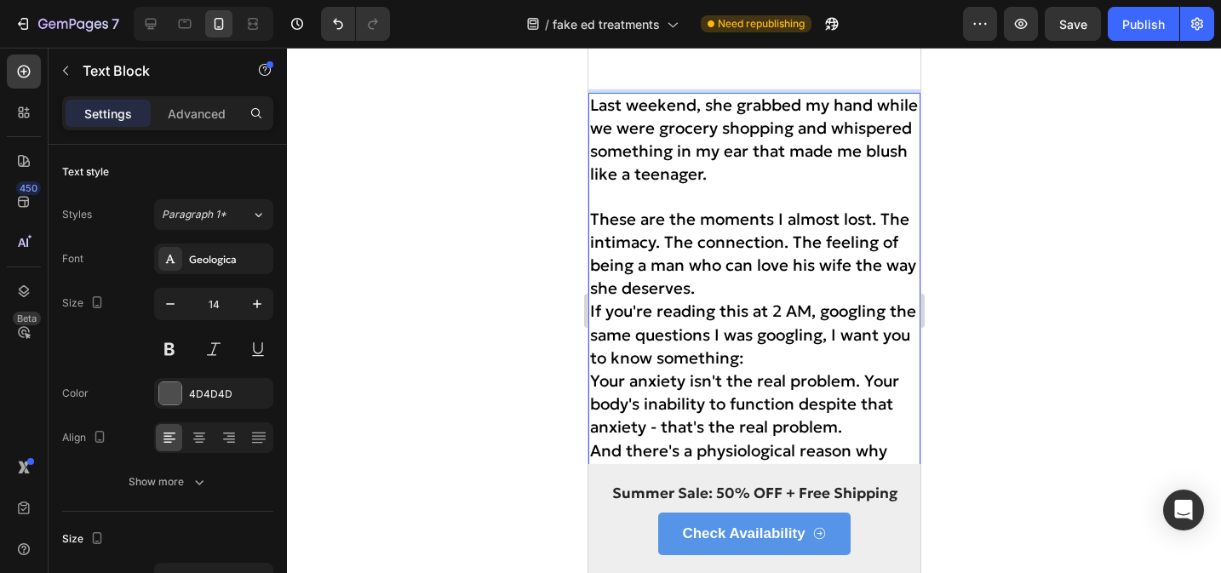
click at [882, 221] on span "These are the moments I almost lost. The intimacy. The connection. The feeling …" at bounding box center [752, 254] width 326 height 90
click at [665, 238] on span "These are the moments I almost lost. The intimacy. The connection. The feeling …" at bounding box center [752, 254] width 326 height 90
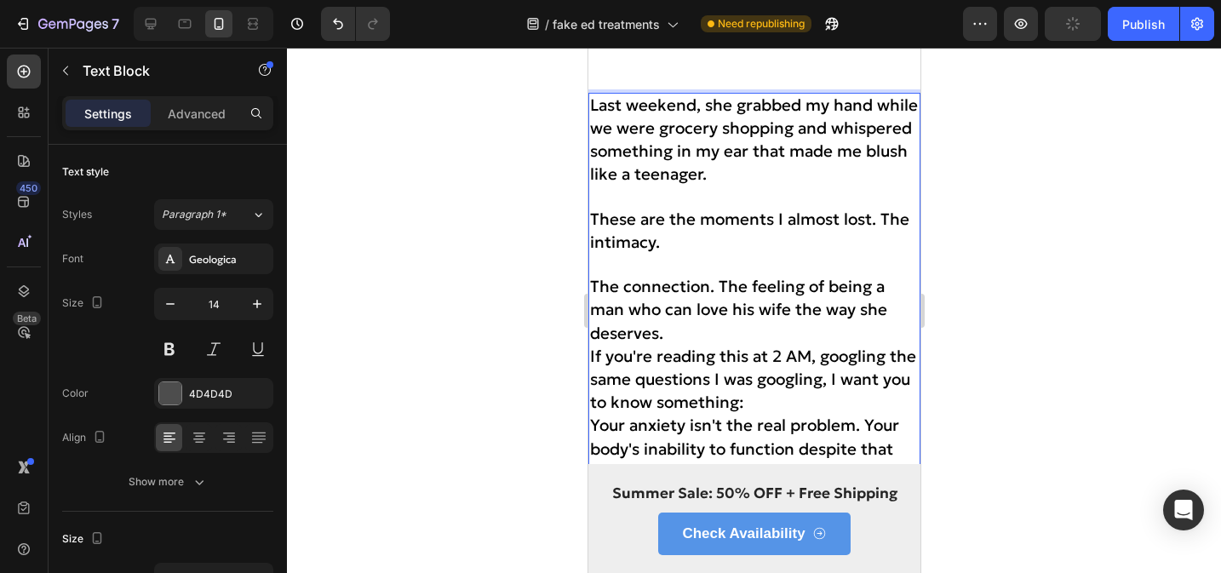
click at [884, 215] on span "These are the moments I almost lost. The intimacy." at bounding box center [748, 230] width 319 height 43
click at [879, 215] on span "These are the moments I almost lost. The intimacy." at bounding box center [748, 230] width 319 height 43
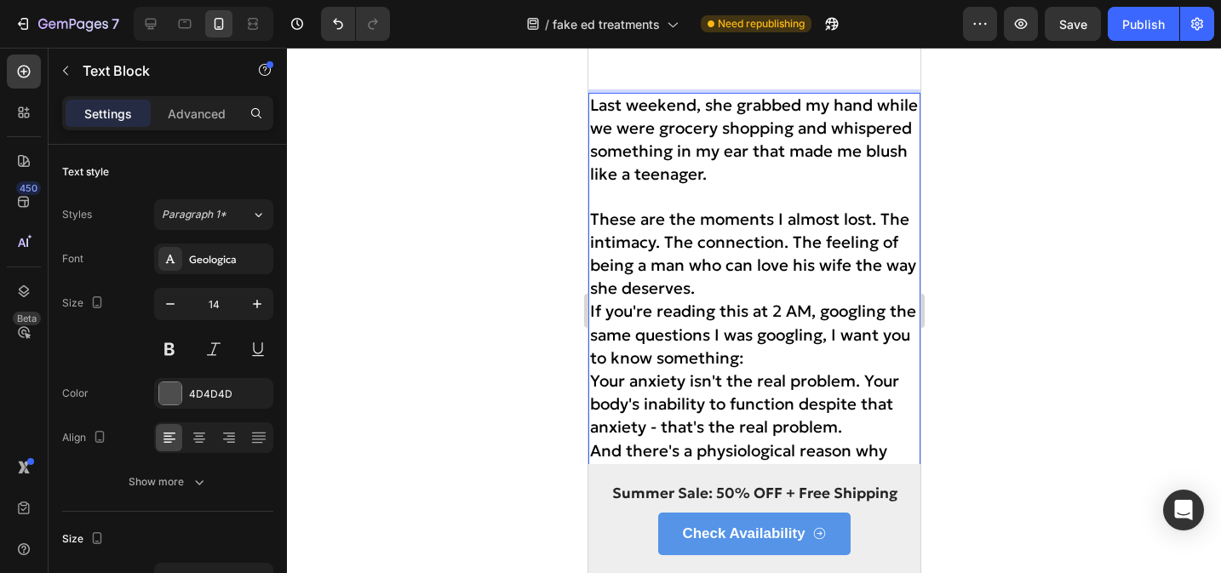
click at [701, 286] on p "These are the moments I almost lost. The intimacy. The connection. The feeling …" at bounding box center [753, 255] width 329 height 93
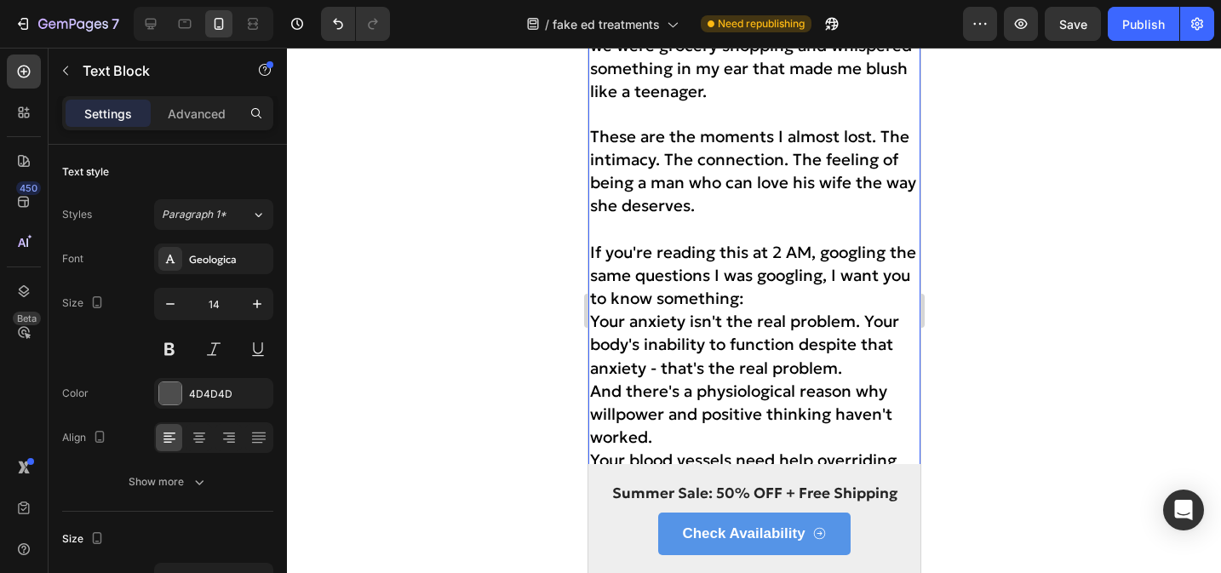
scroll to position [8322, 0]
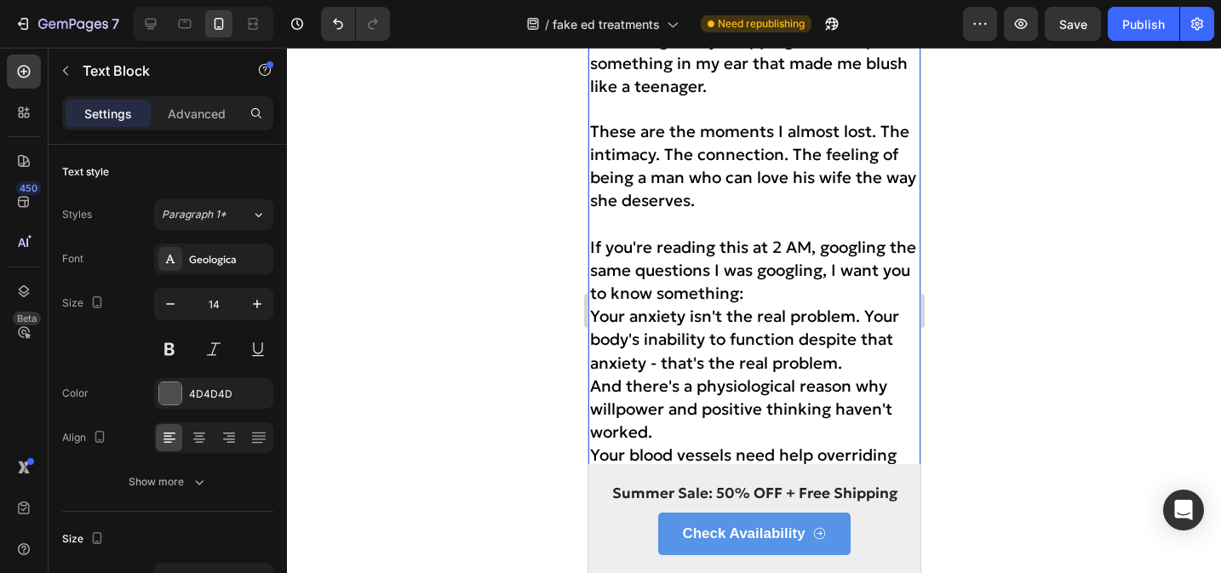
click at [760, 298] on p "If you're reading this at 2 AM, googling the same questions I was googling, I w…" at bounding box center [753, 272] width 329 height 70
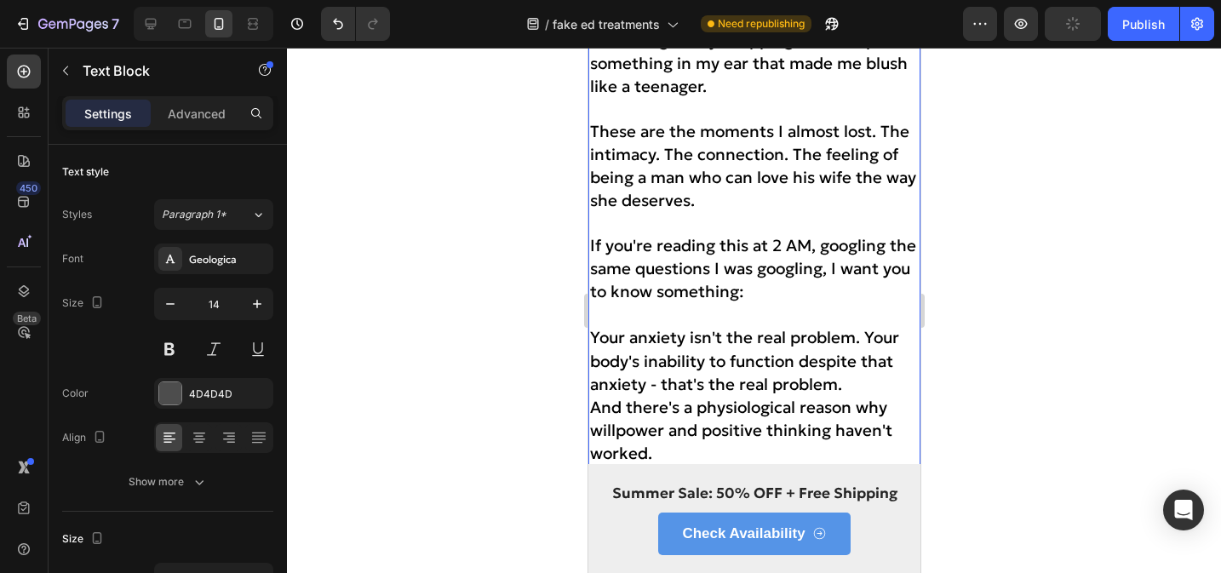
click at [865, 332] on span "Your anxiety isn't the real problem. Your body's inability to function despite …" at bounding box center [743, 360] width 309 height 66
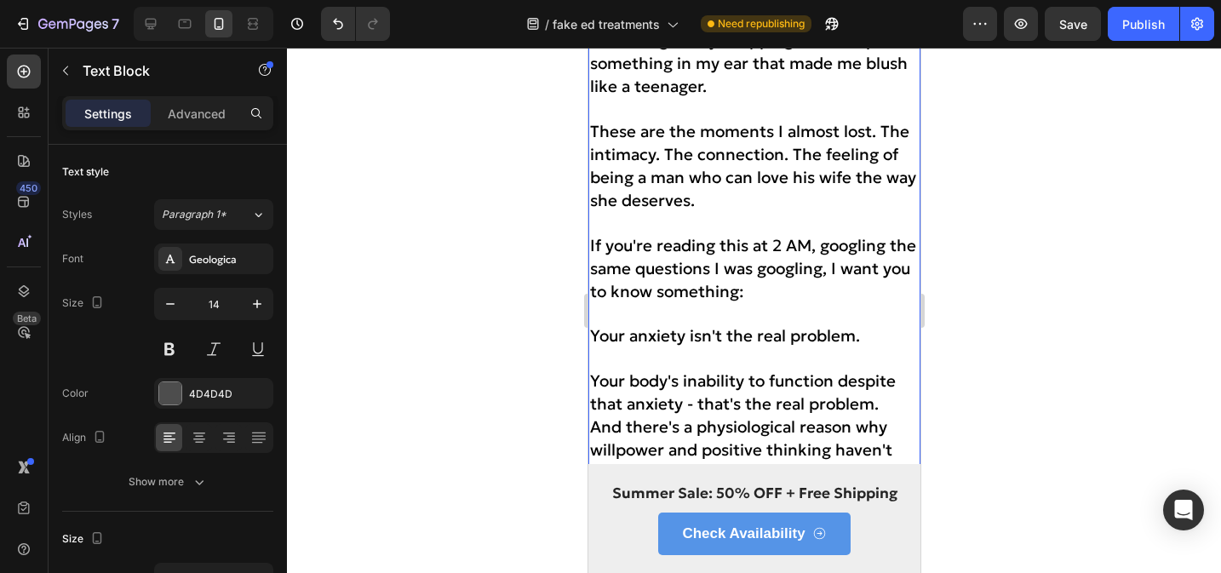
drag, startPoint x: 864, startPoint y: 329, endPoint x: 590, endPoint y: 337, distance: 273.5
click at [590, 337] on p "Your anxiety isn't the real problem." at bounding box center [753, 336] width 329 height 23
click at [706, 342] on span "Your anxiety isn't the real problem." at bounding box center [724, 335] width 270 height 20
click at [1060, 300] on div at bounding box center [754, 311] width 934 height 526
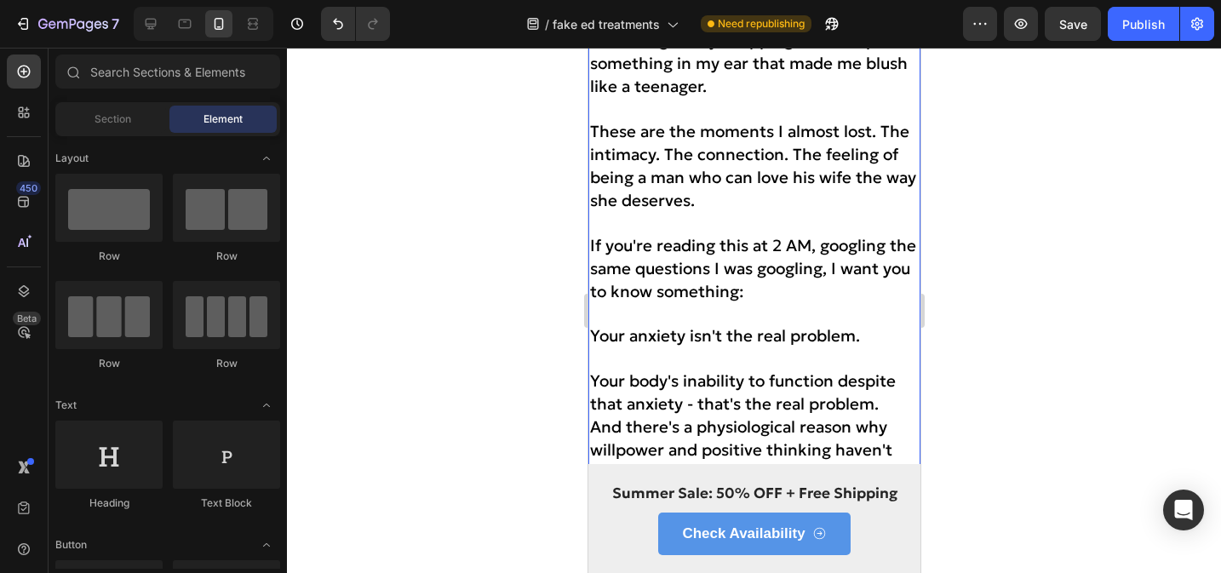
click at [846, 326] on span "Your anxiety isn't the real problem." at bounding box center [724, 335] width 270 height 20
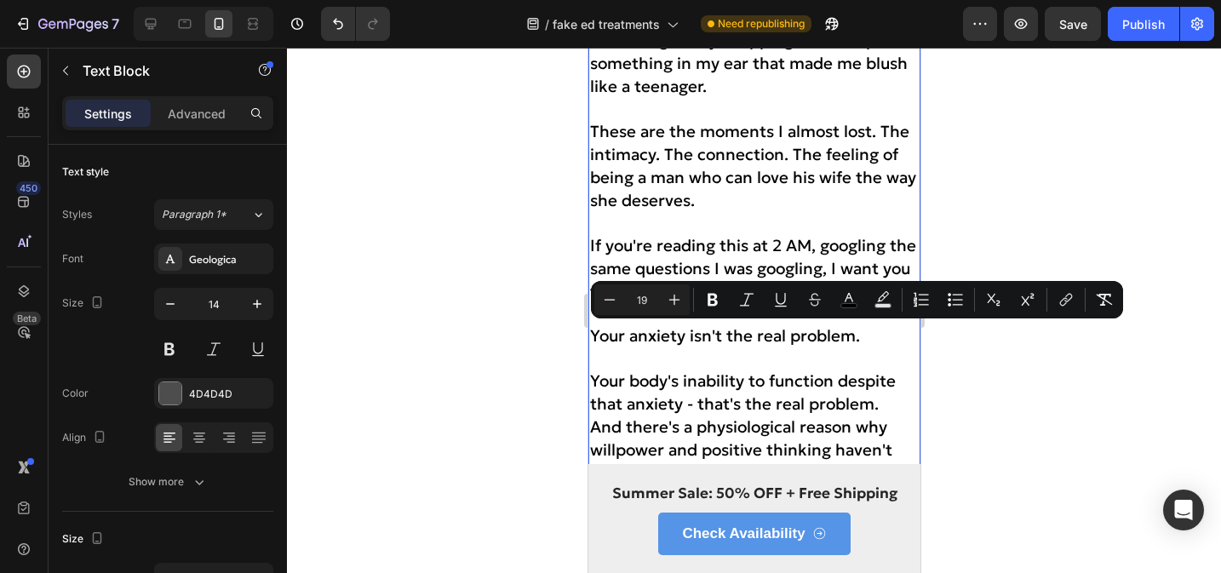
drag, startPoint x: 864, startPoint y: 336, endPoint x: 585, endPoint y: 342, distance: 278.6
click at [876, 299] on icon "Editor contextual toolbar" at bounding box center [883, 299] width 17 height 17
type input "000000"
type input "77"
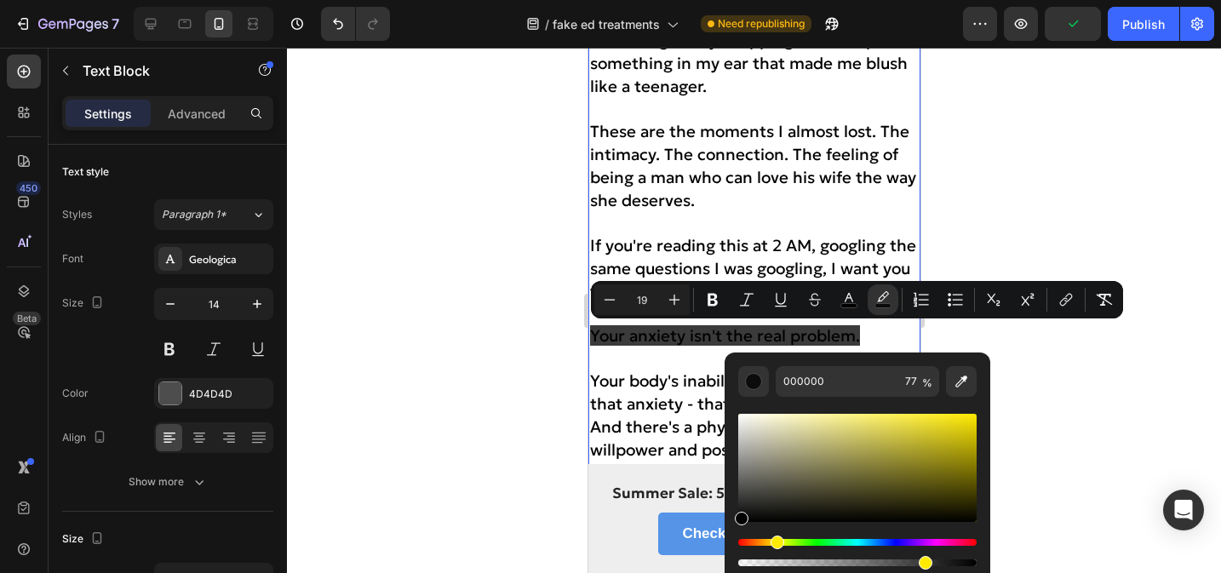
drag, startPoint x: 793, startPoint y: 543, endPoint x: 775, endPoint y: 542, distance: 18.0
click at [775, 542] on div "Hue" at bounding box center [857, 542] width 238 height 7
drag, startPoint x: 934, startPoint y: 481, endPoint x: 984, endPoint y: 400, distance: 94.8
click at [984, 400] on div "000000 77 %" at bounding box center [858, 461] width 266 height 217
type input "FFE900"
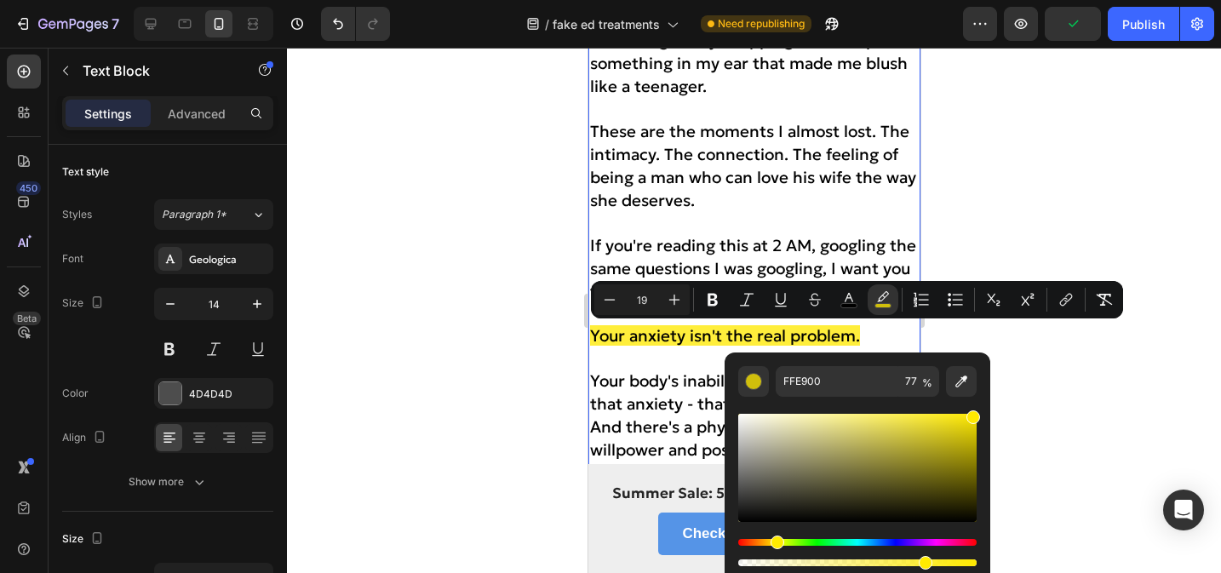
click at [843, 181] on span "These are the moments I almost lost. The intimacy. The connection. The feeling …" at bounding box center [752, 166] width 326 height 90
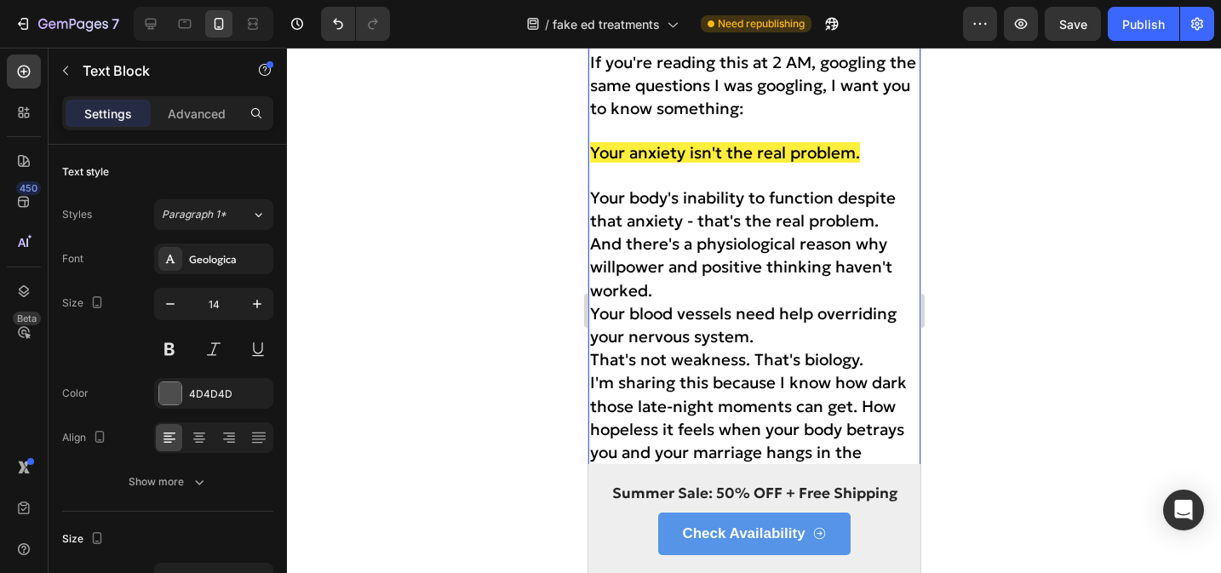
scroll to position [8535, 0]
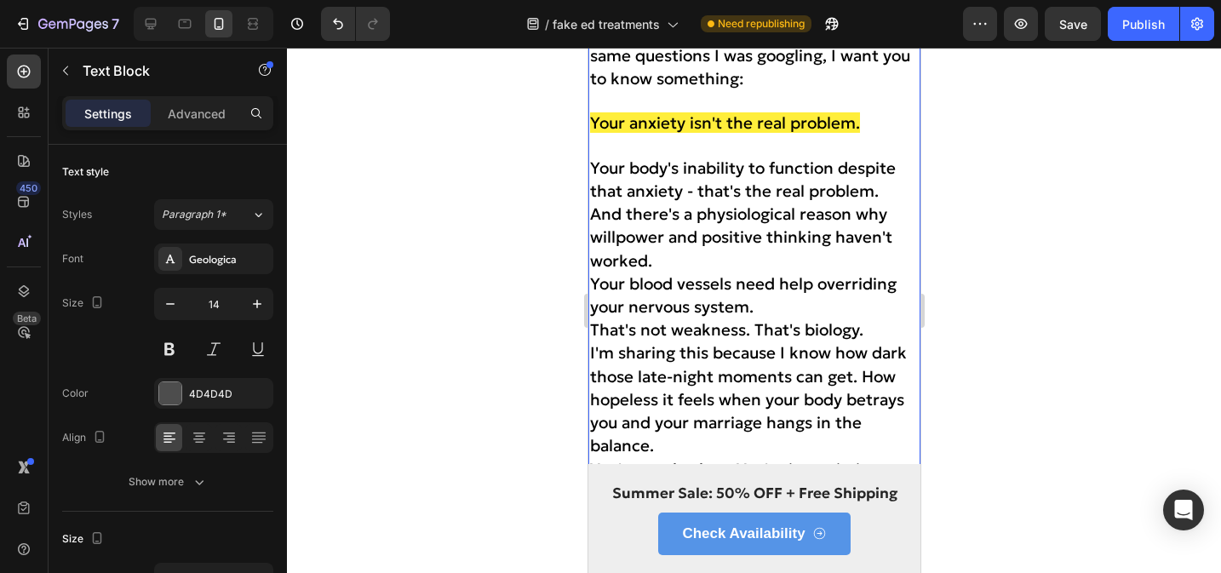
click at [865, 129] on p "Your anxiety isn't the real problem." at bounding box center [753, 123] width 329 height 23
drag, startPoint x: 870, startPoint y: 129, endPoint x: 591, endPoint y: 124, distance: 278.6
click at [591, 124] on p "Your anxiety isn't the real problem." at bounding box center [753, 123] width 329 height 23
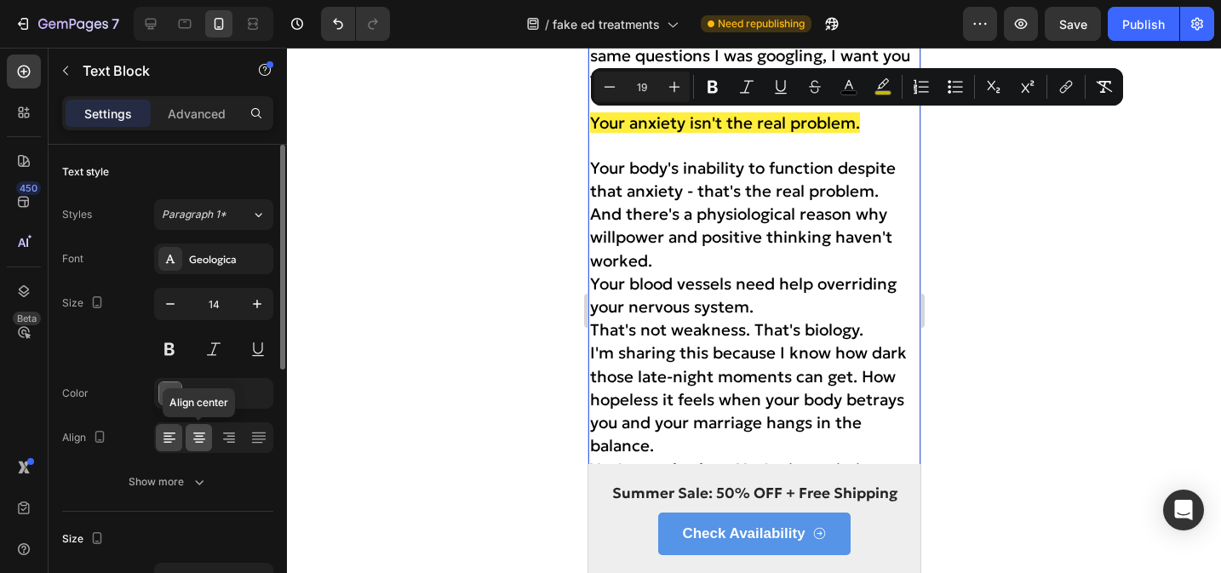
click at [204, 442] on icon at bounding box center [199, 437] width 17 height 17
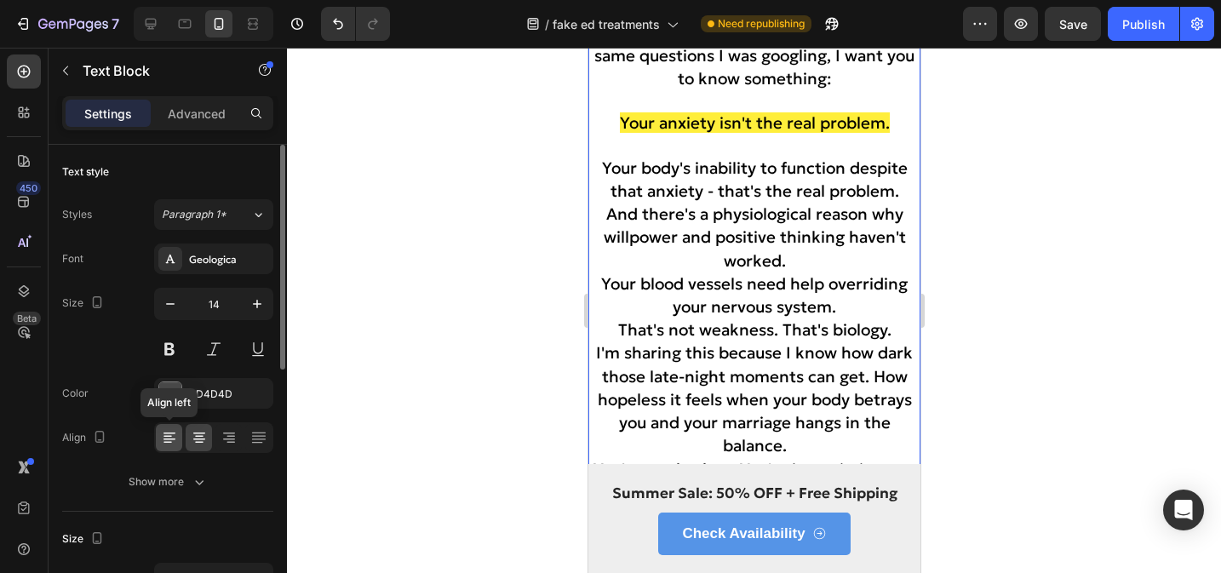
click at [169, 444] on icon at bounding box center [169, 437] width 17 height 17
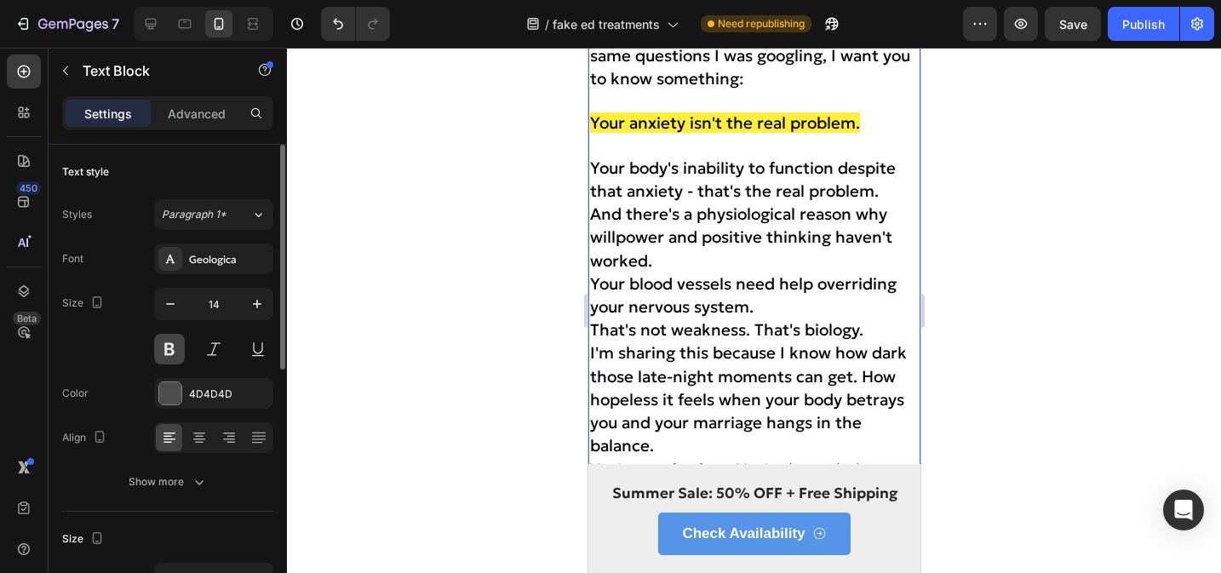
click at [169, 347] on button at bounding box center [169, 349] width 31 height 31
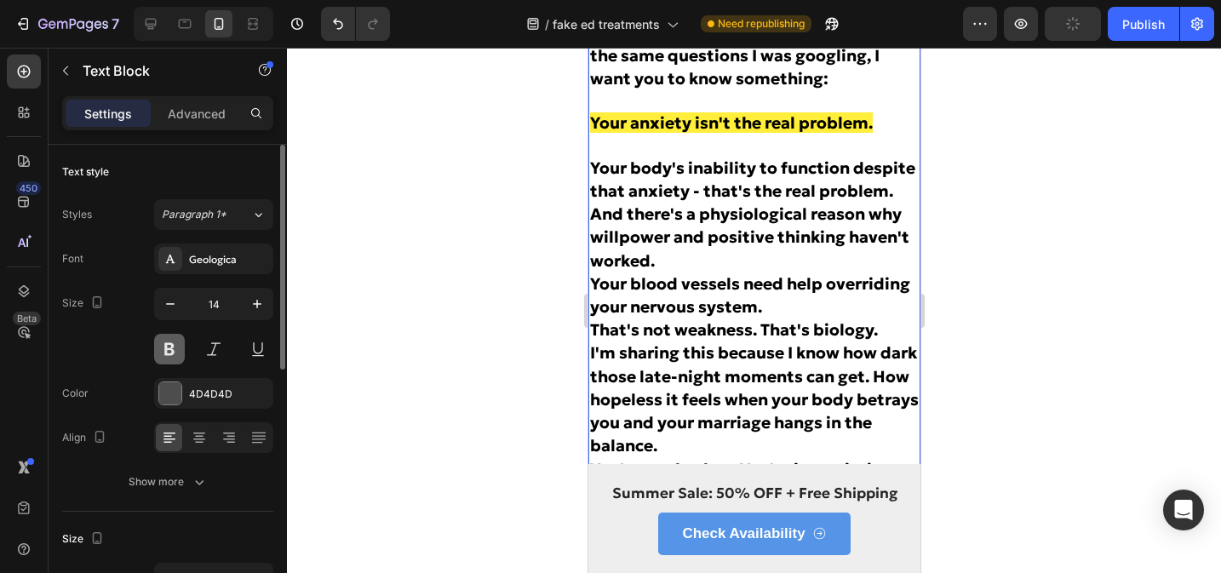
click at [175, 361] on button at bounding box center [169, 349] width 31 height 31
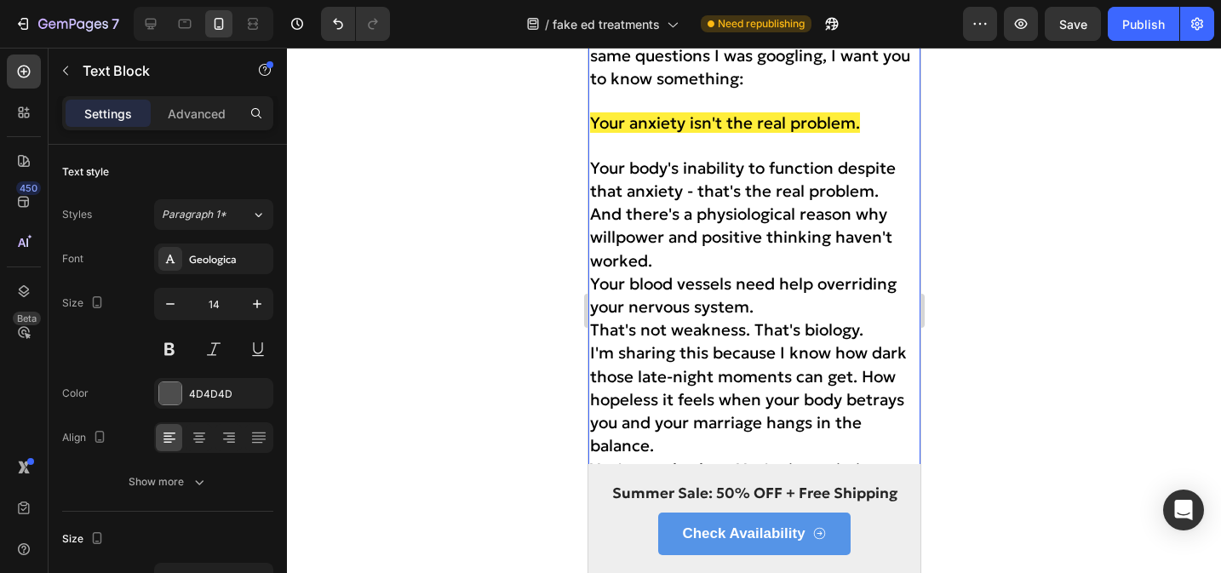
click at [762, 172] on span "Your body's inability to function despite that anxiety - that's the real proble…" at bounding box center [742, 179] width 306 height 43
click at [827, 147] on p "Rich Text Editor. Editing area: main" at bounding box center [753, 146] width 329 height 21
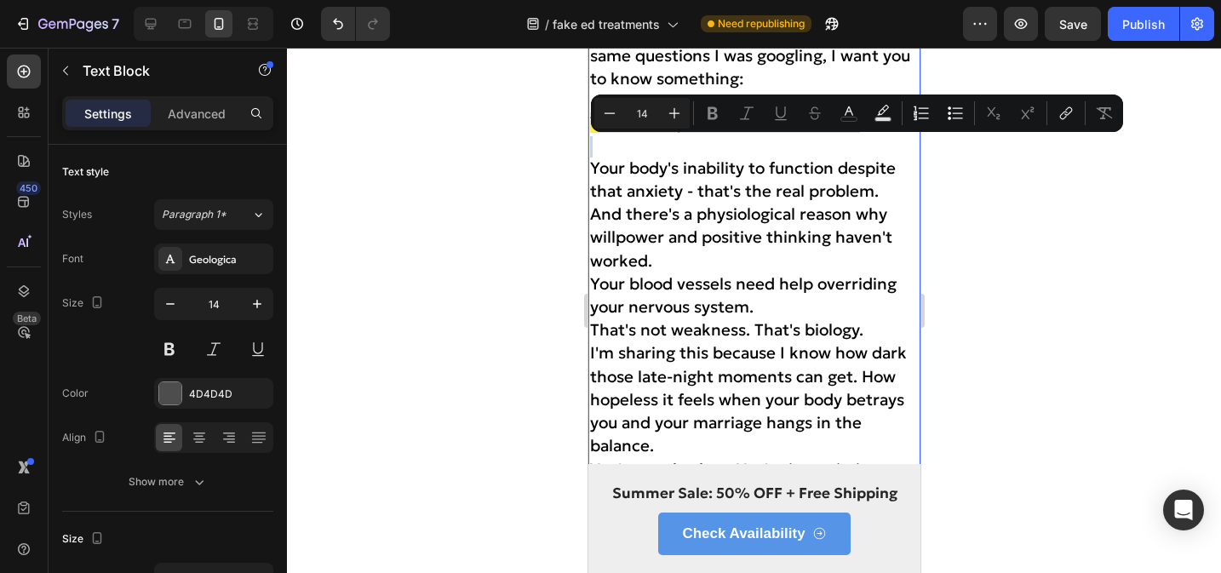
click at [853, 143] on p "Rich Text Editor. Editing area: main" at bounding box center [753, 146] width 329 height 21
click at [865, 140] on p "Rich Text Editor. Editing area: main" at bounding box center [753, 146] width 329 height 21
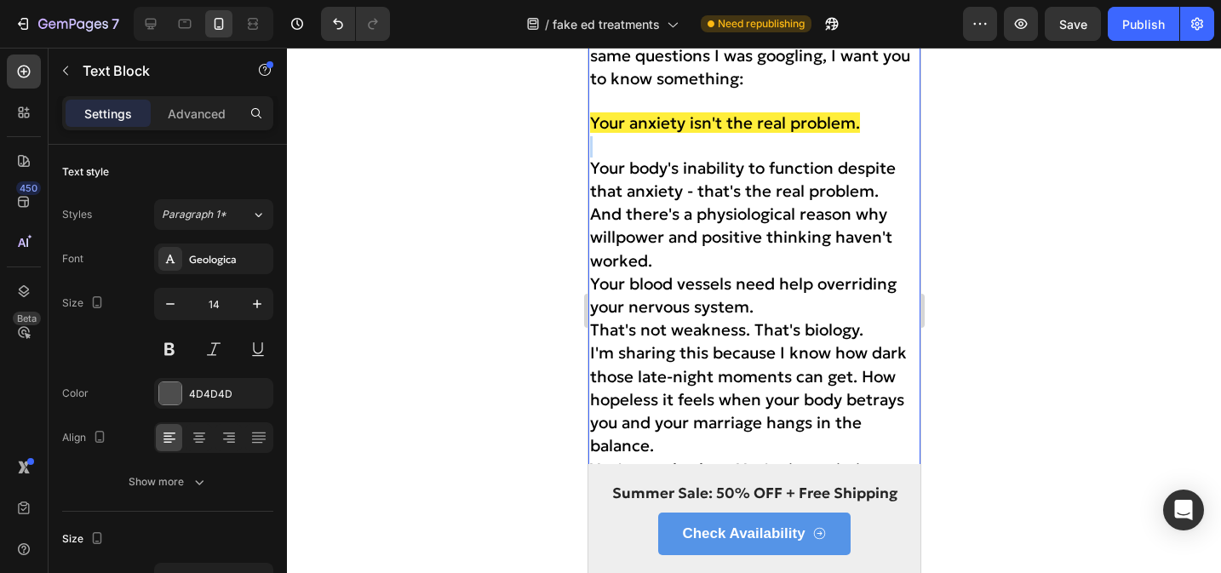
drag, startPoint x: 866, startPoint y: 121, endPoint x: 583, endPoint y: 128, distance: 283.7
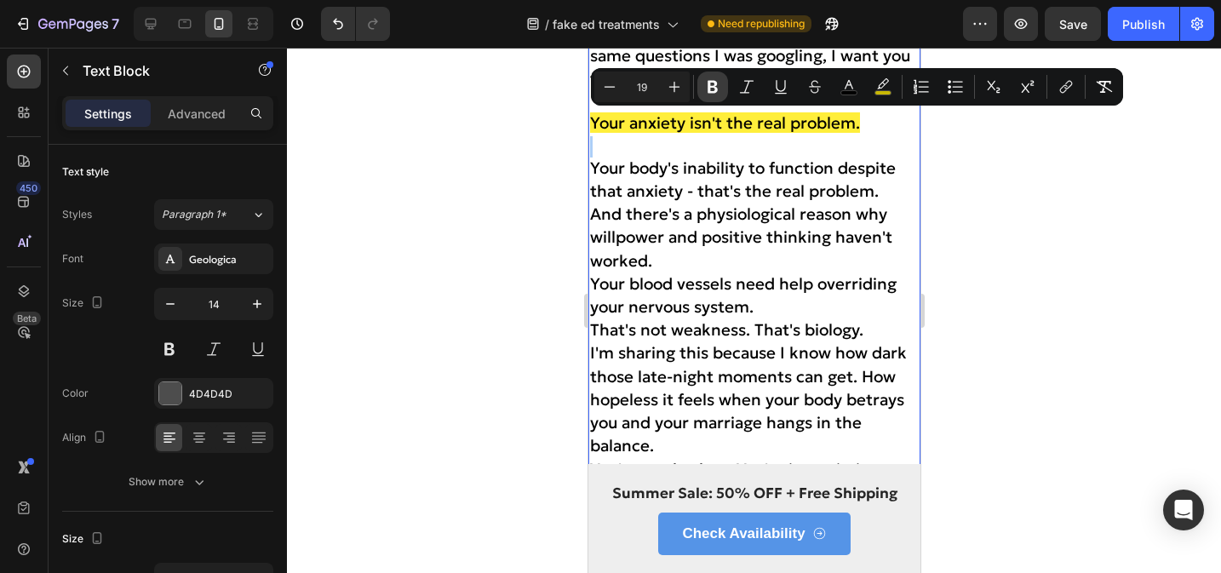
click at [726, 92] on button "Bold" at bounding box center [713, 87] width 31 height 31
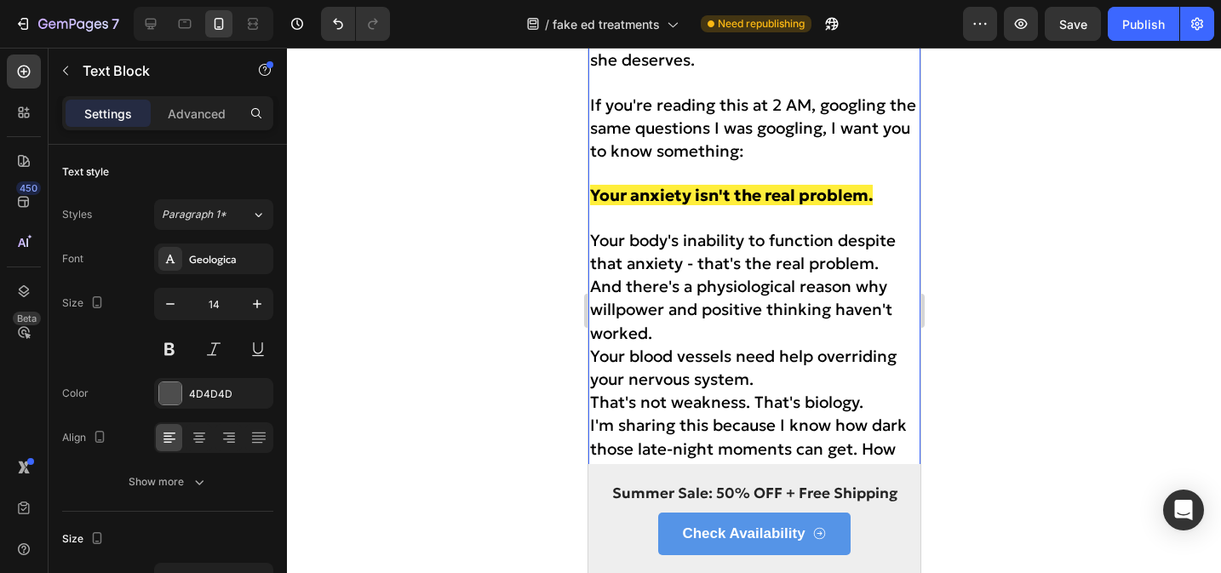
scroll to position [8464, 0]
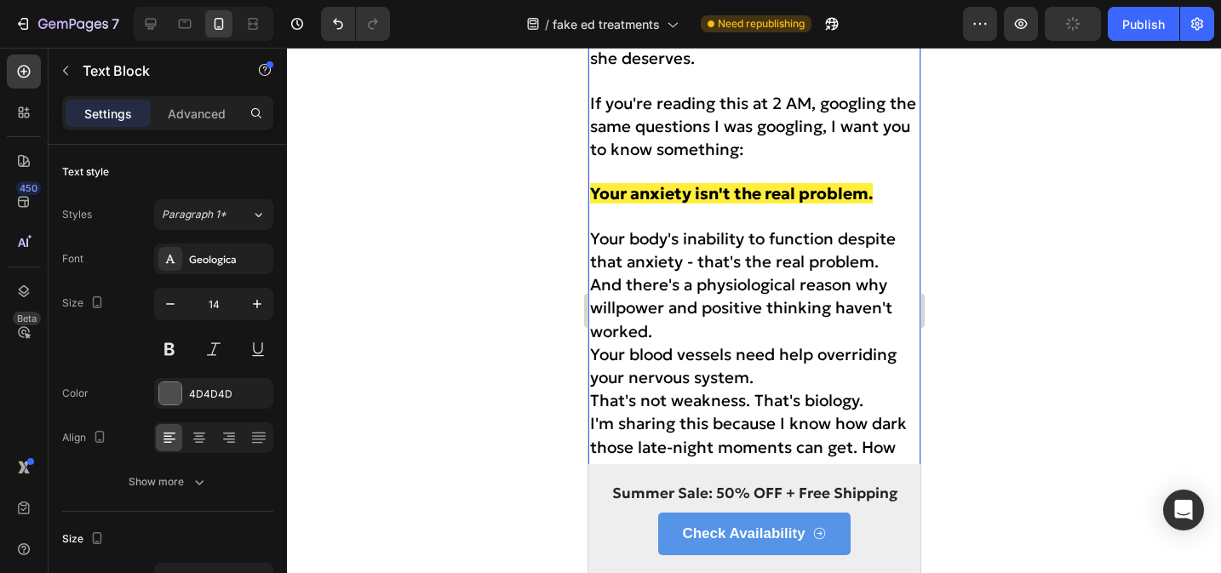
click at [675, 327] on p "And there's a physiological reason why willpower and positive thinking haven't …" at bounding box center [753, 309] width 329 height 70
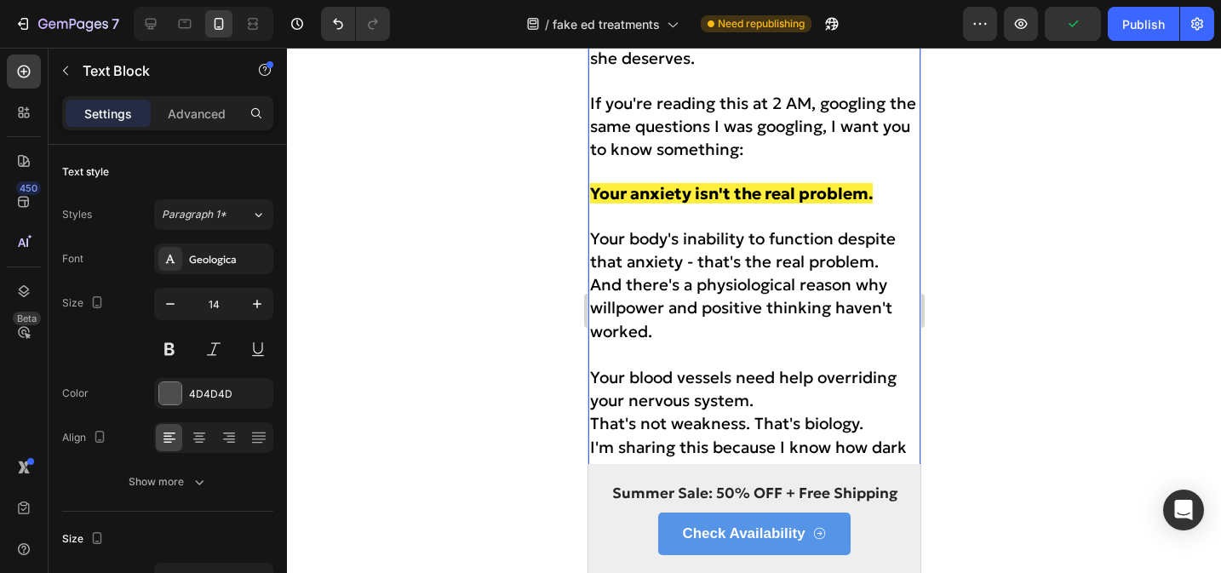
scroll to position [8556, 0]
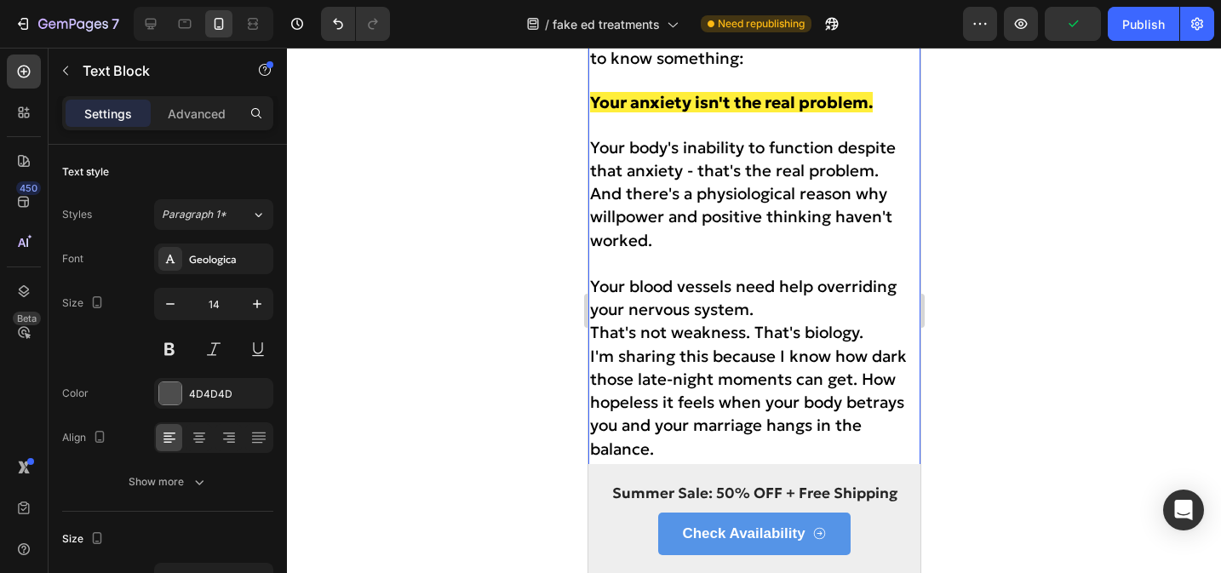
click at [769, 313] on p "Your blood vessels need help overriding your nervous system." at bounding box center [753, 299] width 329 height 46
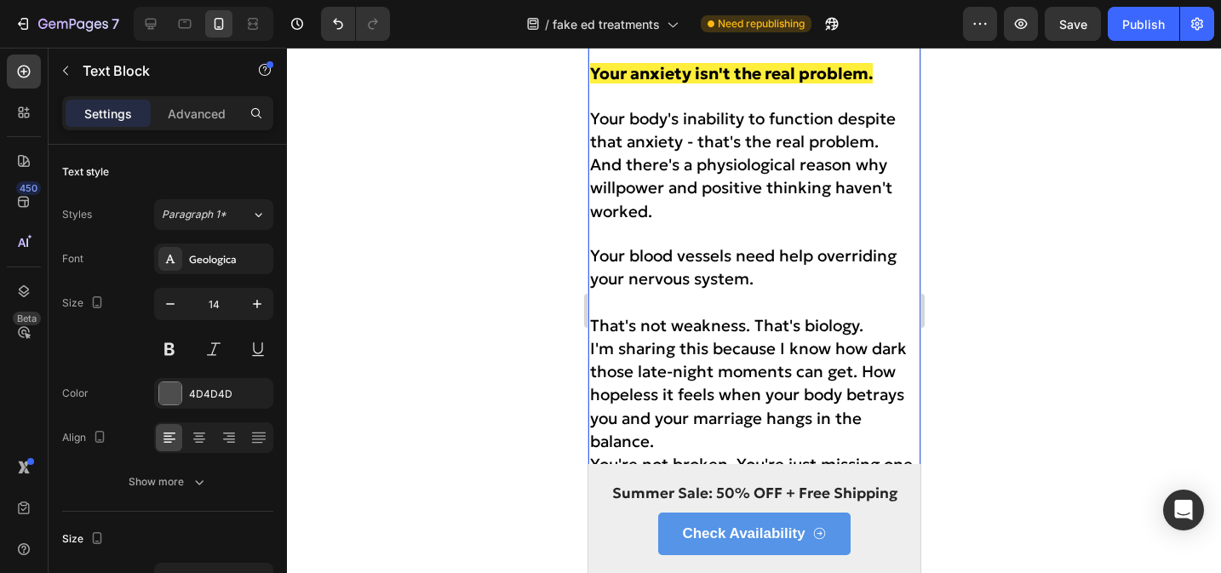
scroll to position [8614, 0]
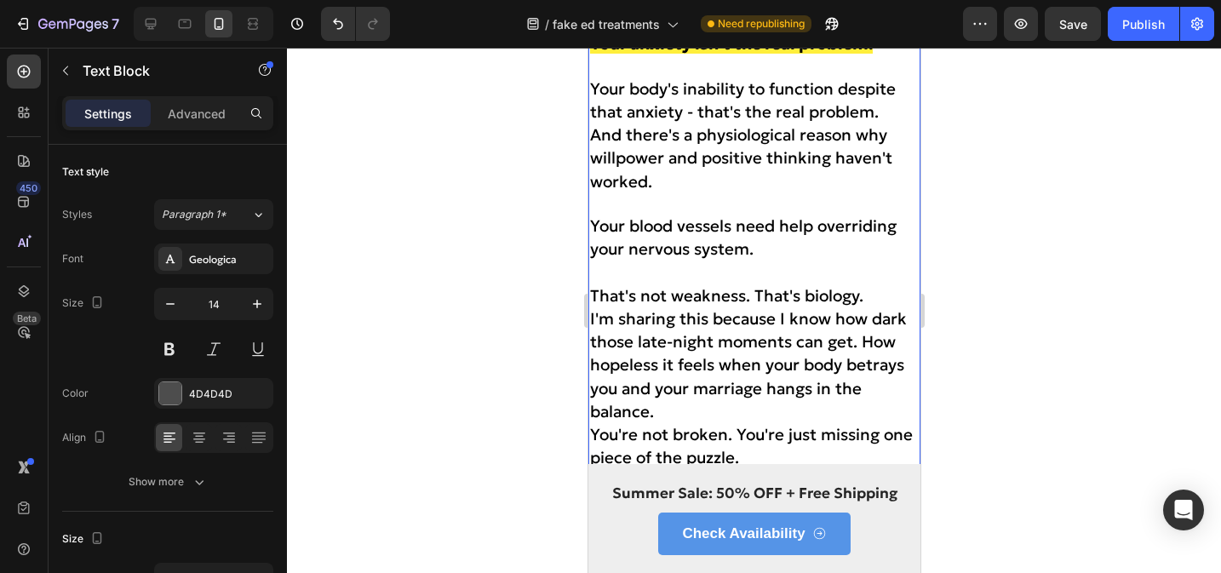
click at [892, 299] on p "That's not weakness. That's biology." at bounding box center [753, 296] width 329 height 23
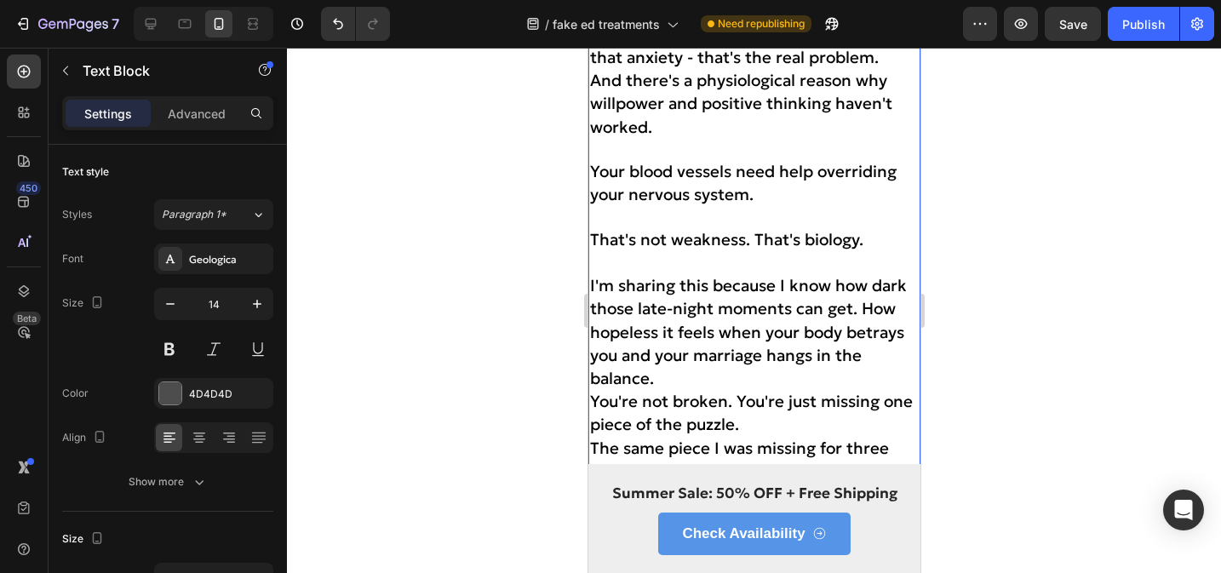
scroll to position [8679, 0]
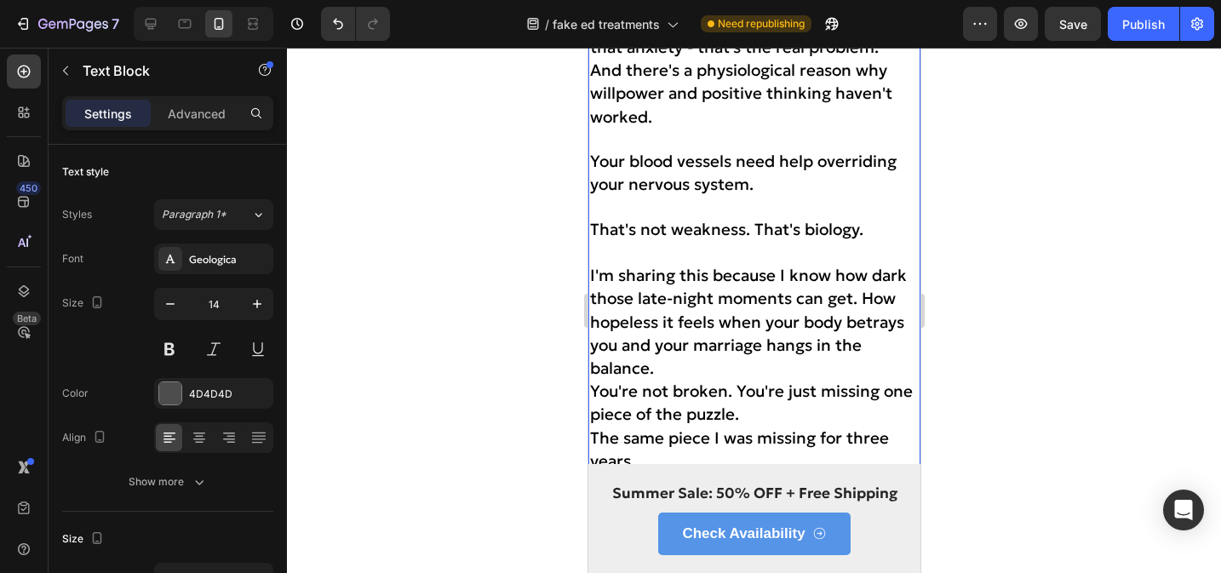
click at [864, 294] on span "I'm sharing this because I know how dark those late-night moments can get. How …" at bounding box center [747, 321] width 317 height 113
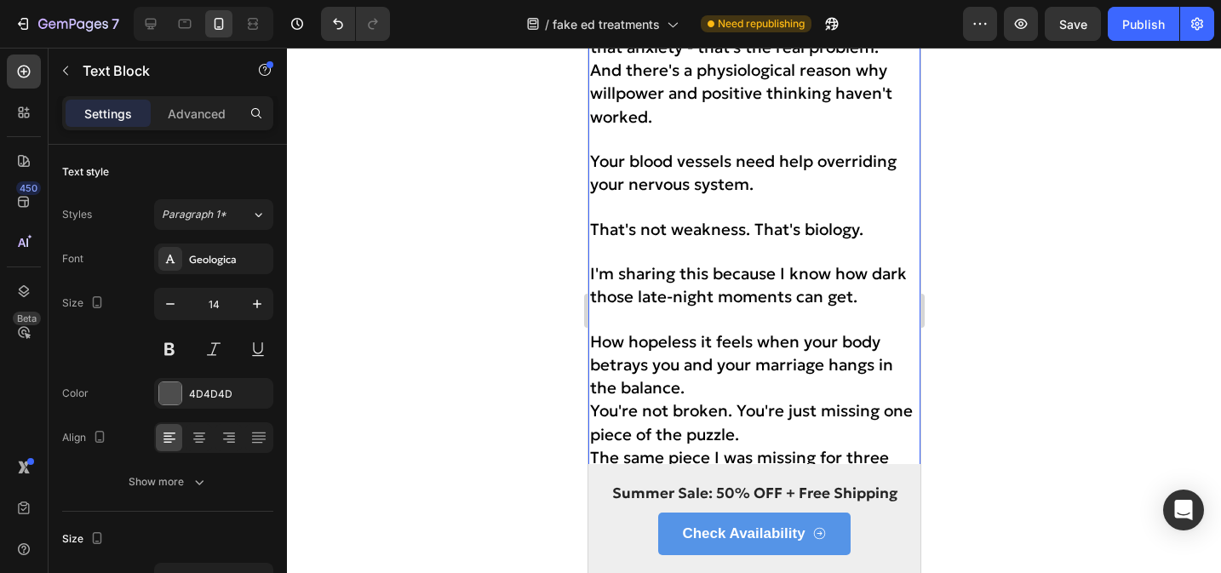
click at [732, 387] on p "How hopeless it feels when your body betrays you and your marriage hangs in the…" at bounding box center [753, 366] width 329 height 70
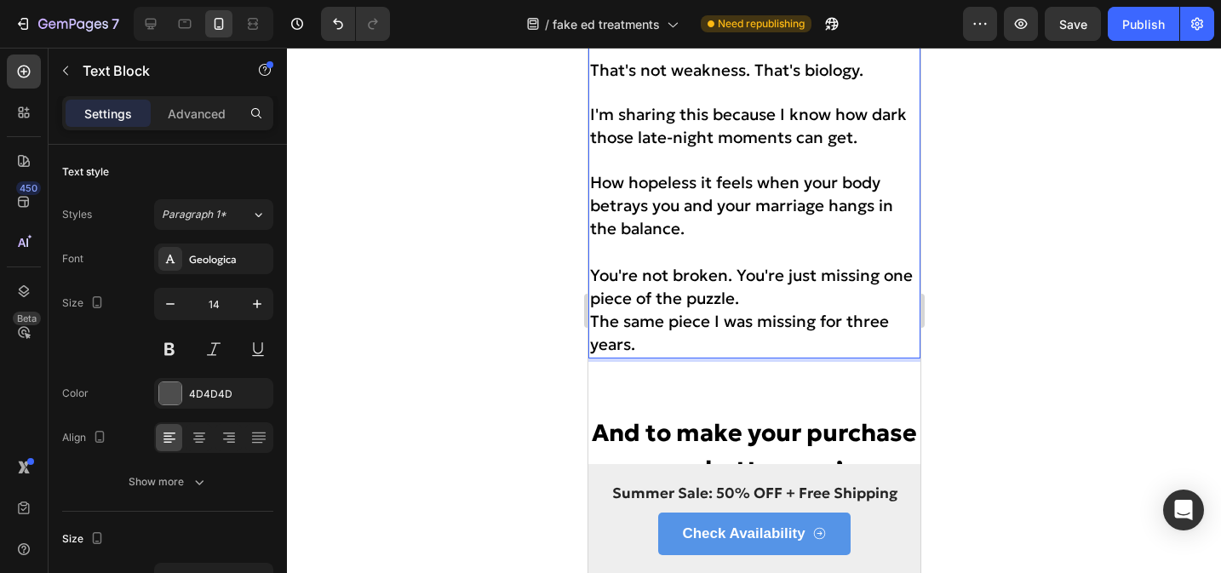
scroll to position [8895, 0]
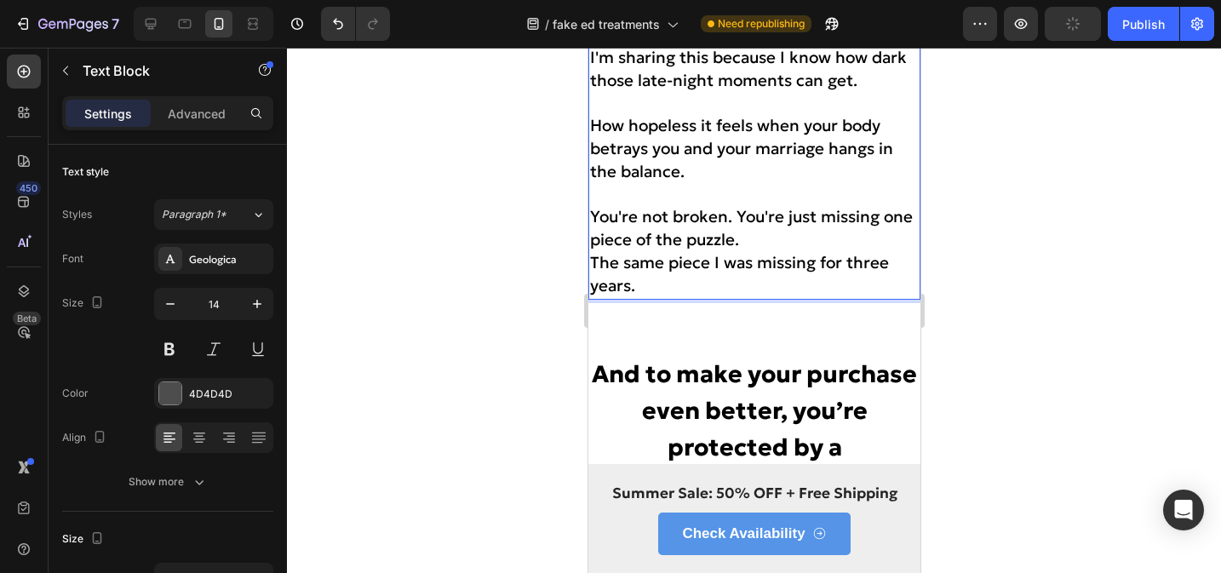
click at [760, 239] on p "You're not broken. You're just missing one piece of the puzzle." at bounding box center [753, 229] width 329 height 46
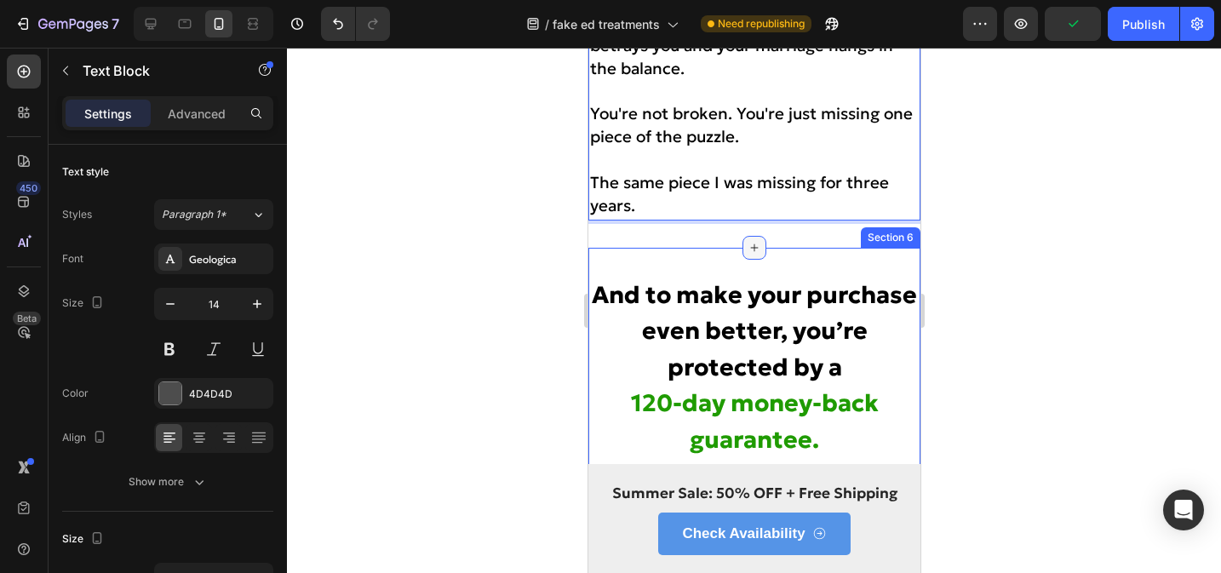
scroll to position [9075, 0]
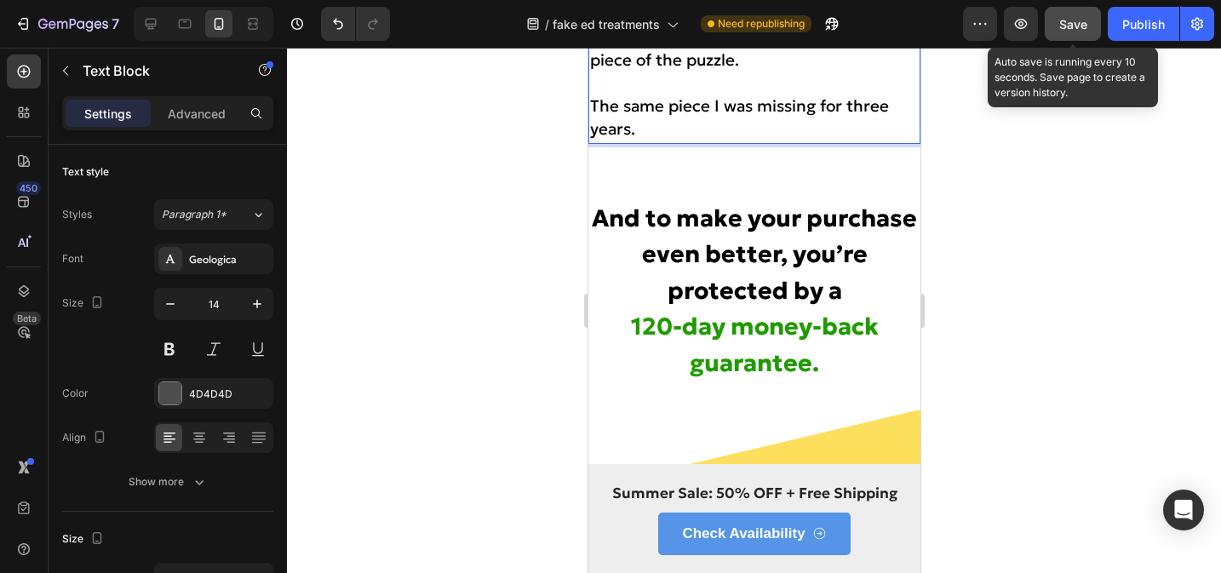
click at [1073, 29] on span "Save" at bounding box center [1074, 24] width 28 height 14
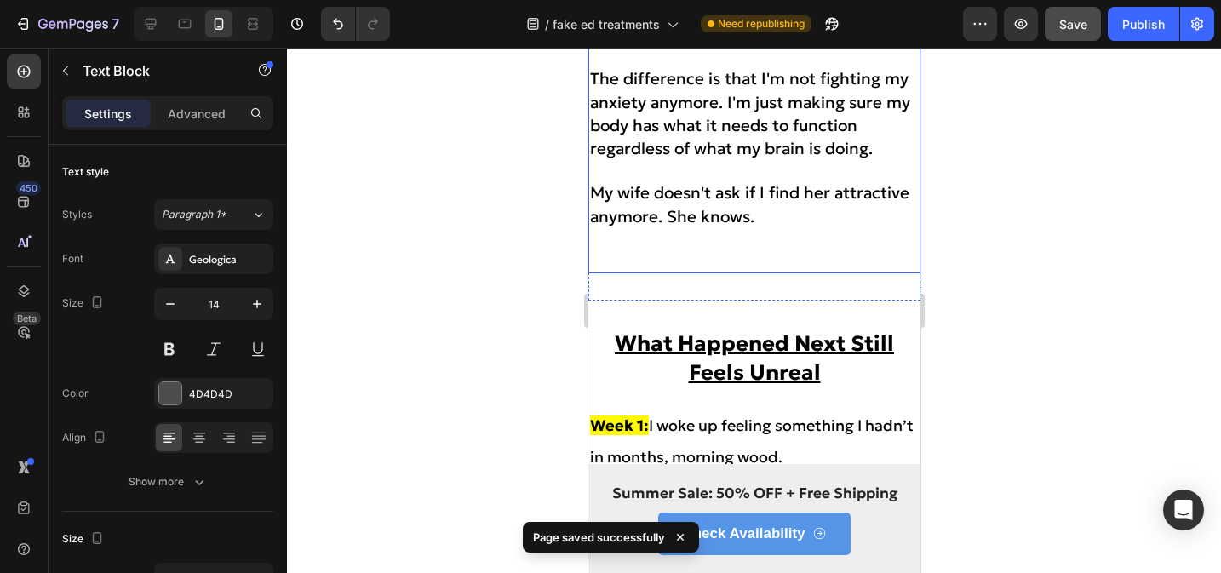
scroll to position [7004, 0]
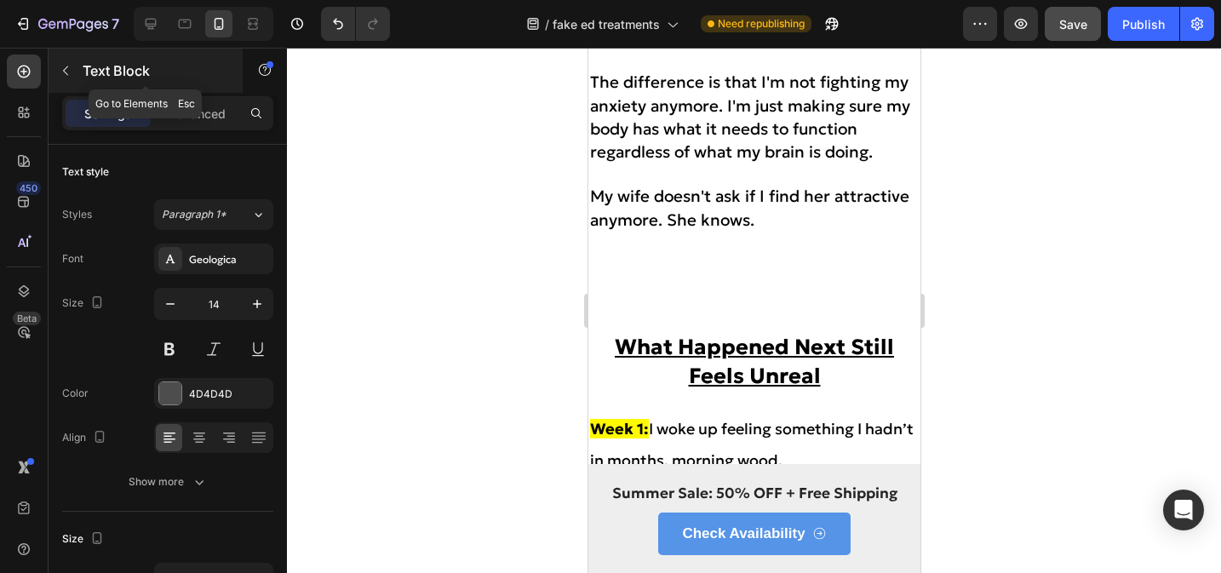
click at [67, 86] on div "Text Block" at bounding box center [146, 71] width 194 height 44
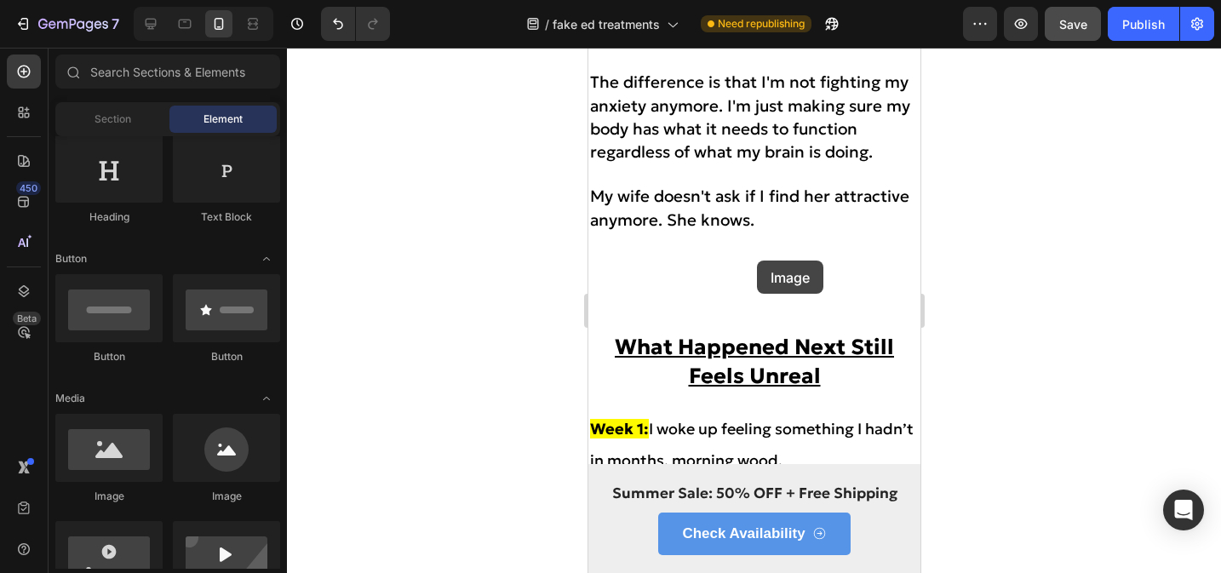
scroll to position [7009, 0]
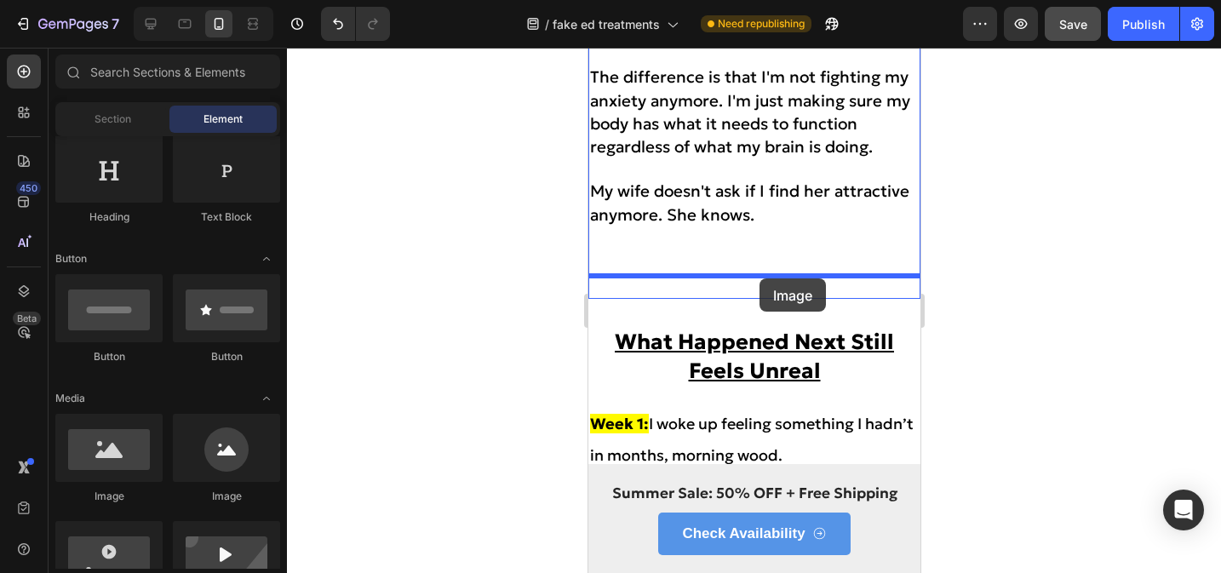
drag, startPoint x: 1347, startPoint y: 285, endPoint x: 759, endPoint y: 279, distance: 587.7
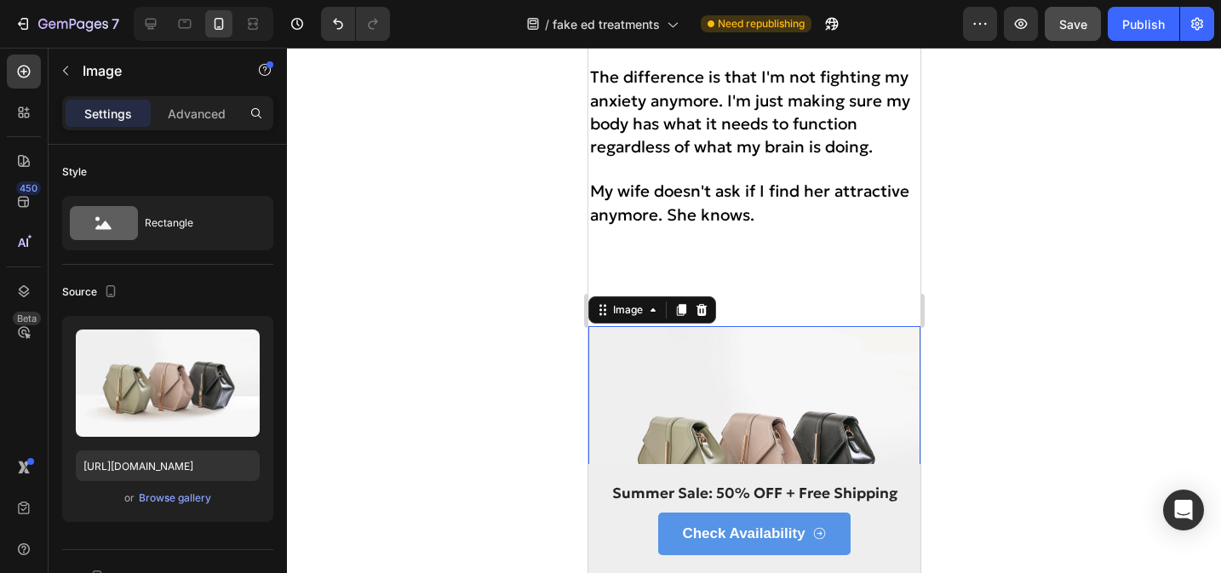
scroll to position [7090, 0]
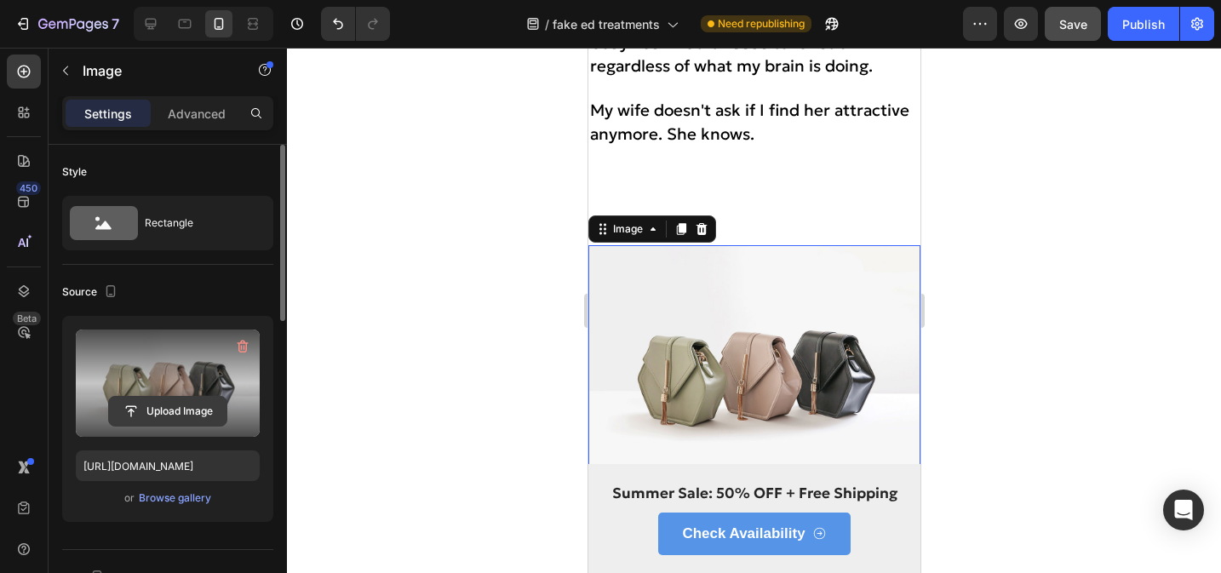
click at [193, 398] on input "file" at bounding box center [168, 411] width 118 height 29
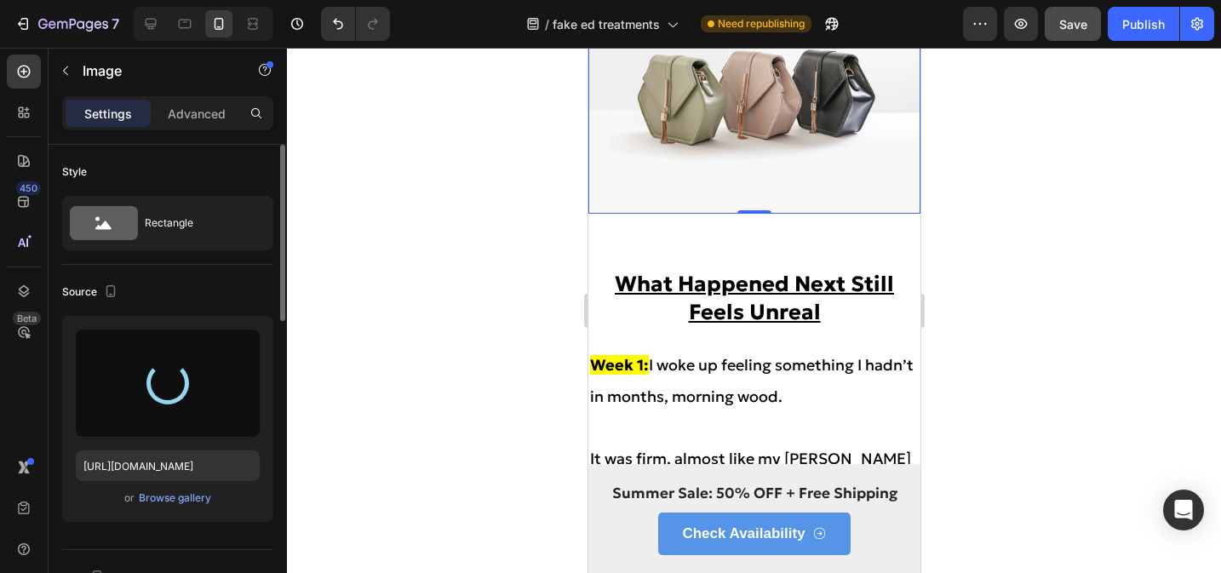
scroll to position [7352, 0]
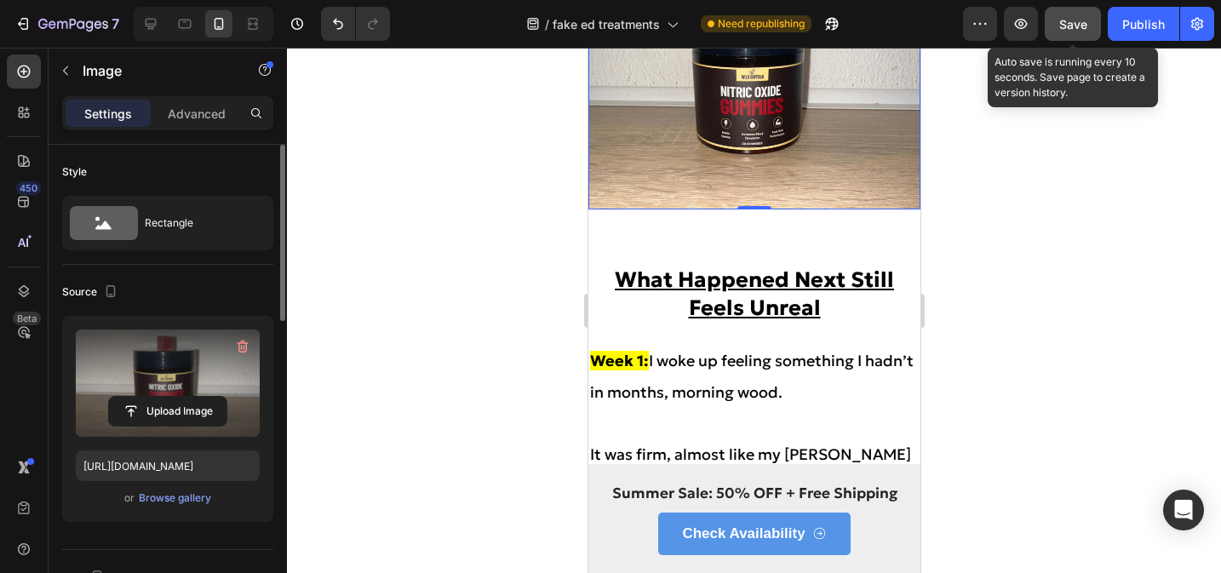
click at [1069, 29] on span "Save" at bounding box center [1074, 24] width 28 height 14
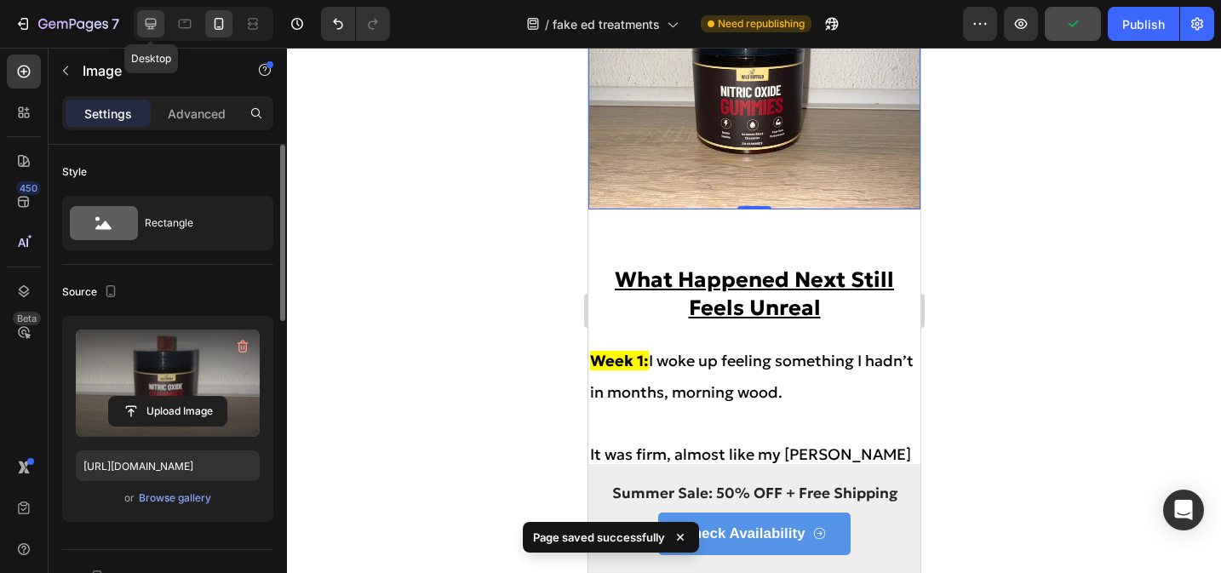
click at [150, 24] on icon at bounding box center [151, 24] width 11 height 11
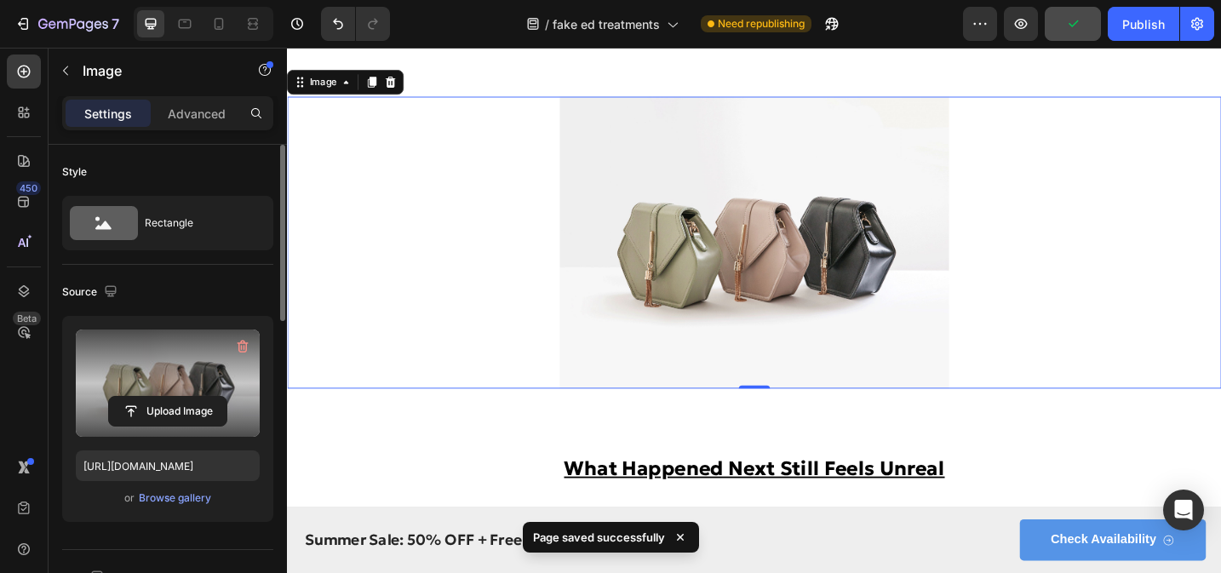
scroll to position [7205, 0]
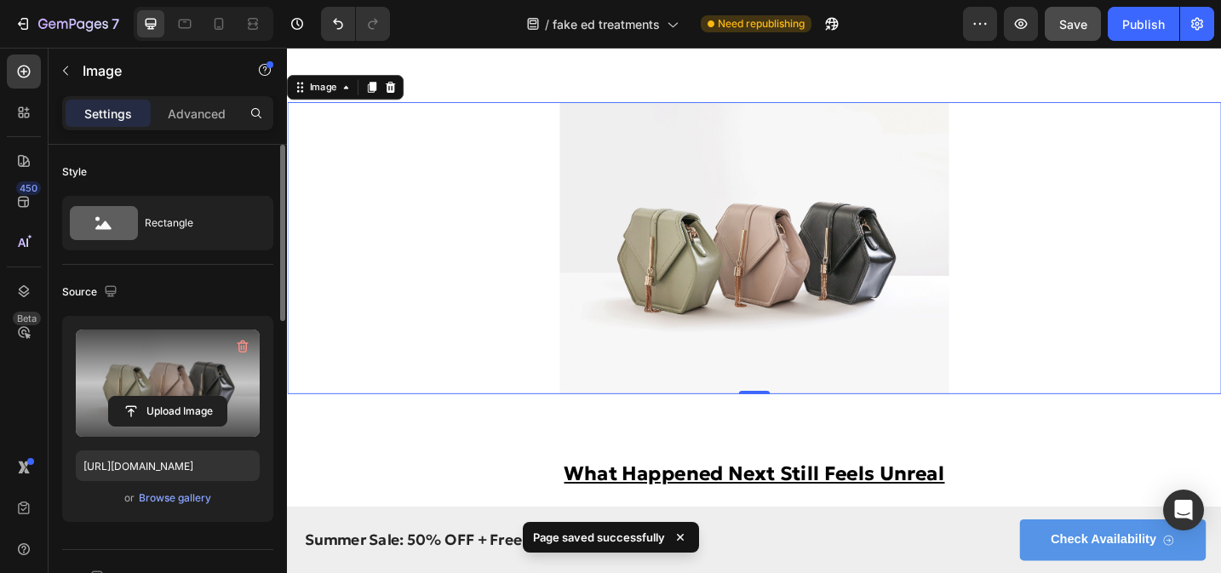
click at [858, 322] on img at bounding box center [798, 266] width 426 height 319
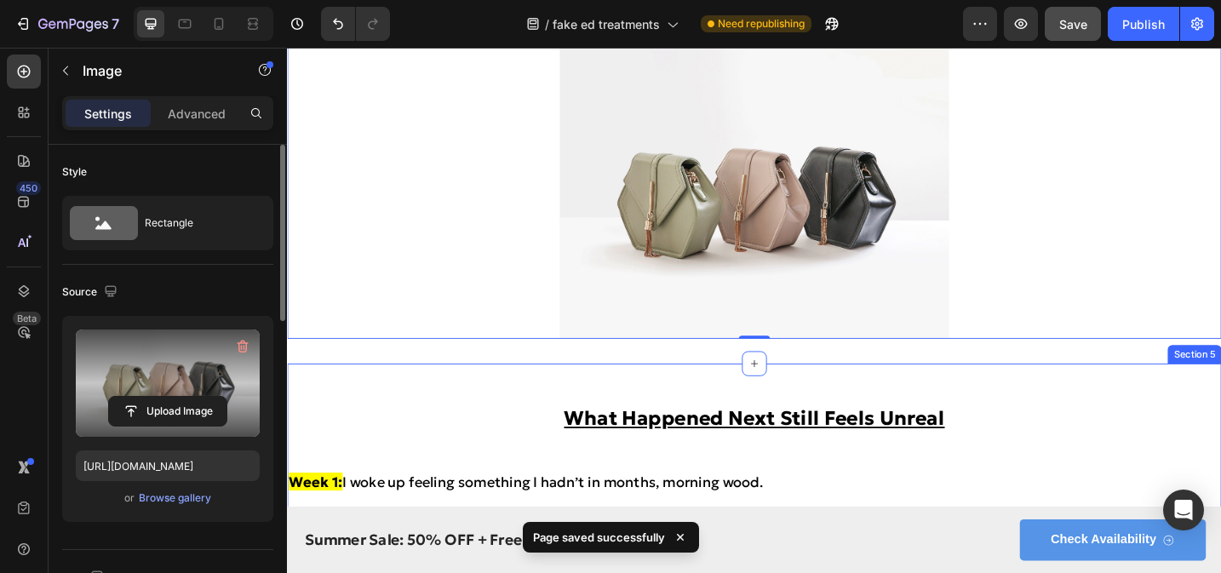
scroll to position [6866, 0]
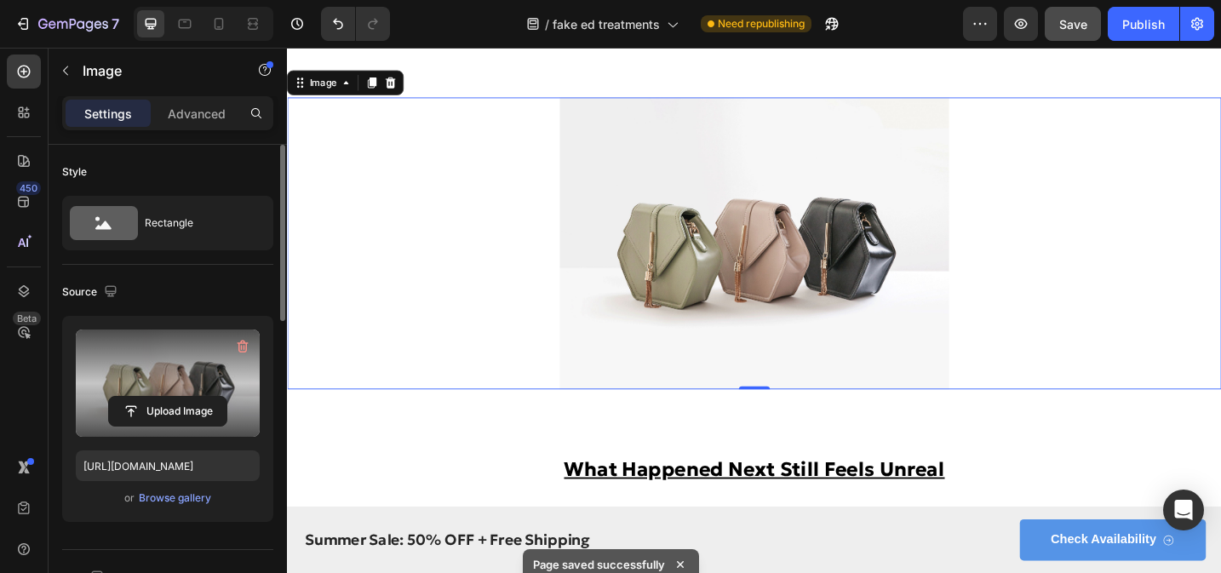
click at [184, 395] on label at bounding box center [168, 383] width 184 height 107
click at [184, 397] on input "file" at bounding box center [168, 411] width 118 height 29
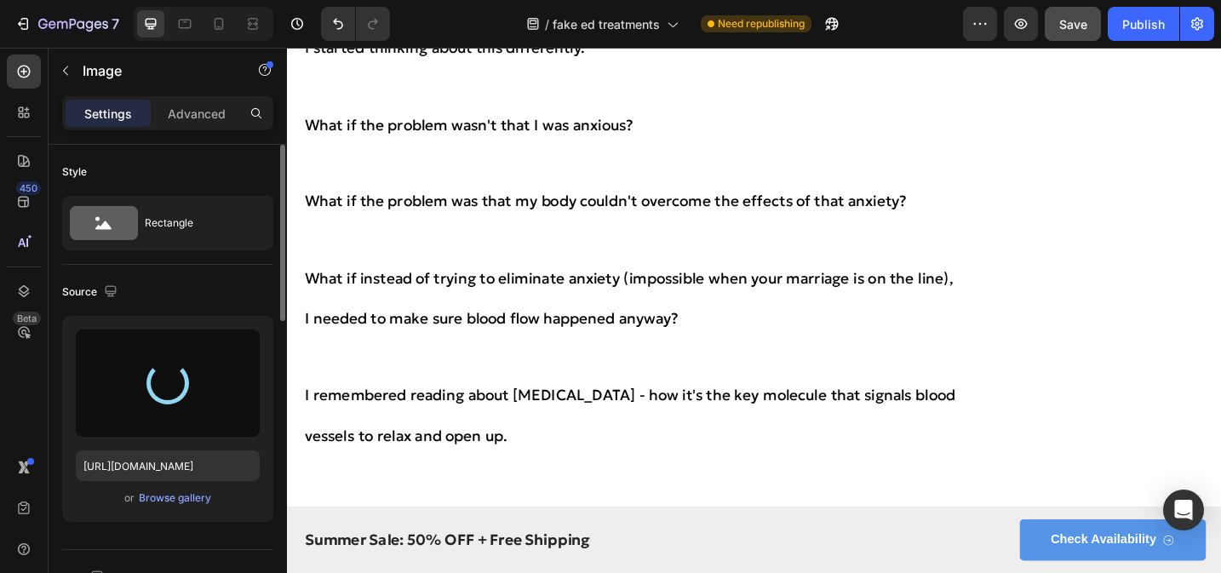
type input "[URL][DOMAIN_NAME]"
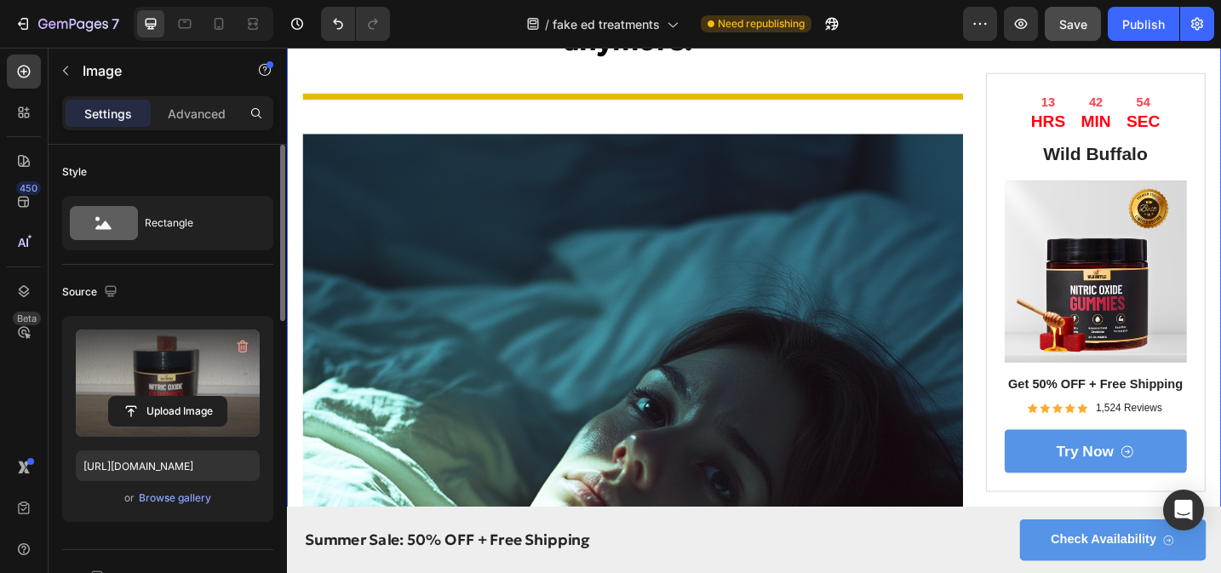
scroll to position [159, 0]
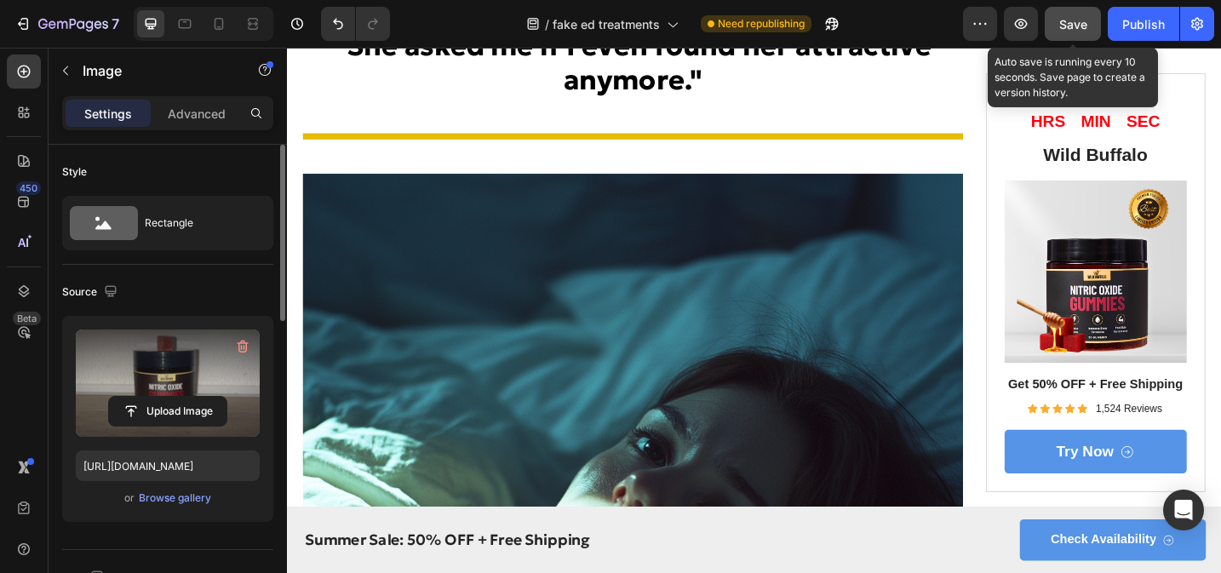
click at [1074, 27] on span "Save" at bounding box center [1074, 24] width 28 height 14
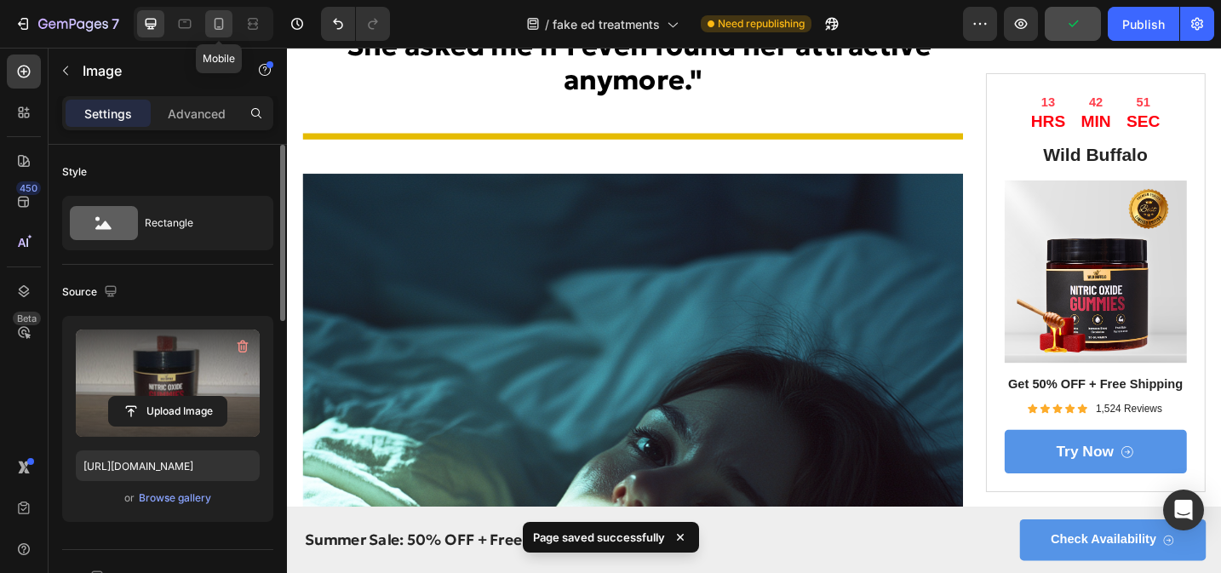
click at [227, 29] on icon at bounding box center [218, 23] width 17 height 17
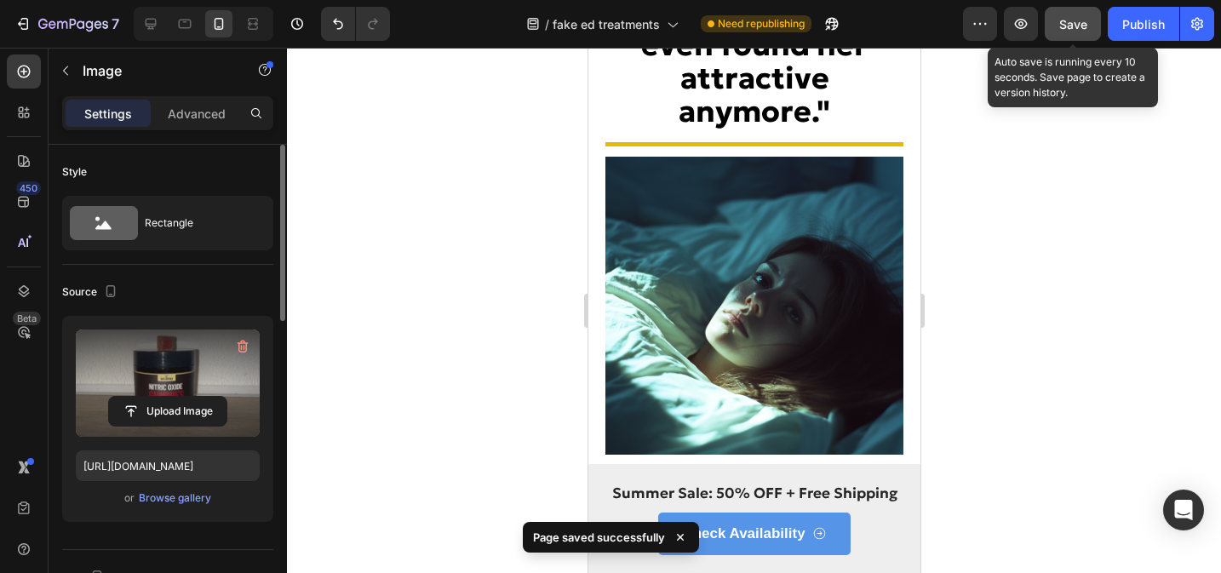
click at [1078, 27] on span "Save" at bounding box center [1074, 24] width 28 height 14
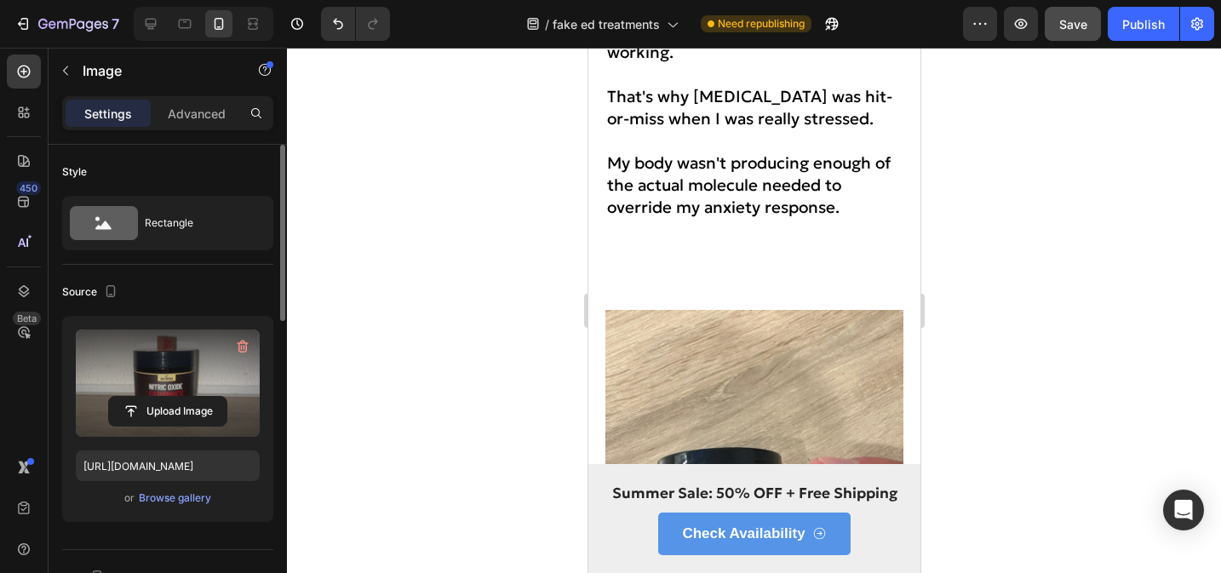
scroll to position [4989, 0]
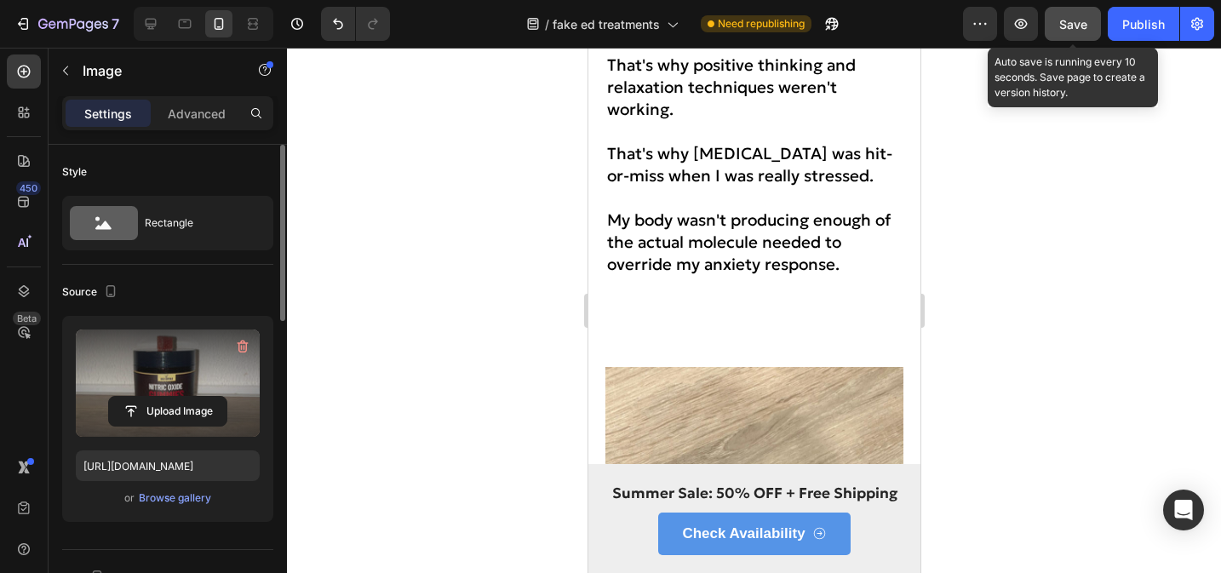
click at [1076, 13] on button "Save" at bounding box center [1073, 24] width 56 height 34
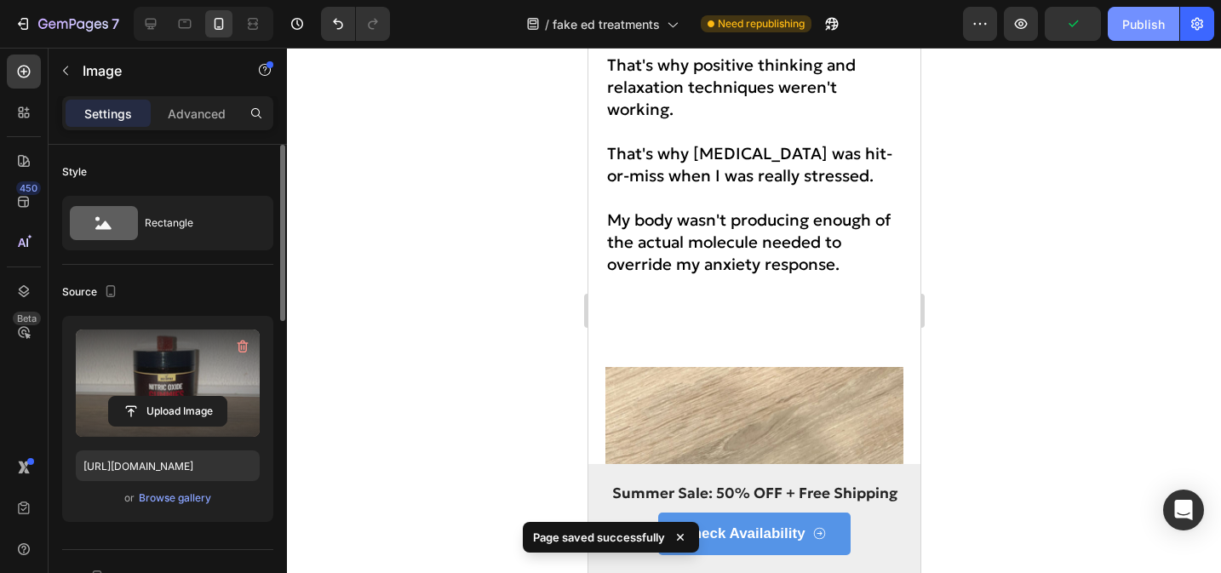
click at [1123, 26] on div "Publish" at bounding box center [1144, 24] width 43 height 18
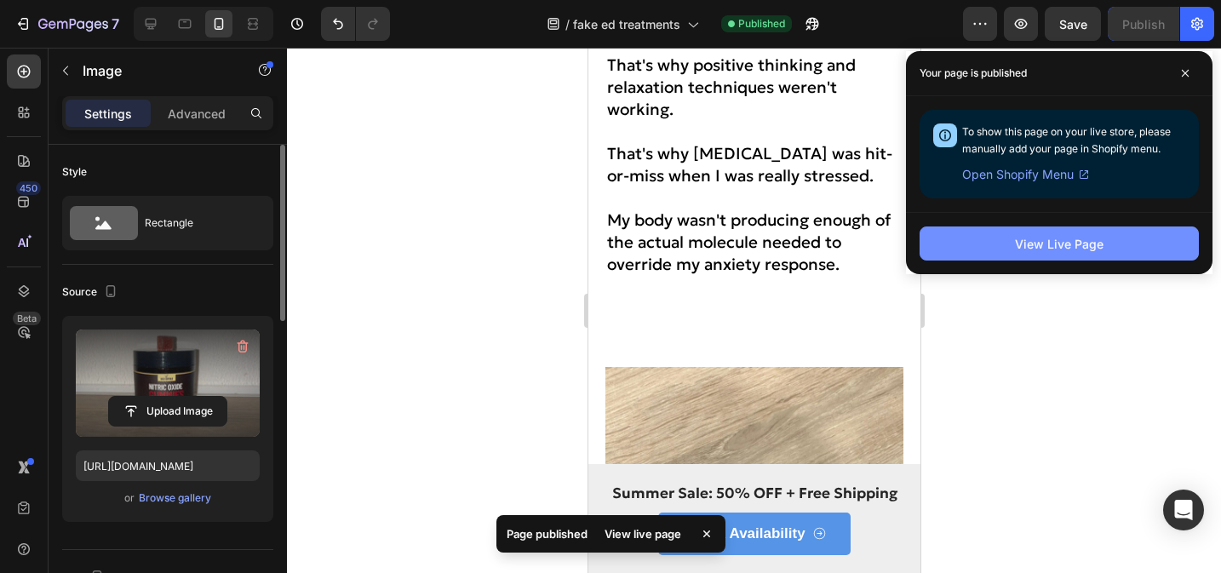
click at [1106, 249] on button "View Live Page" at bounding box center [1059, 244] width 279 height 34
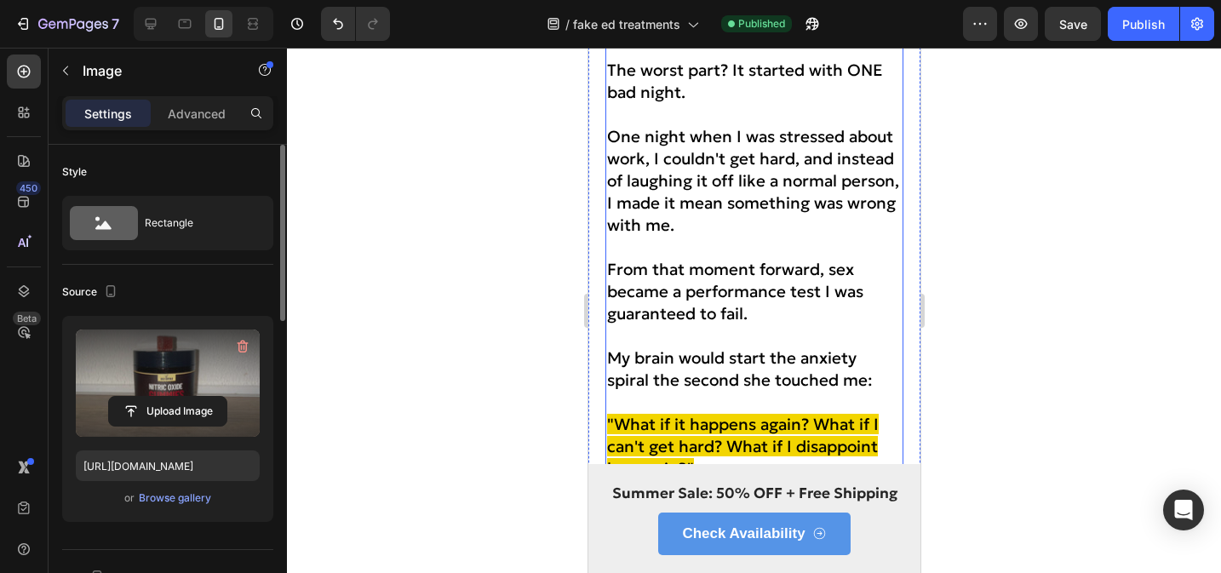
scroll to position [1549, 0]
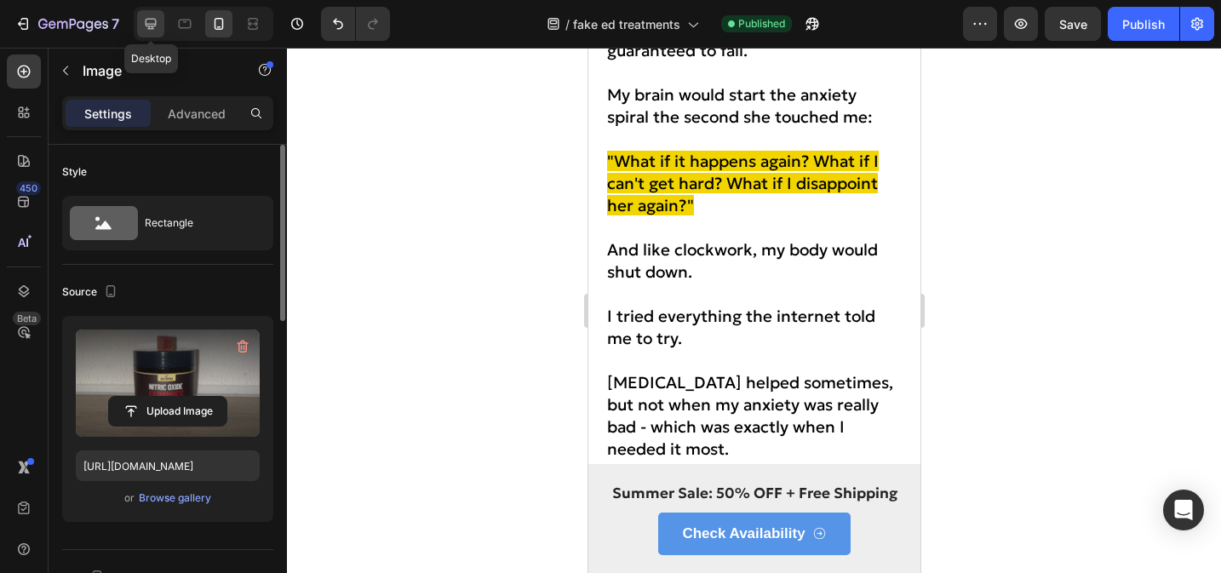
click at [156, 32] on icon at bounding box center [150, 23] width 17 height 17
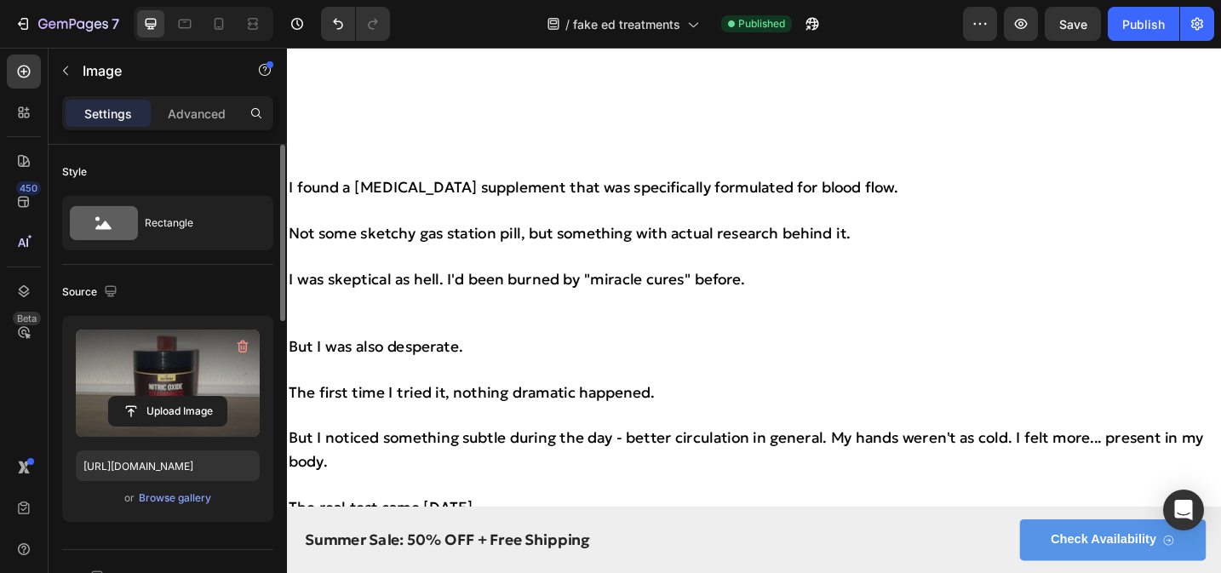
scroll to position [8279, 0]
